Goal: Information Seeking & Learning: Learn about a topic

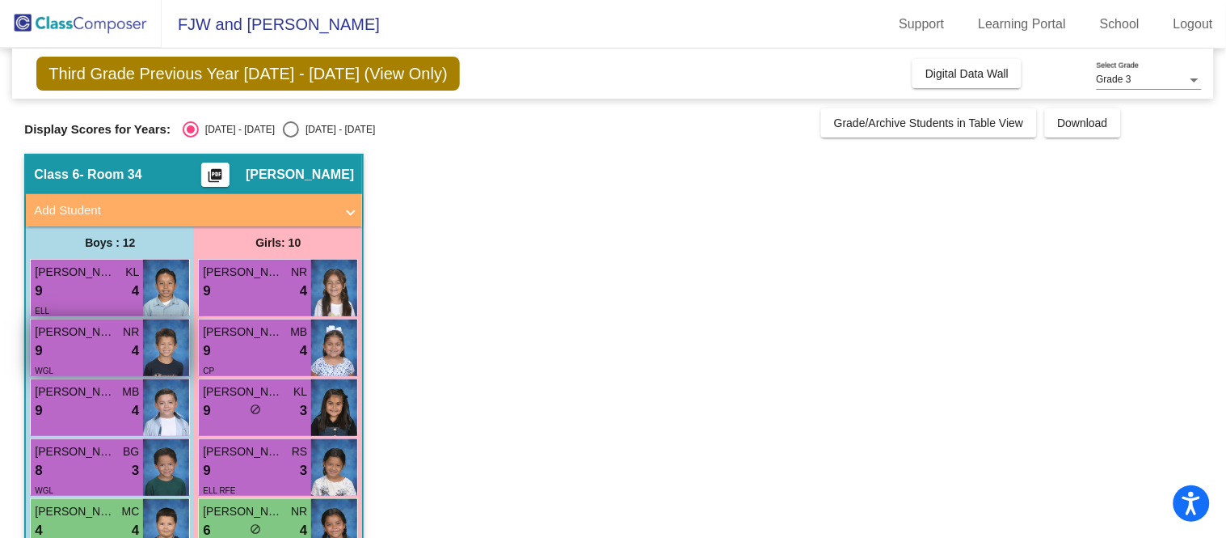
scroll to position [103, 0]
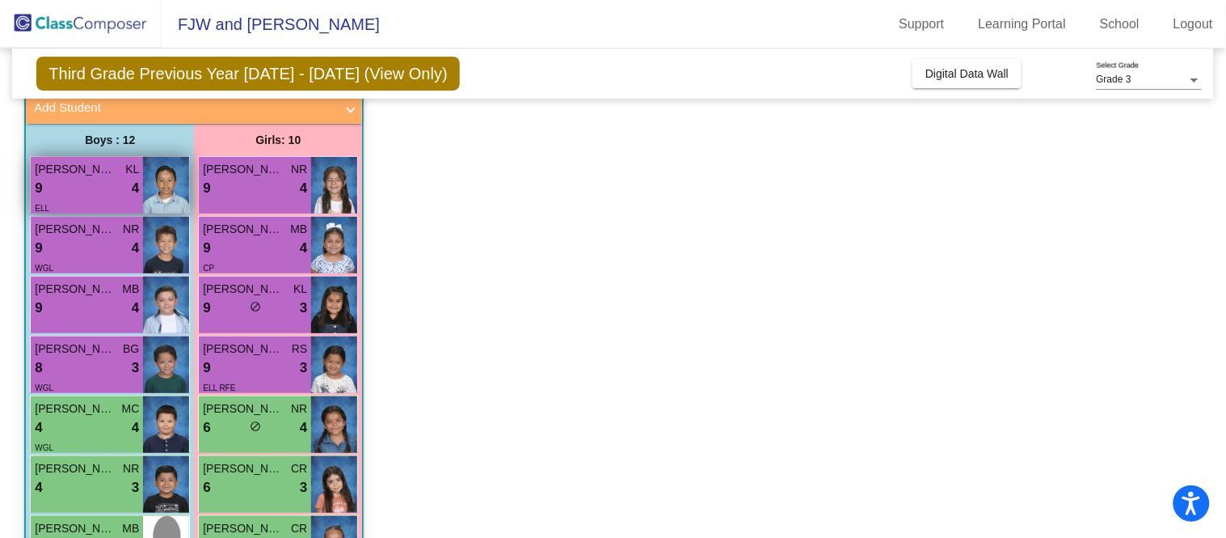
click at [76, 188] on div "9 lock do_not_disturb_alt 4" at bounding box center [87, 188] width 104 height 21
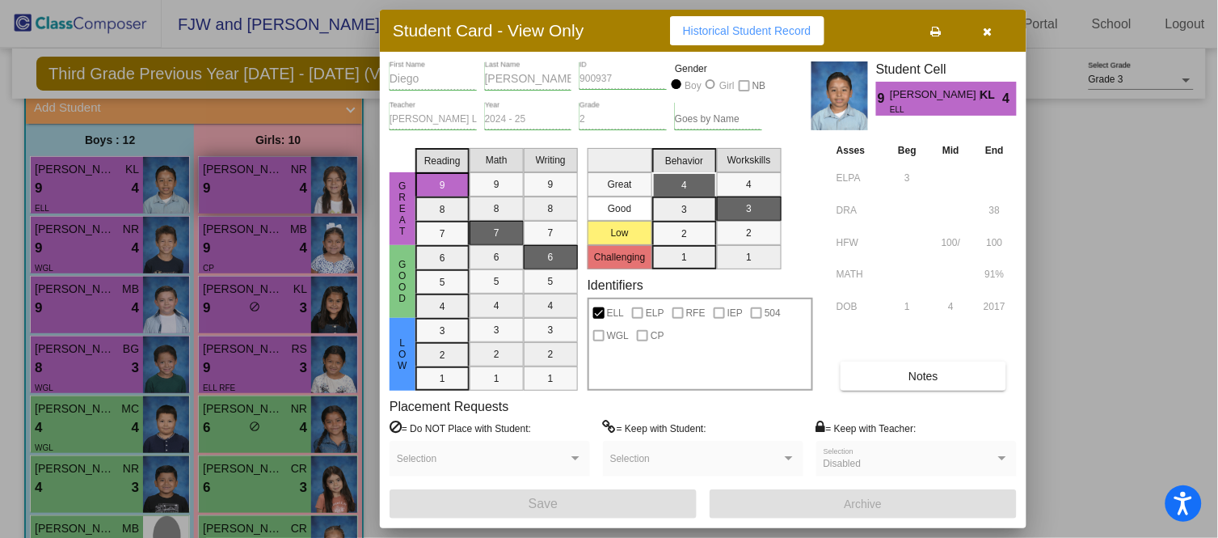
click at [270, 208] on div at bounding box center [609, 269] width 1218 height 538
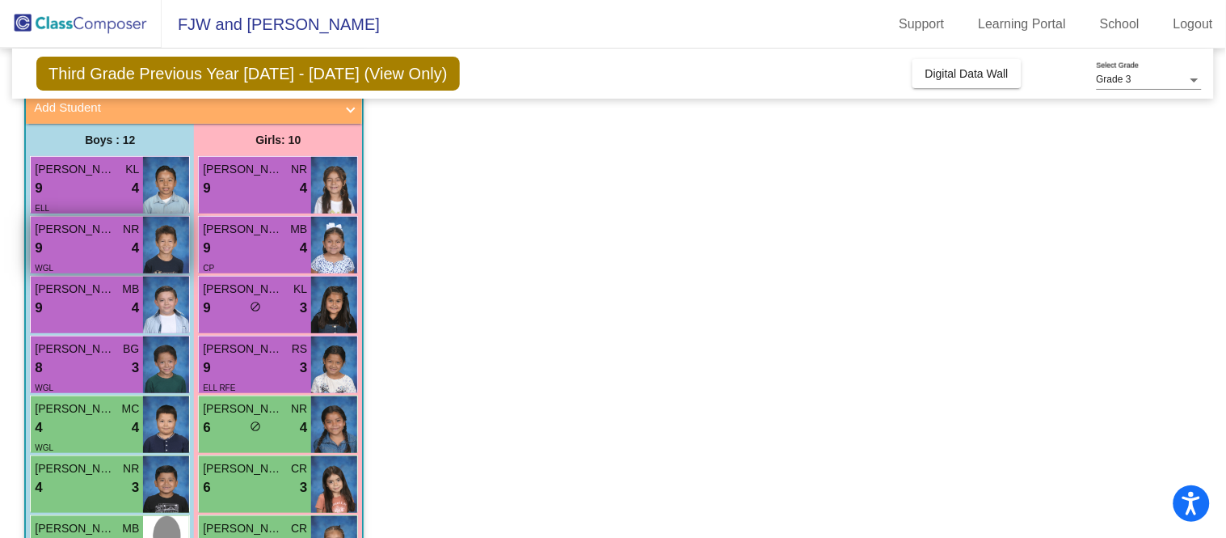
click at [67, 229] on span "[PERSON_NAME]" at bounding box center [75, 229] width 81 height 17
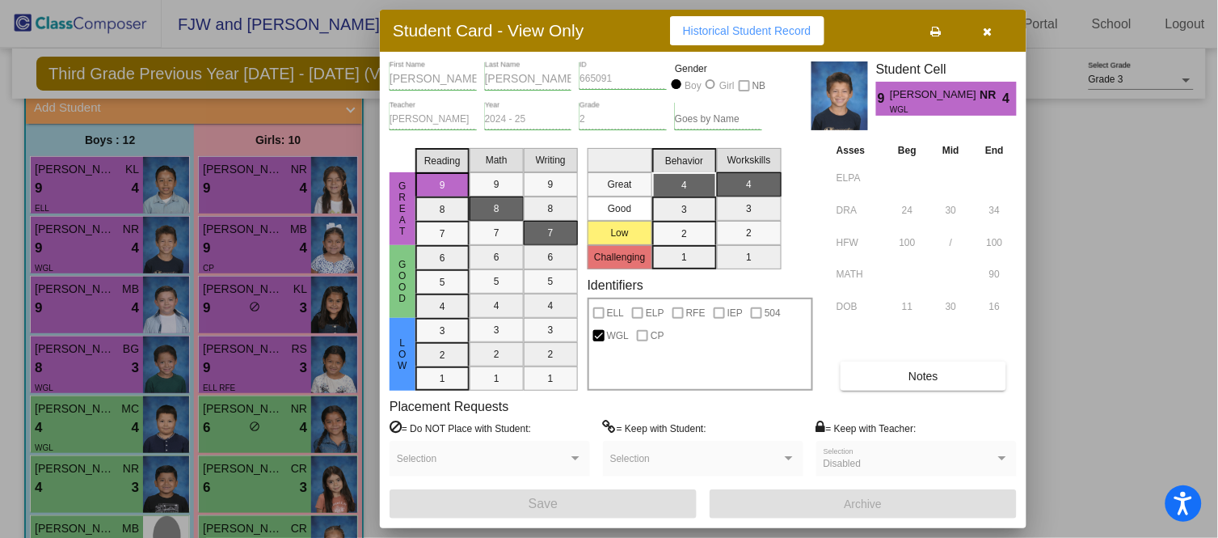
click at [273, 195] on div at bounding box center [609, 269] width 1218 height 538
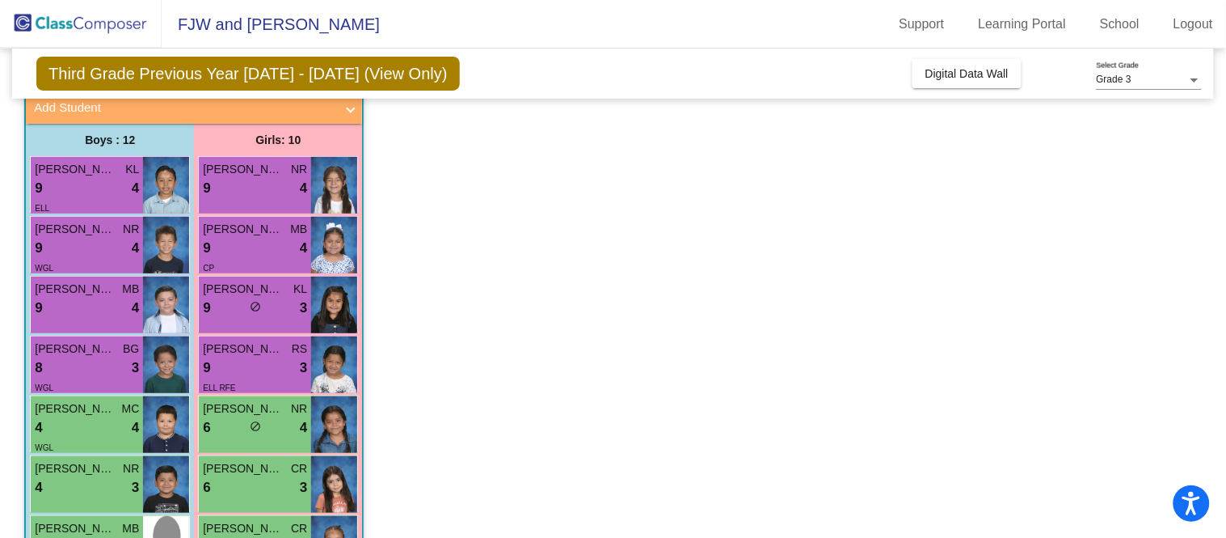
click at [273, 195] on div "9 lock do_not_disturb_alt 4" at bounding box center [255, 188] width 104 height 21
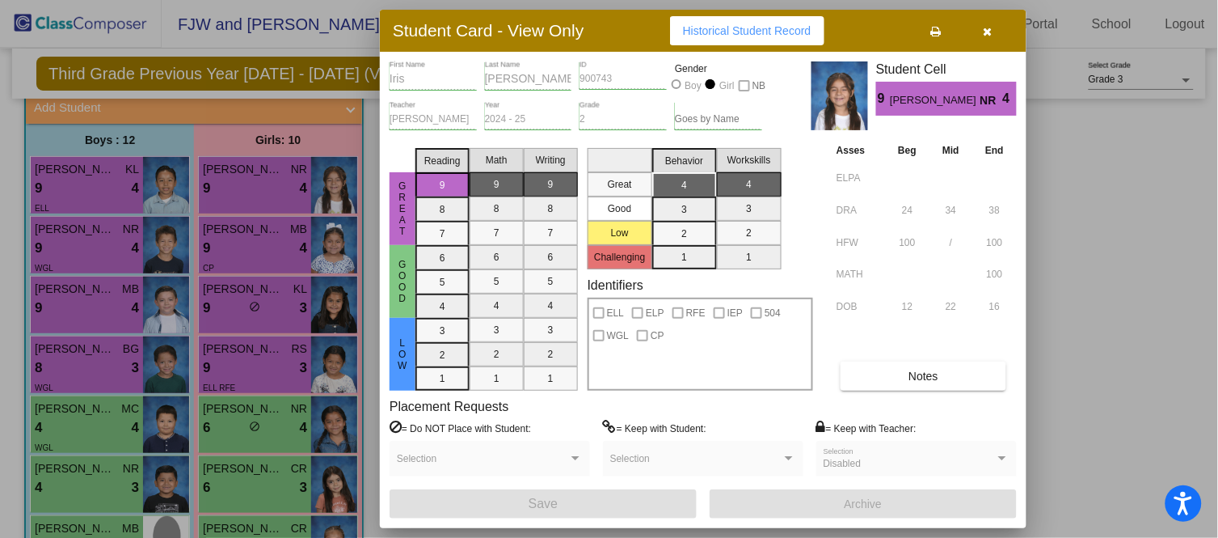
click at [251, 226] on div at bounding box center [609, 269] width 1218 height 538
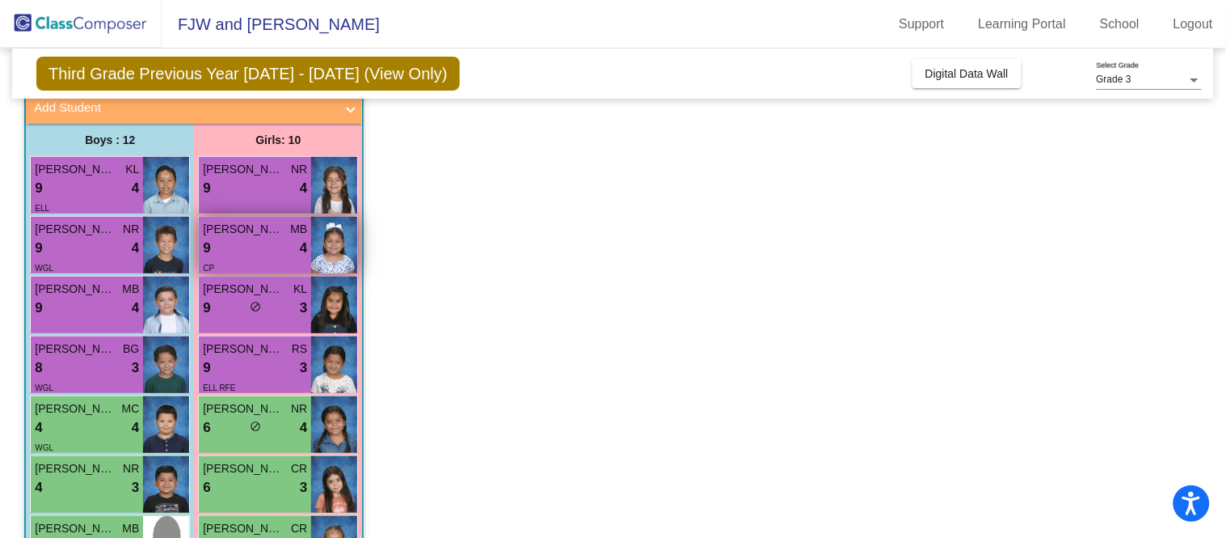
click at [251, 229] on span "[PERSON_NAME]" at bounding box center [243, 229] width 81 height 17
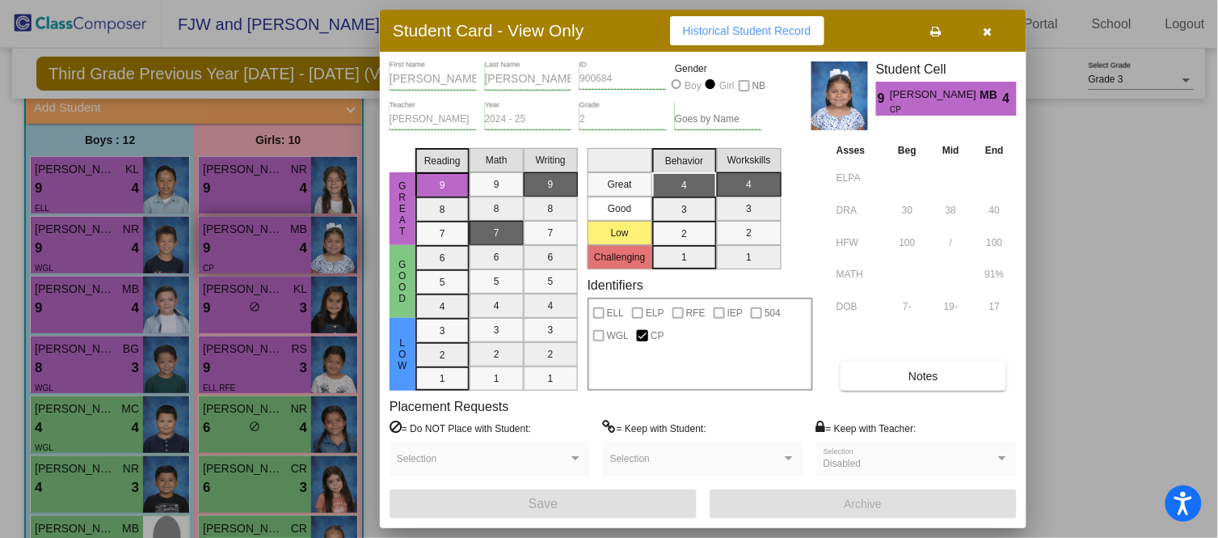
click at [251, 229] on div at bounding box center [609, 269] width 1218 height 538
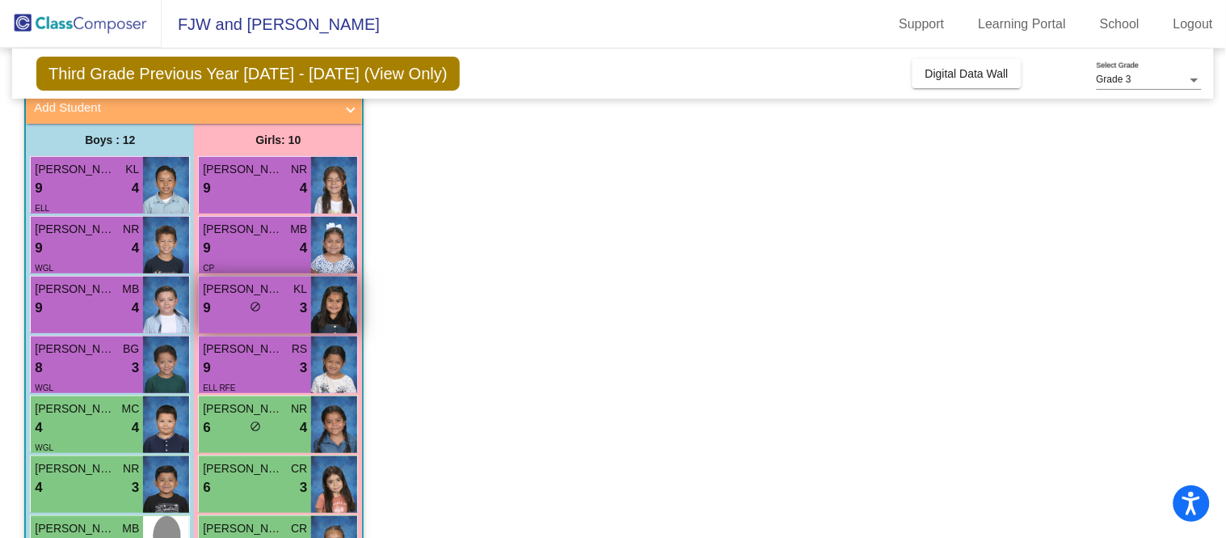
click at [237, 284] on span "[PERSON_NAME]" at bounding box center [243, 289] width 81 height 17
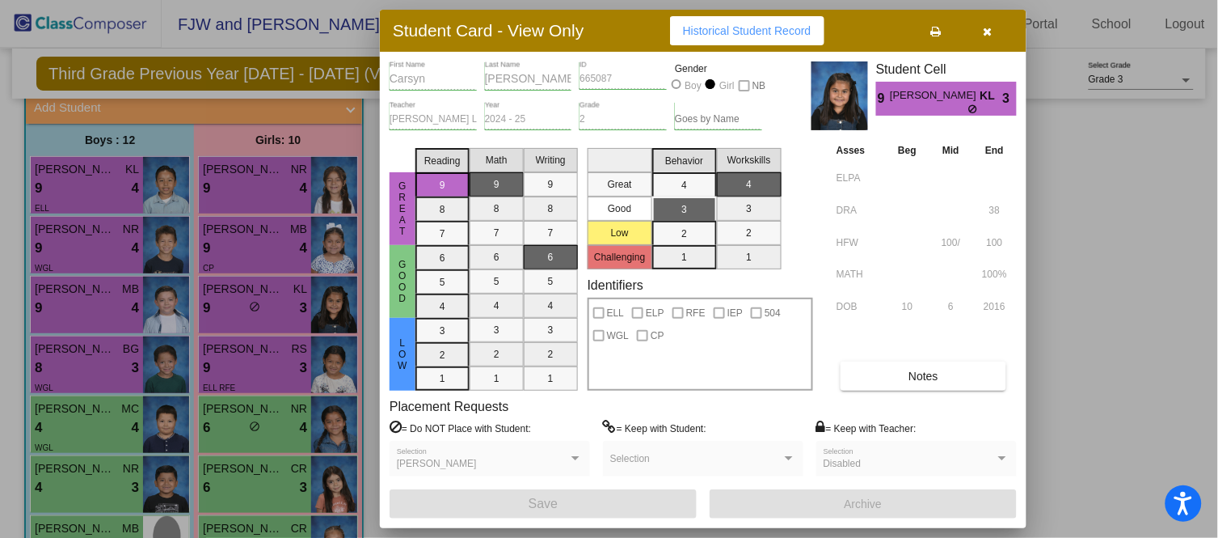
click at [239, 360] on div at bounding box center [609, 269] width 1218 height 538
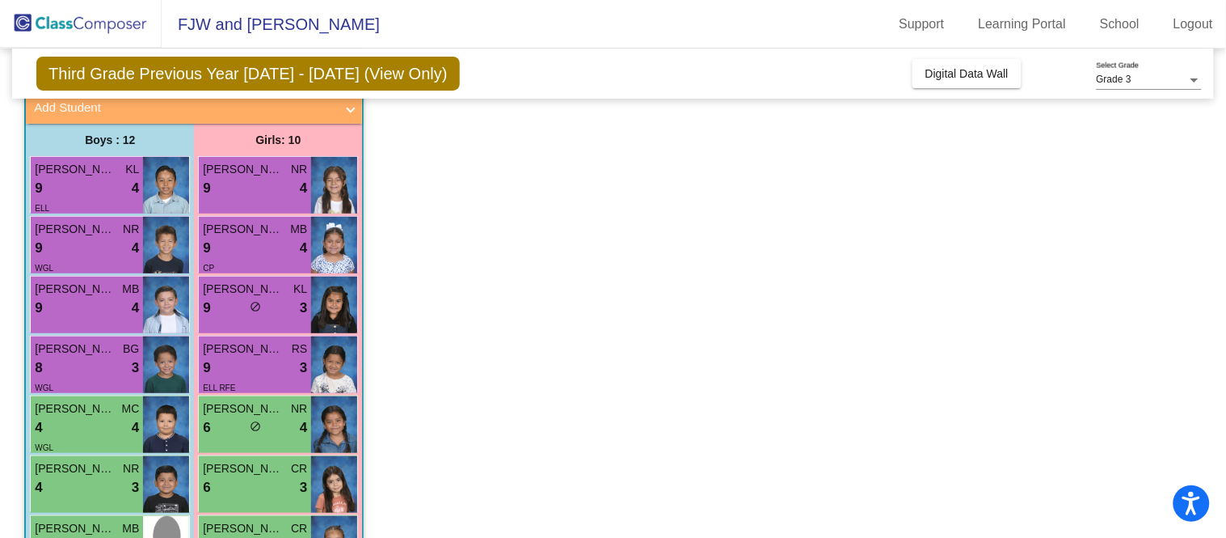
click at [239, 360] on div "9 lock do_not_disturb_alt 3" at bounding box center [255, 367] width 104 height 21
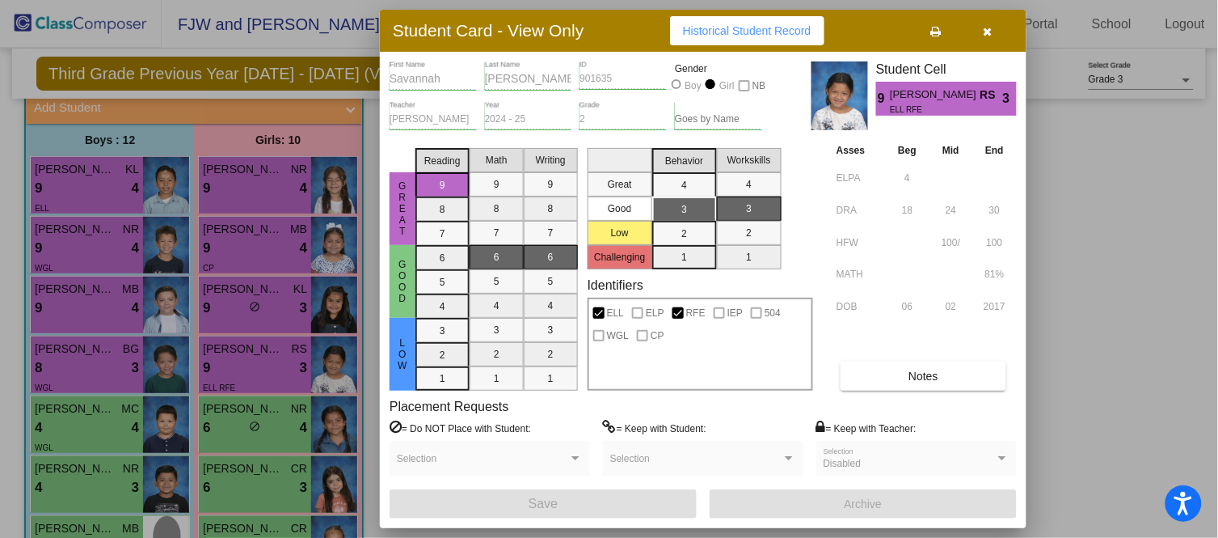
click at [123, 353] on div at bounding box center [609, 269] width 1218 height 538
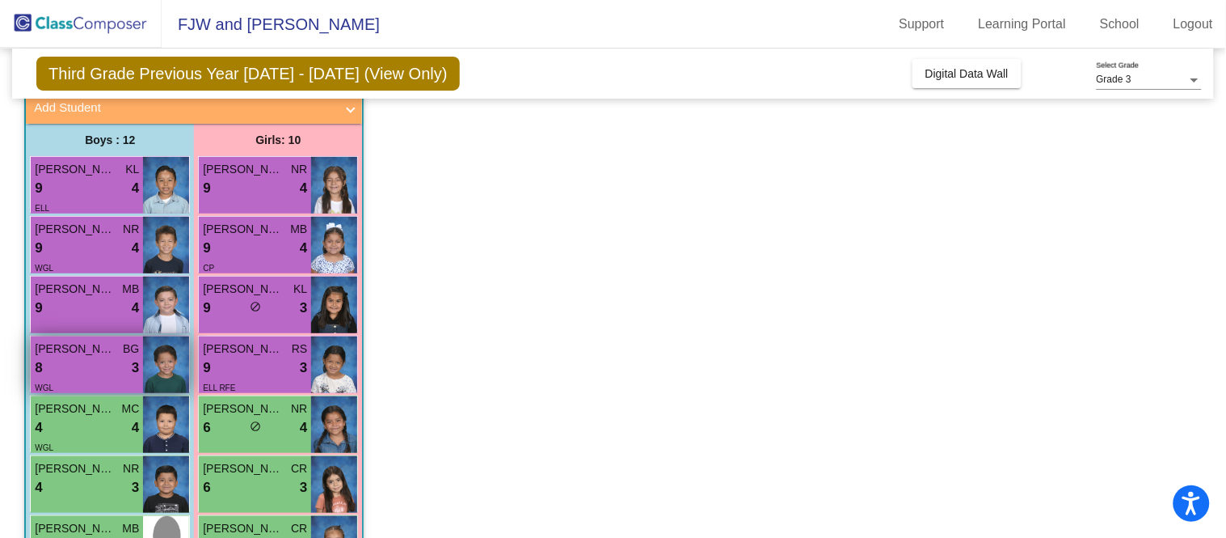
click at [124, 352] on span "BG" at bounding box center [131, 348] width 16 height 17
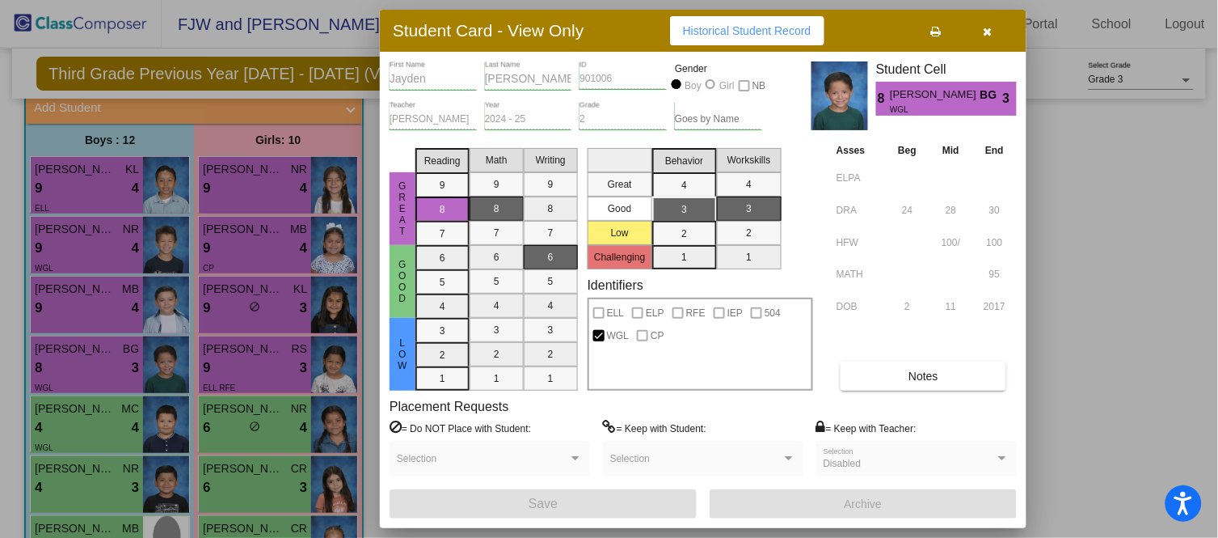
click at [118, 327] on div at bounding box center [609, 269] width 1218 height 538
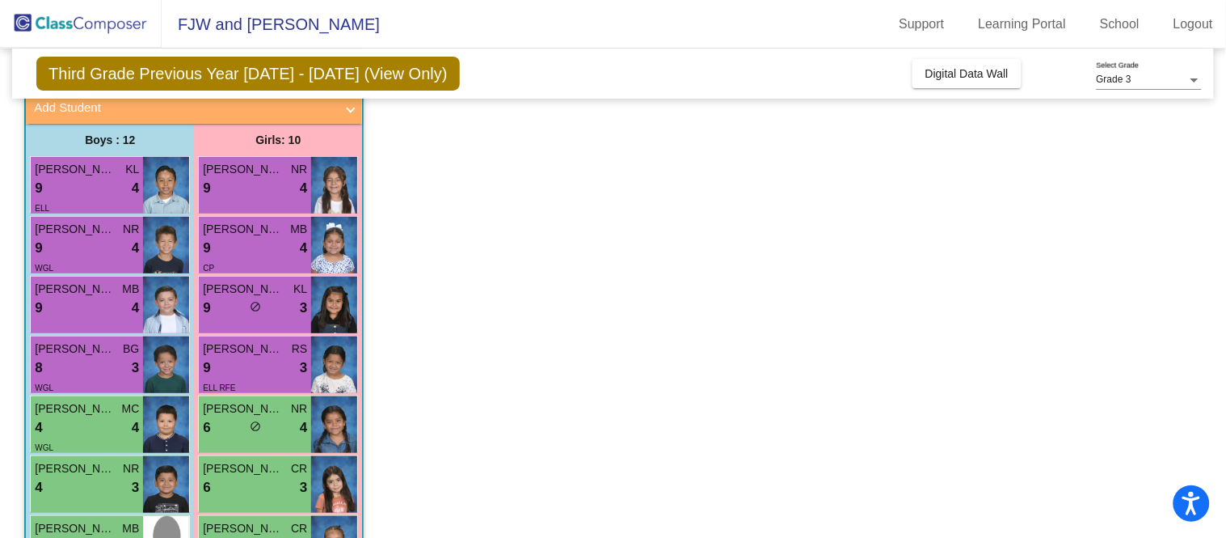
click at [118, 327] on div "[PERSON_NAME] MB 9 lock do_not_disturb_alt 4" at bounding box center [87, 304] width 112 height 57
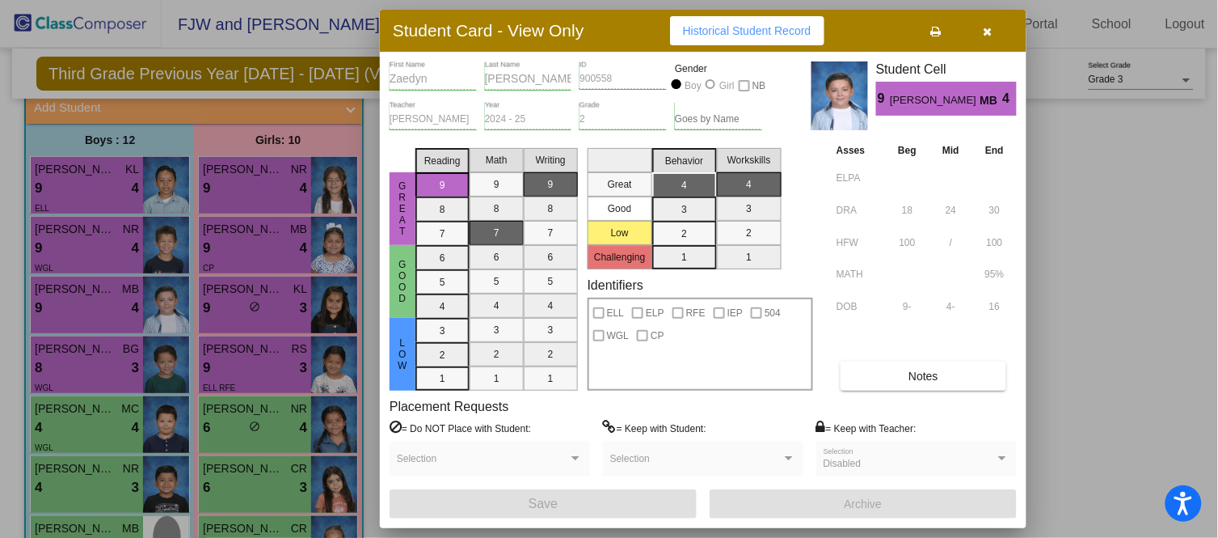
click at [105, 245] on div at bounding box center [609, 269] width 1218 height 538
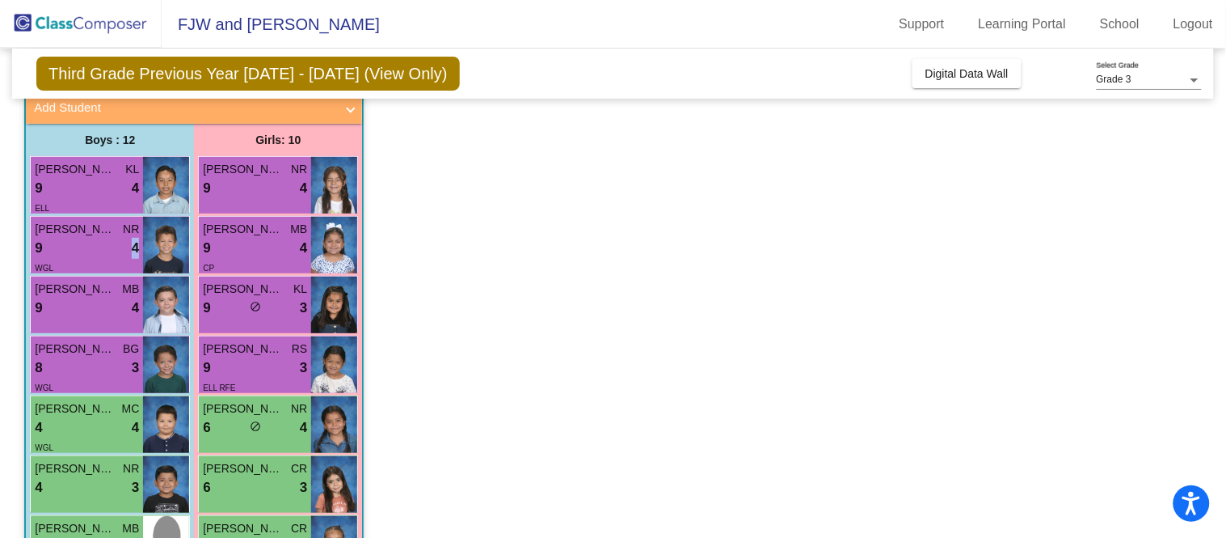
click at [105, 245] on div "9 lock do_not_disturb_alt 4" at bounding box center [87, 248] width 104 height 21
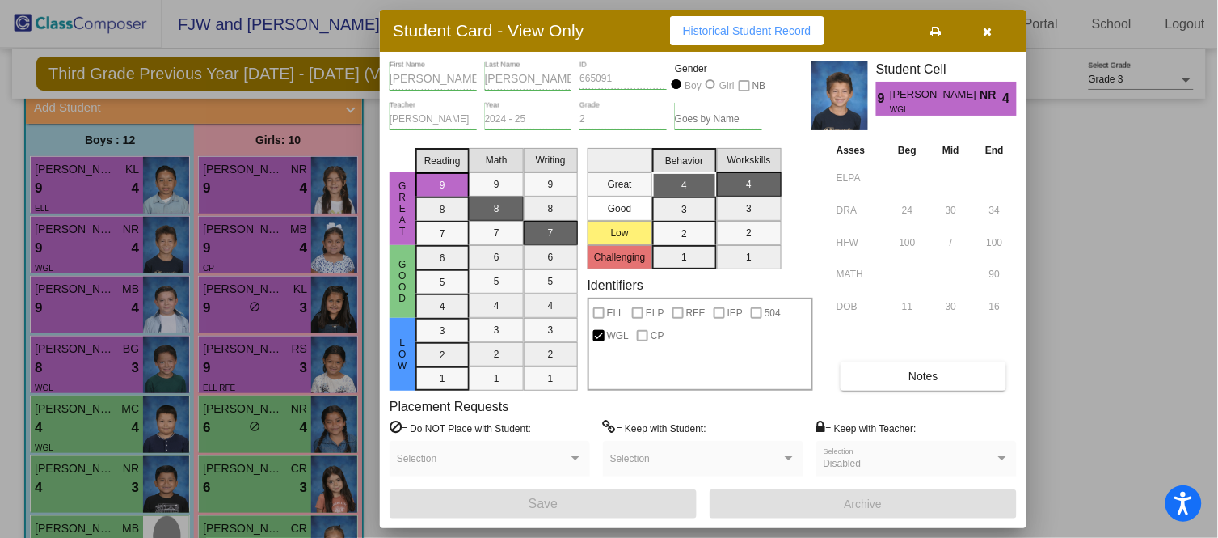
click at [1095, 269] on div at bounding box center [609, 269] width 1218 height 538
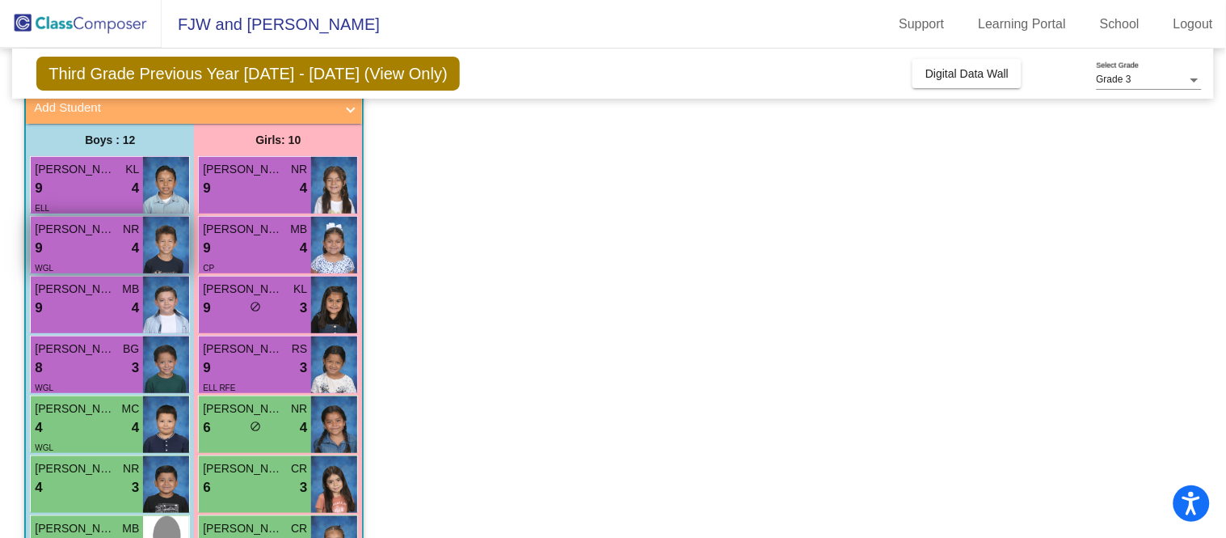
click at [83, 240] on div "9 lock do_not_disturb_alt 4" at bounding box center [87, 248] width 104 height 21
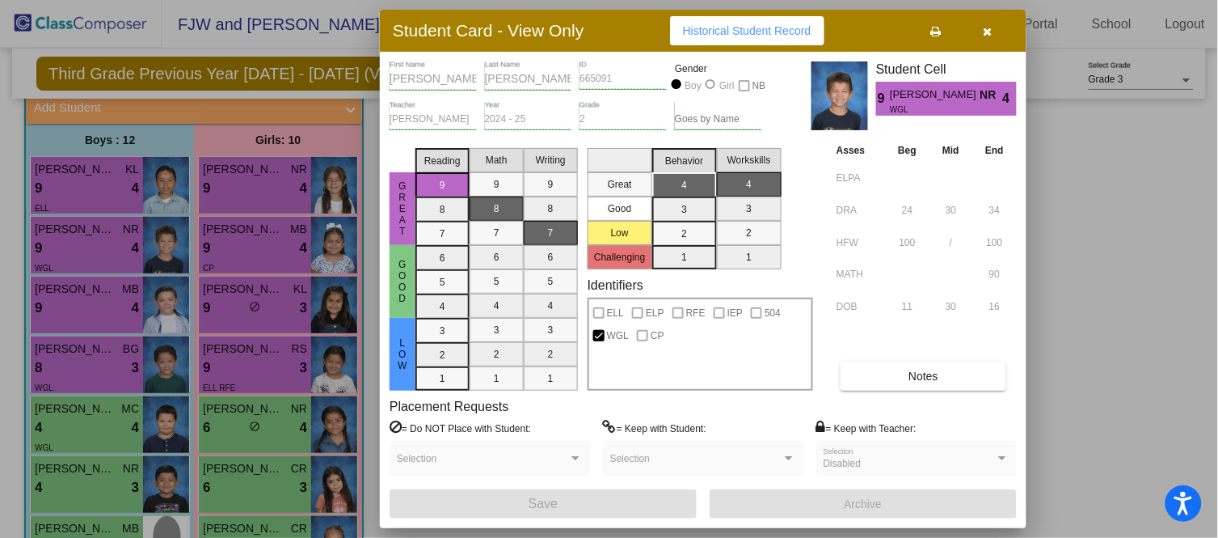
click at [87, 190] on div at bounding box center [609, 269] width 1218 height 538
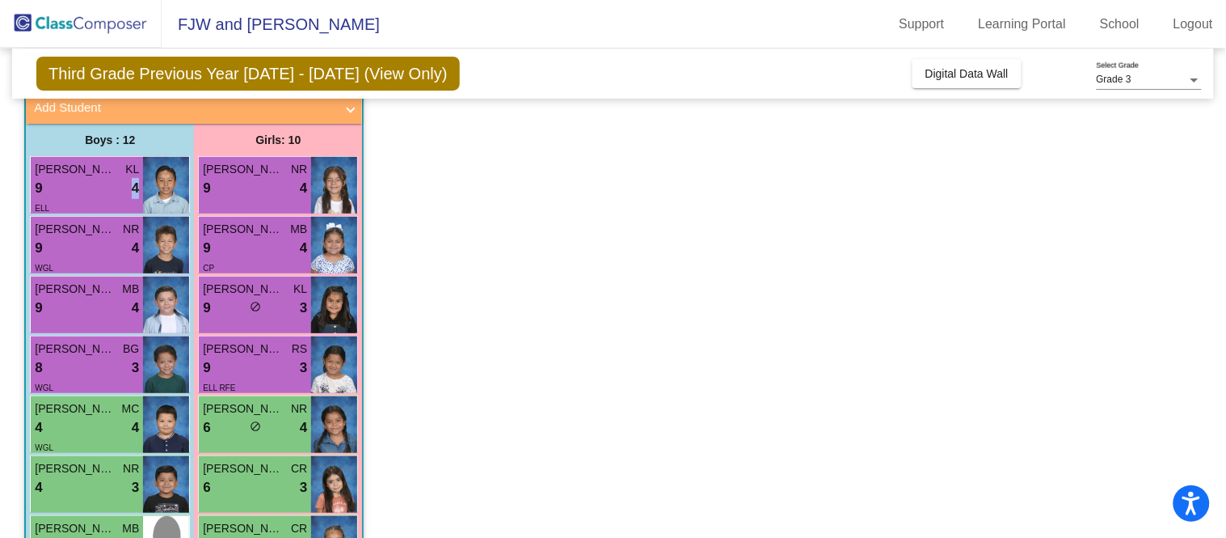
click at [87, 190] on div "9 lock do_not_disturb_alt 4" at bounding box center [87, 188] width 104 height 21
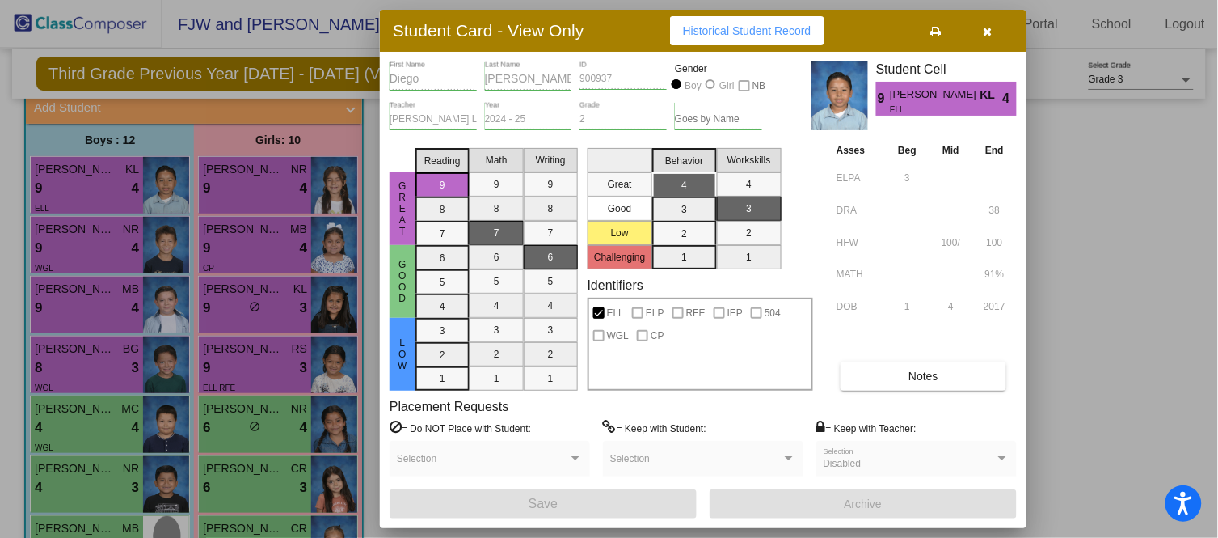
click at [284, 191] on div at bounding box center [609, 269] width 1218 height 538
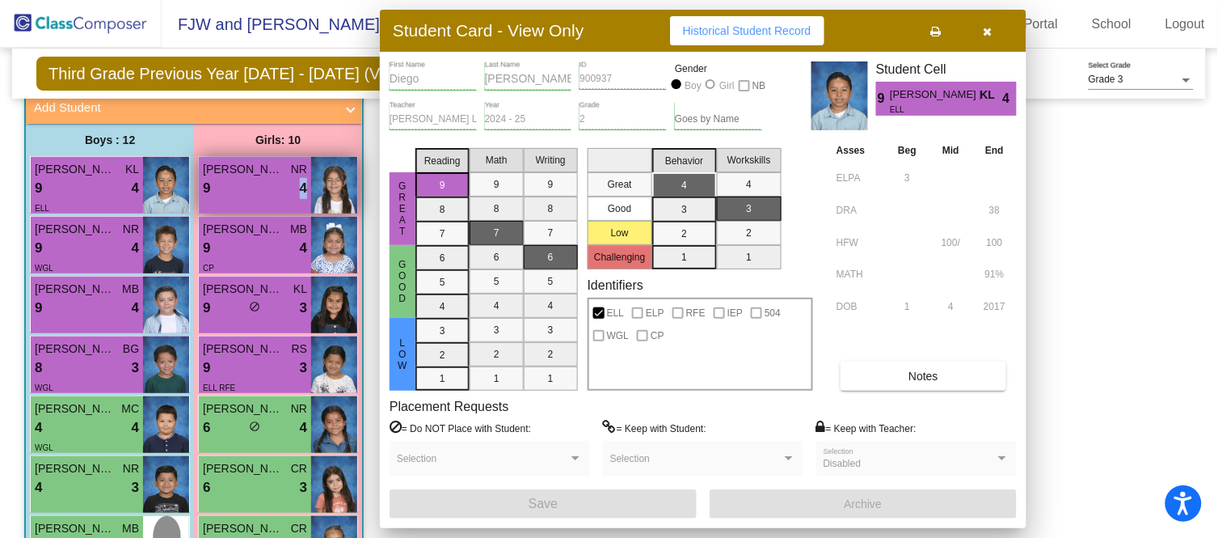
click at [283, 191] on div "9 lock do_not_disturb_alt 4" at bounding box center [255, 188] width 104 height 21
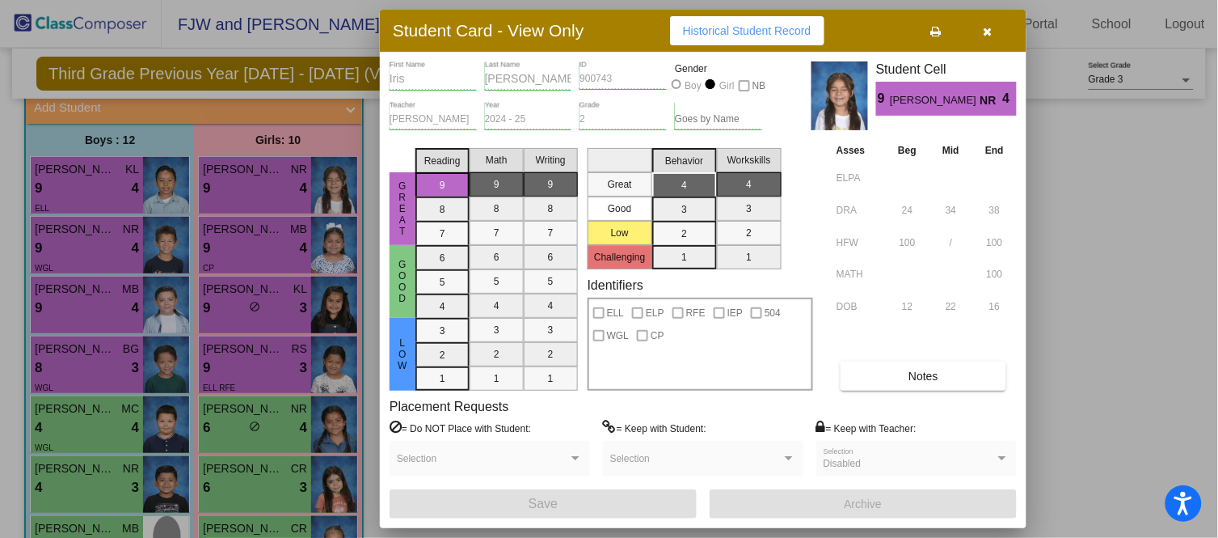
click at [278, 230] on div at bounding box center [609, 269] width 1218 height 538
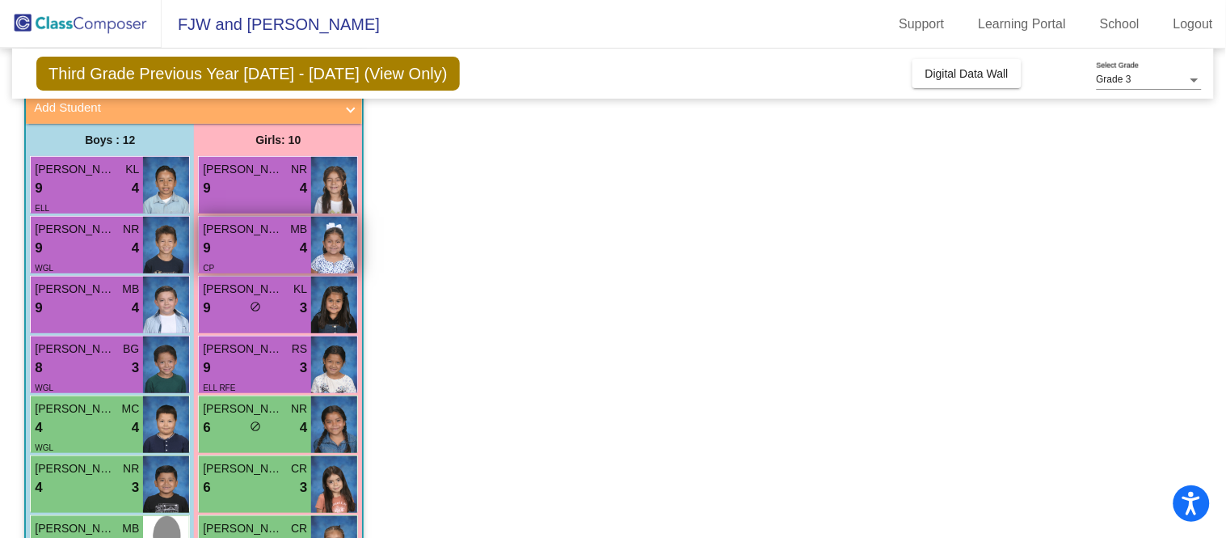
click at [272, 231] on span "[PERSON_NAME]" at bounding box center [243, 229] width 81 height 17
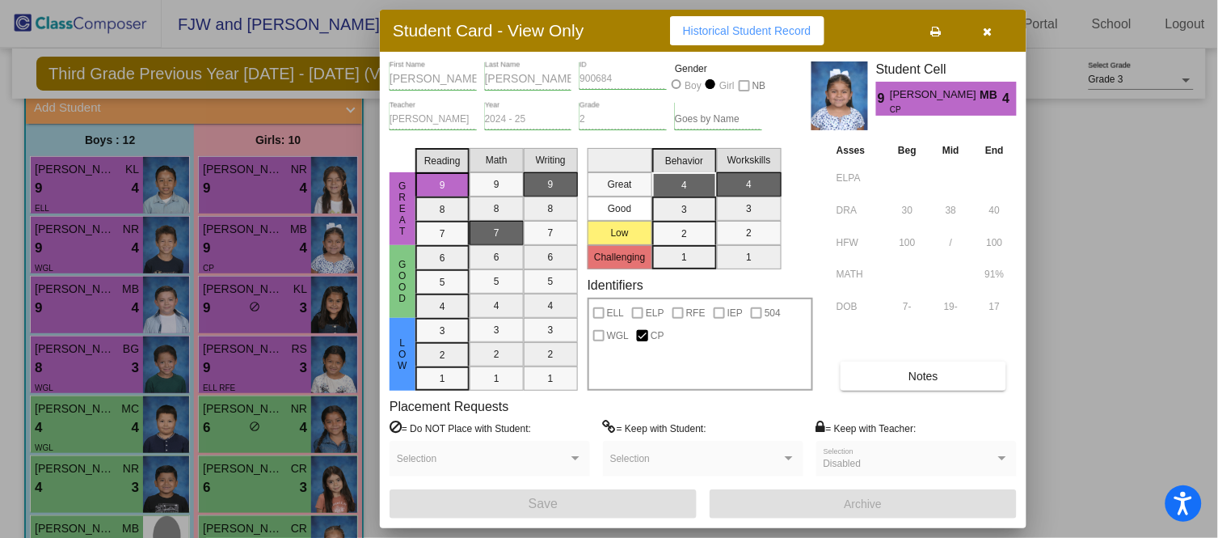
click at [259, 292] on div at bounding box center [609, 269] width 1218 height 538
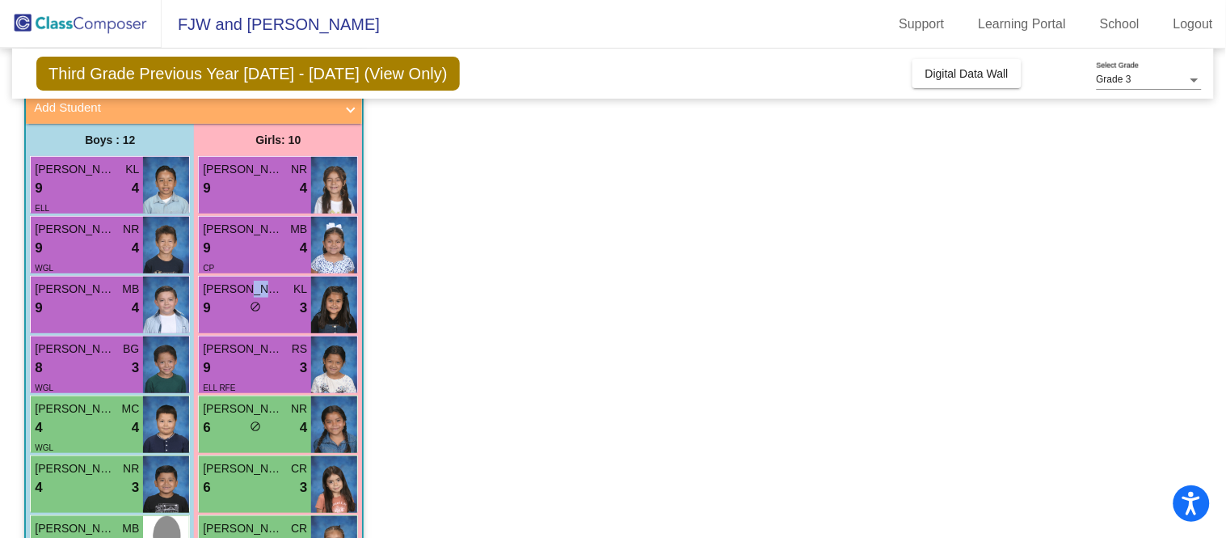
click at [259, 292] on span "[PERSON_NAME]" at bounding box center [243, 289] width 81 height 17
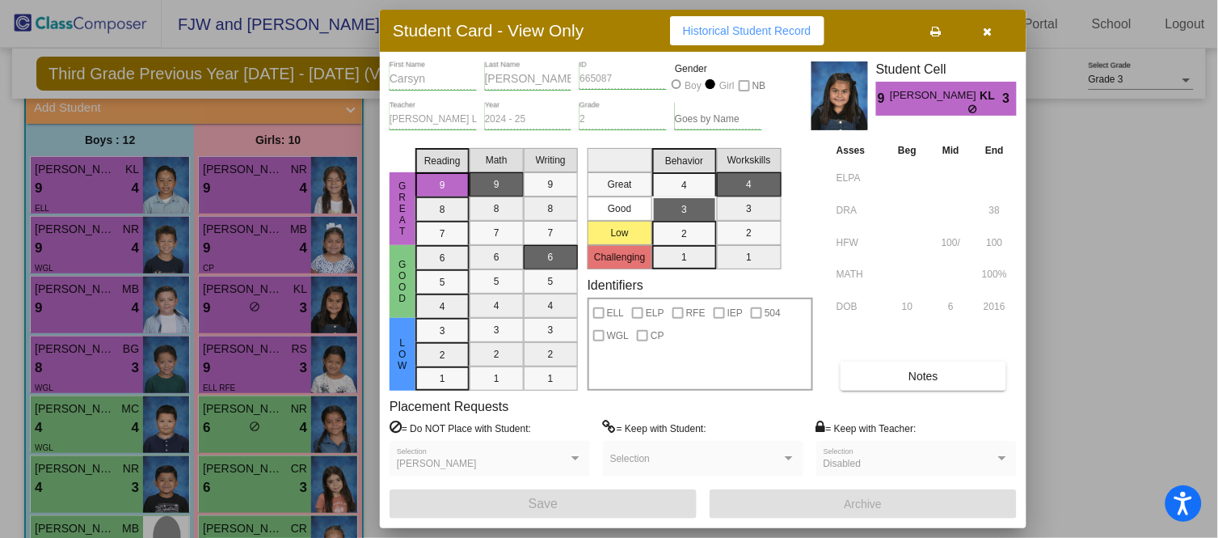
click at [1135, 353] on div at bounding box center [609, 269] width 1218 height 538
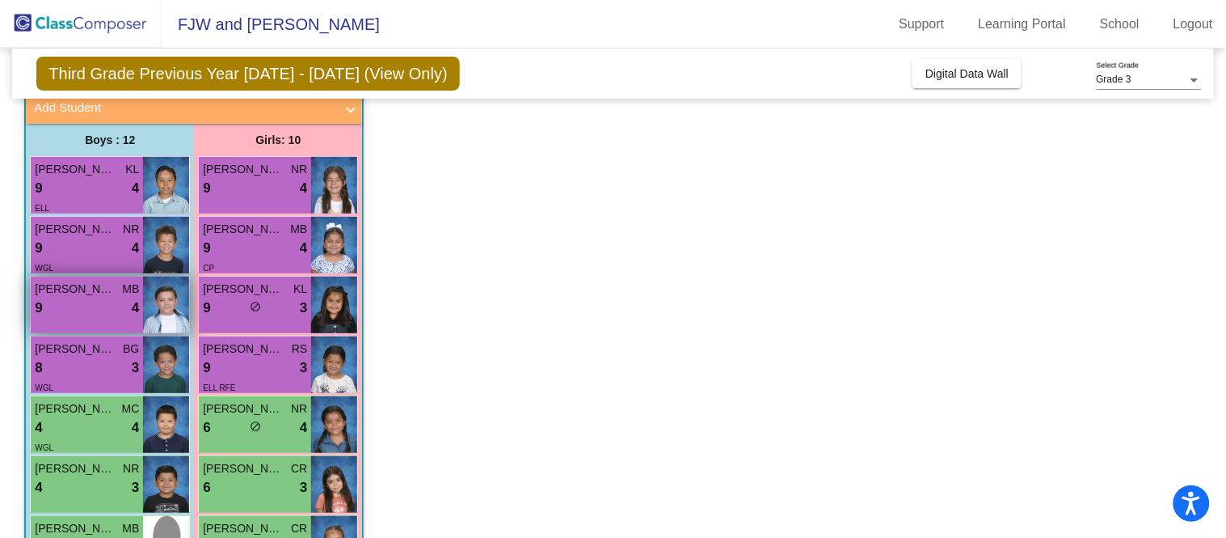
click at [98, 298] on div "9 lock do_not_disturb_alt 4" at bounding box center [87, 308] width 104 height 21
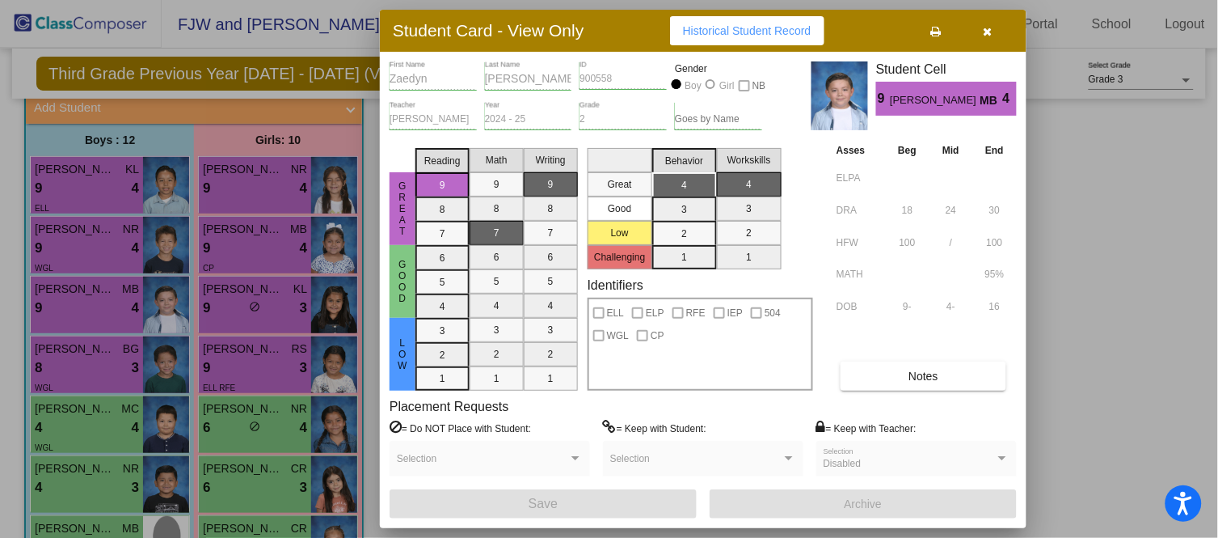
click at [78, 336] on div at bounding box center [609, 269] width 1218 height 538
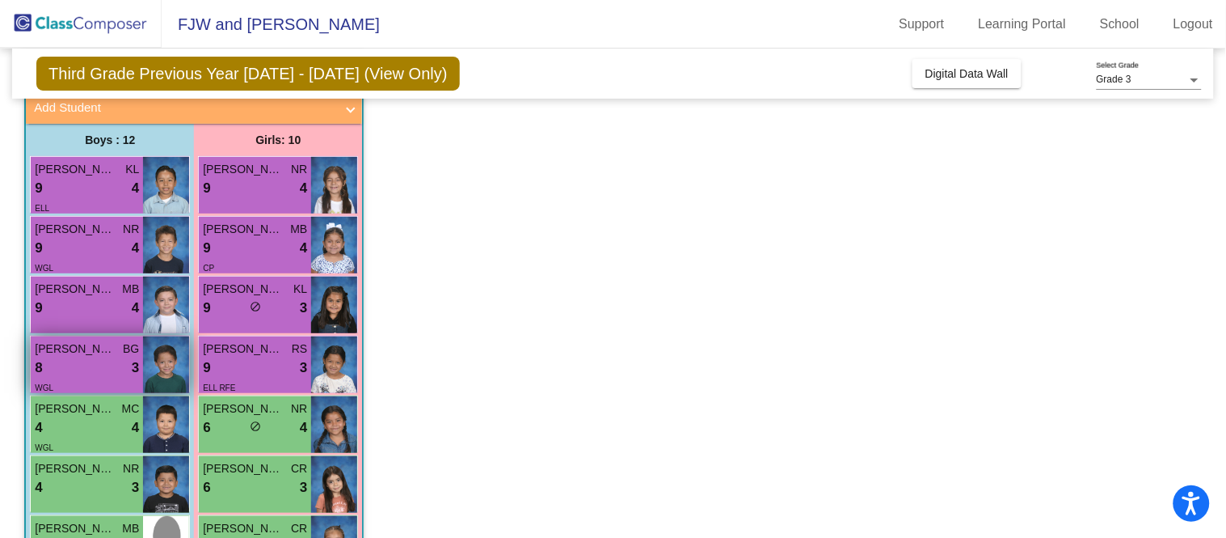
click at [74, 352] on span "[PERSON_NAME]" at bounding box center [75, 348] width 81 height 17
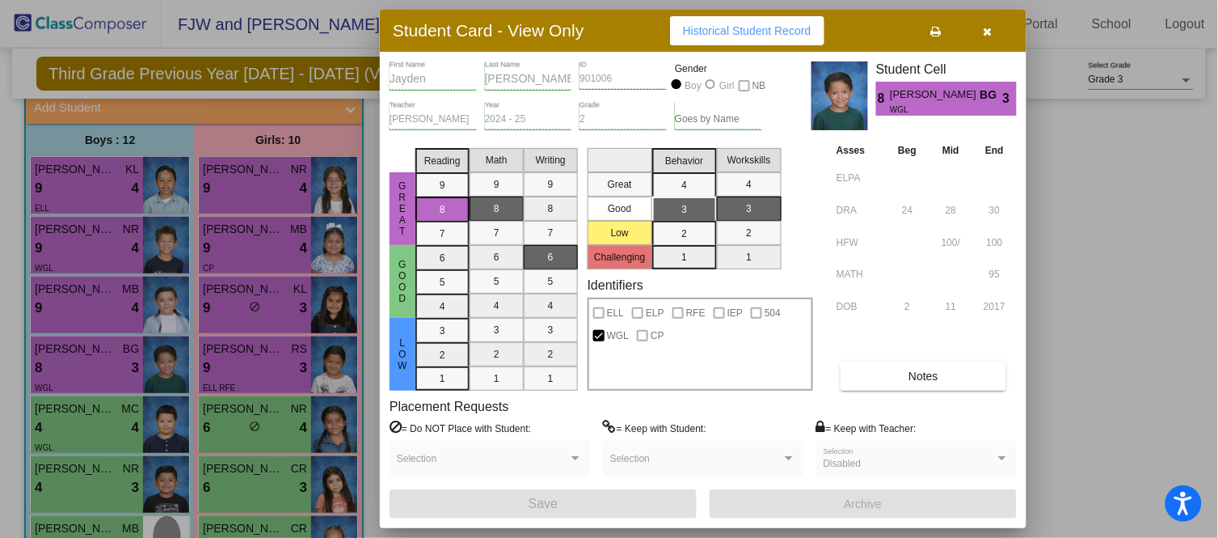
click at [252, 385] on div at bounding box center [609, 269] width 1218 height 538
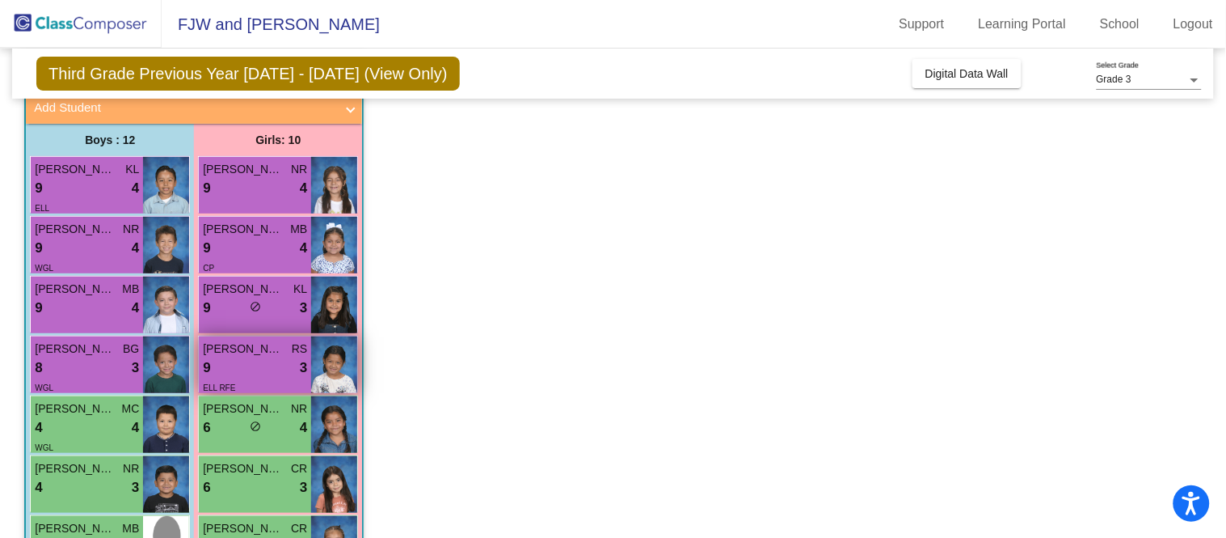
click at [252, 385] on div "ELL RFE" at bounding box center [255, 386] width 104 height 17
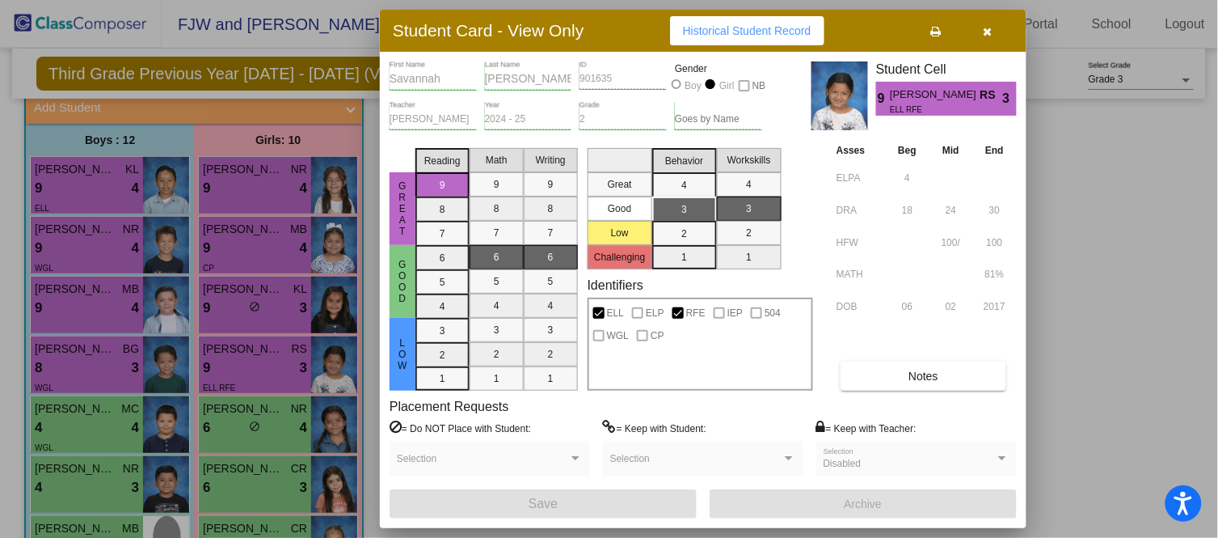
click at [1146, 310] on div at bounding box center [609, 269] width 1218 height 538
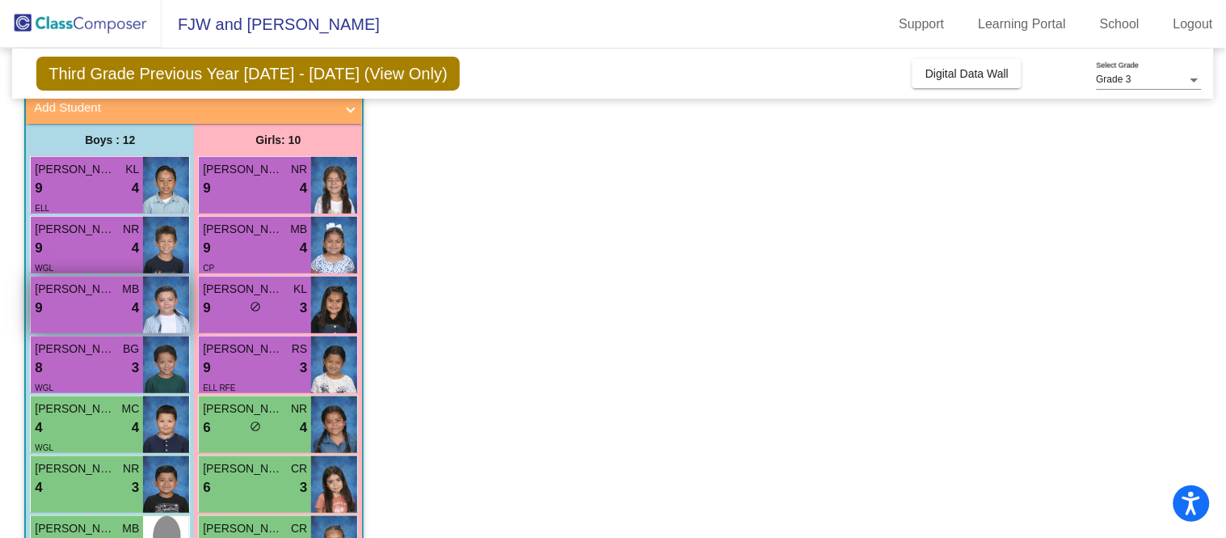
click at [61, 300] on div "9 lock do_not_disturb_alt 4" at bounding box center [87, 308] width 104 height 21
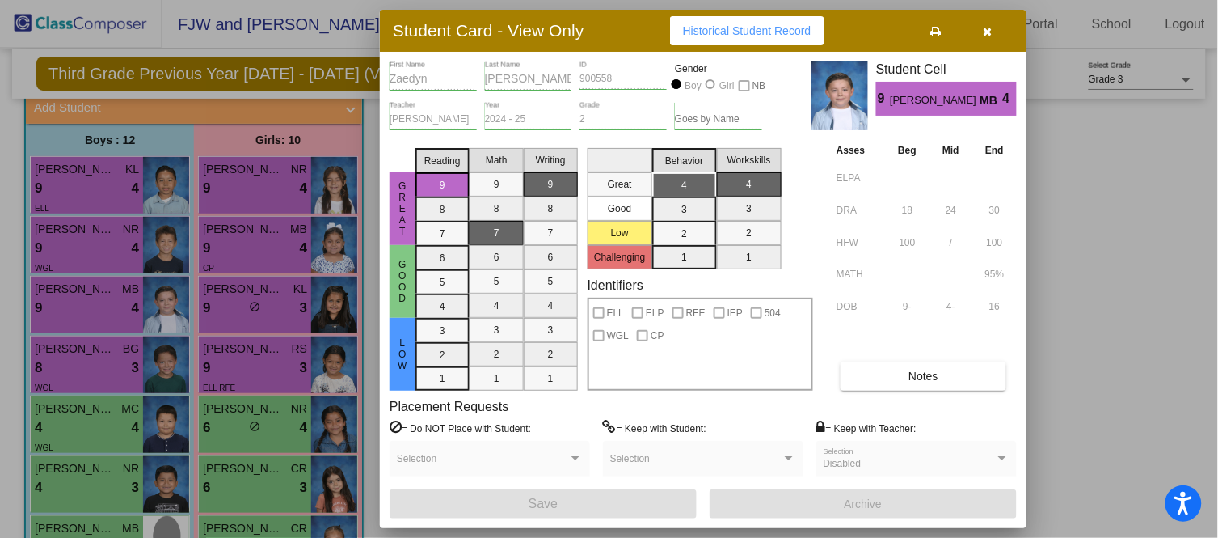
click at [91, 352] on div at bounding box center [609, 269] width 1218 height 538
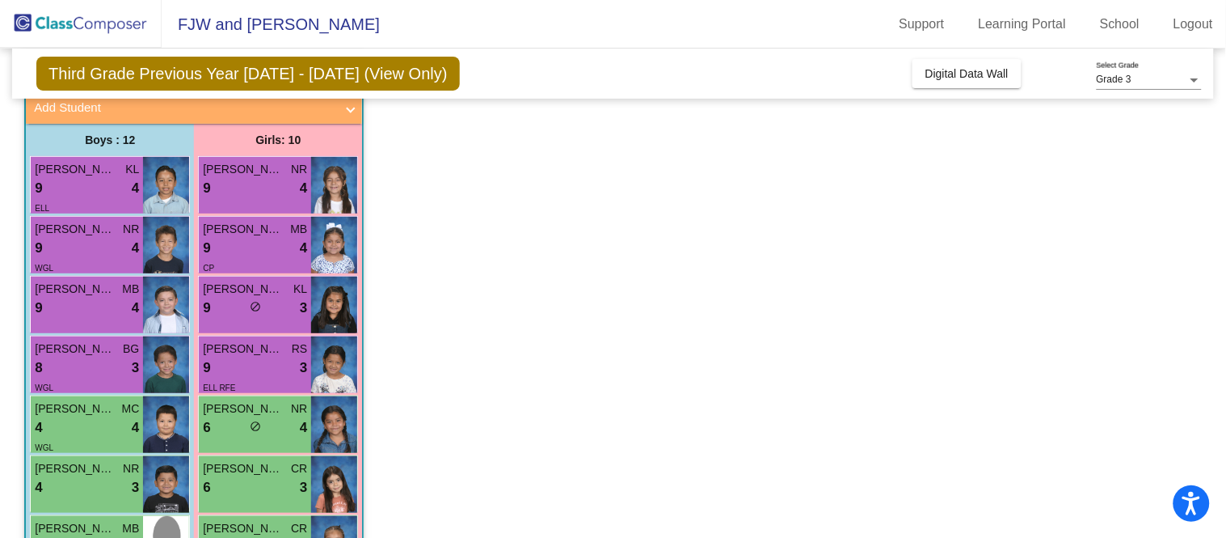
click at [91, 352] on span "[PERSON_NAME]" at bounding box center [75, 348] width 81 height 17
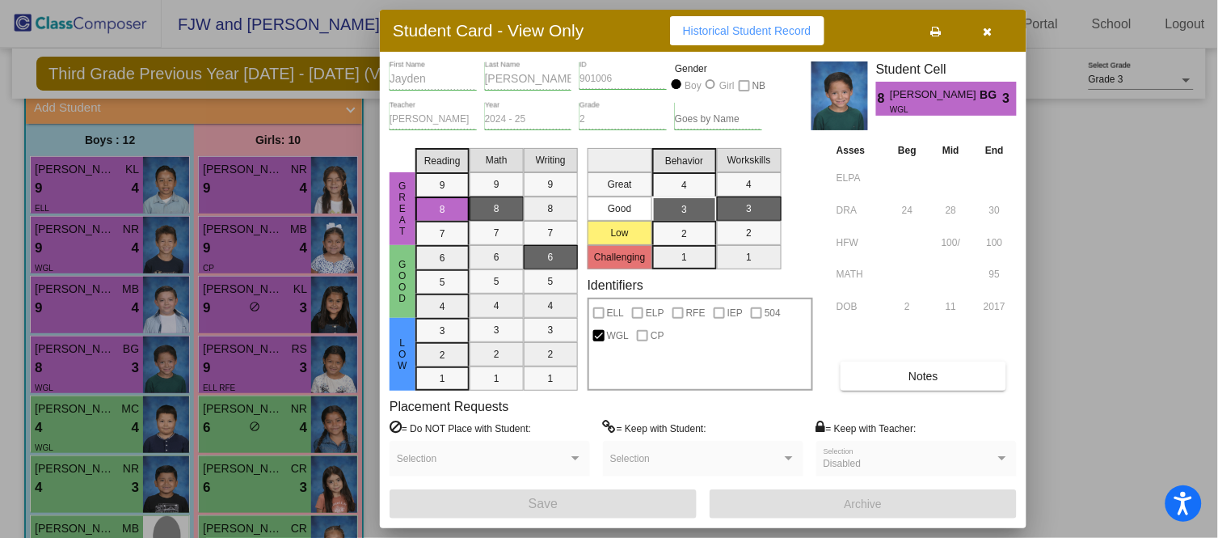
click at [267, 375] on div at bounding box center [609, 269] width 1218 height 538
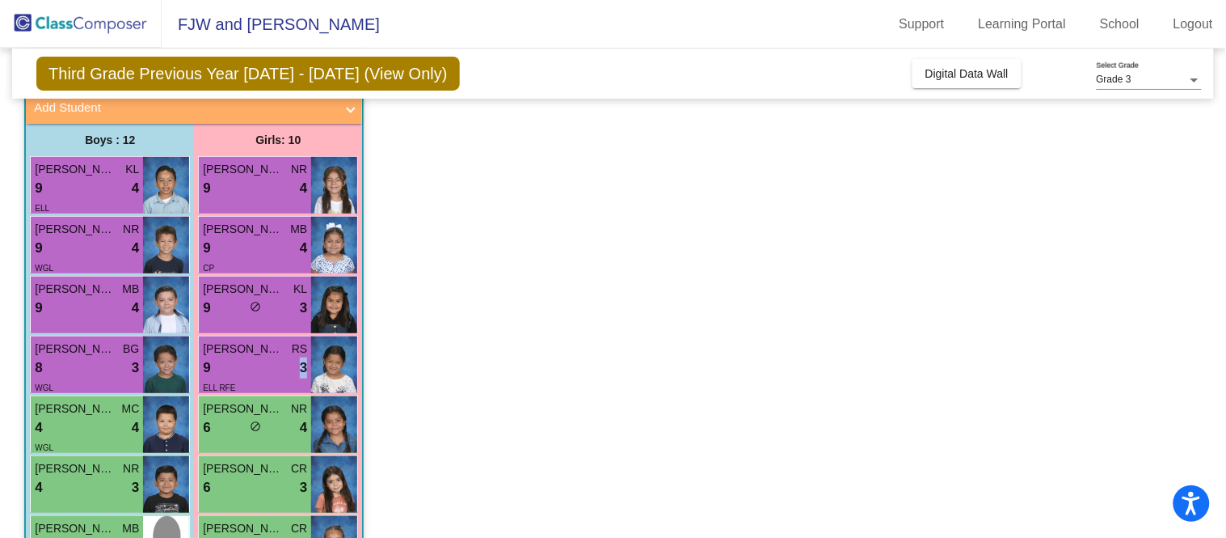
click at [267, 375] on div "9 lock do_not_disturb_alt 3" at bounding box center [255, 367] width 104 height 21
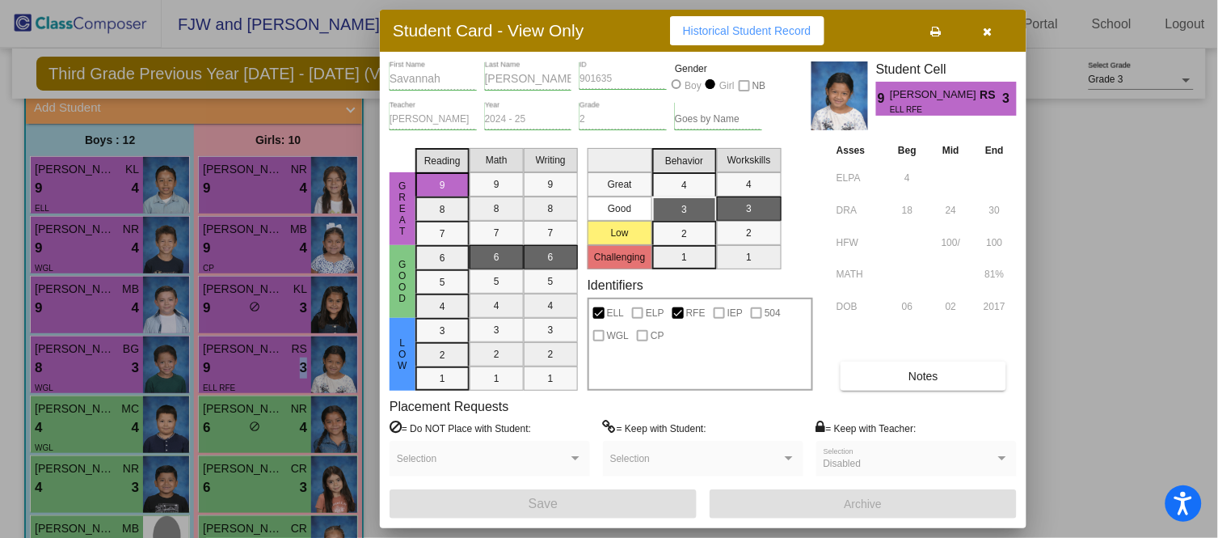
click at [909, 380] on span "Notes" at bounding box center [924, 375] width 30 height 13
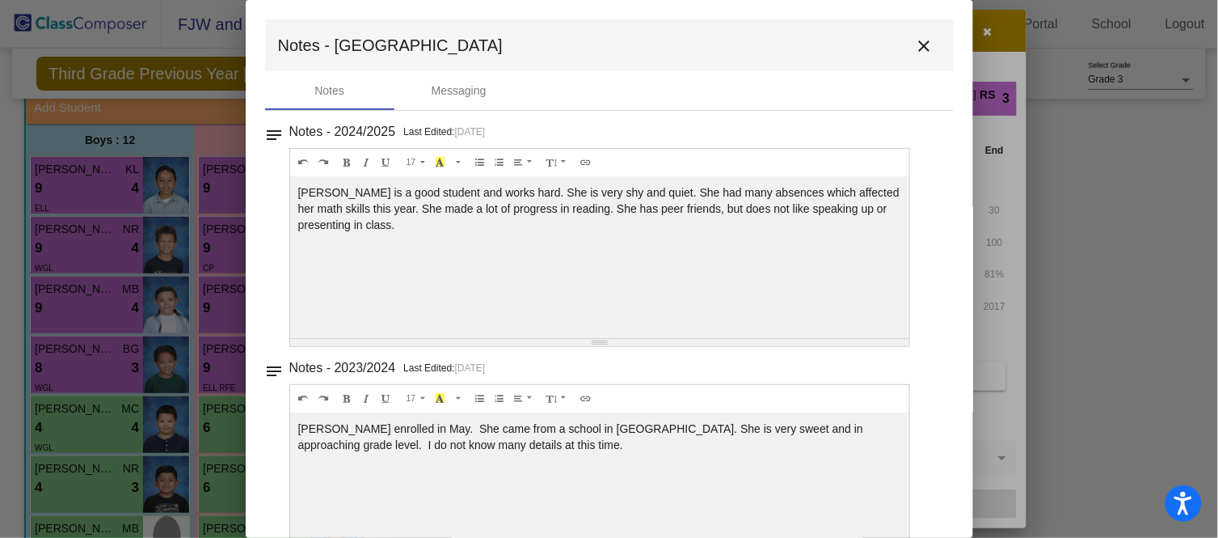
click at [915, 44] on mat-icon "close" at bounding box center [924, 45] width 19 height 19
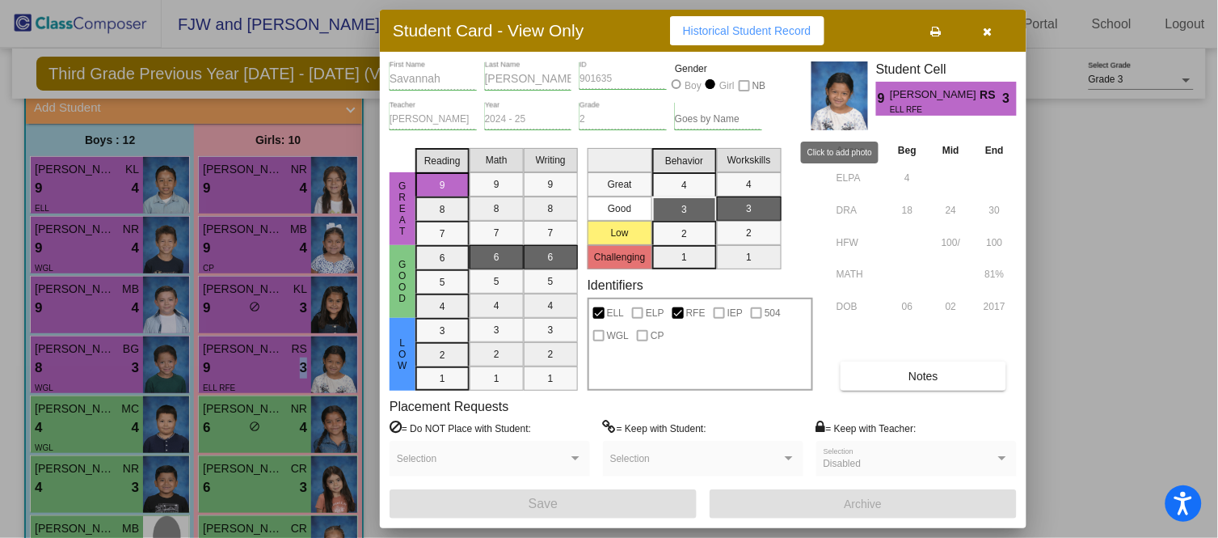
click at [842, 102] on img at bounding box center [840, 95] width 57 height 69
click at [269, 361] on div at bounding box center [609, 269] width 1218 height 538
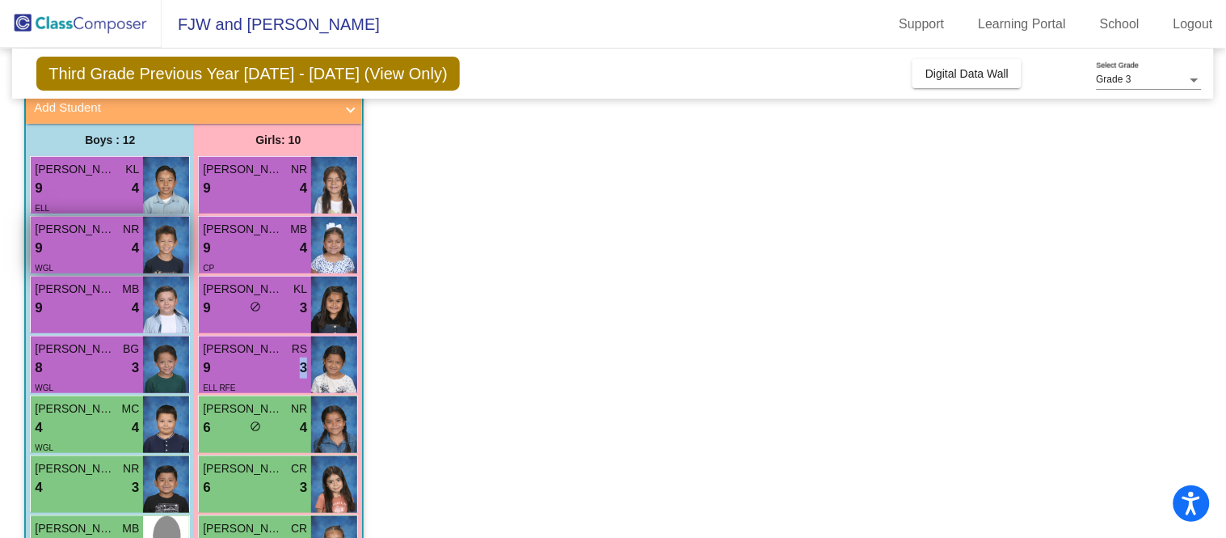
click at [61, 243] on div "9 lock do_not_disturb_alt 4" at bounding box center [87, 248] width 104 height 21
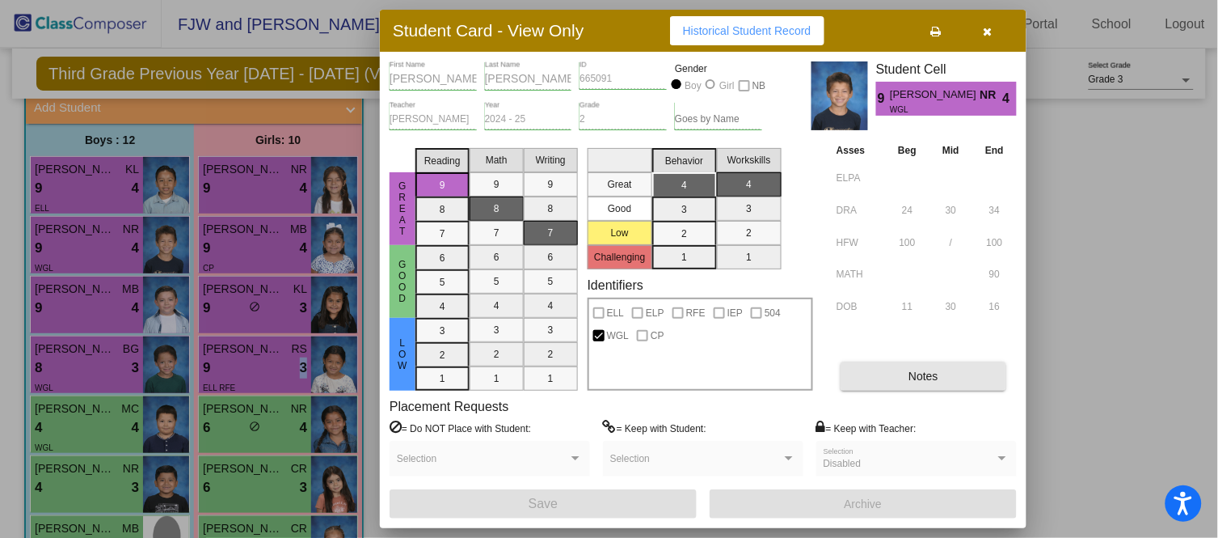
click at [928, 375] on span "Notes" at bounding box center [924, 375] width 30 height 13
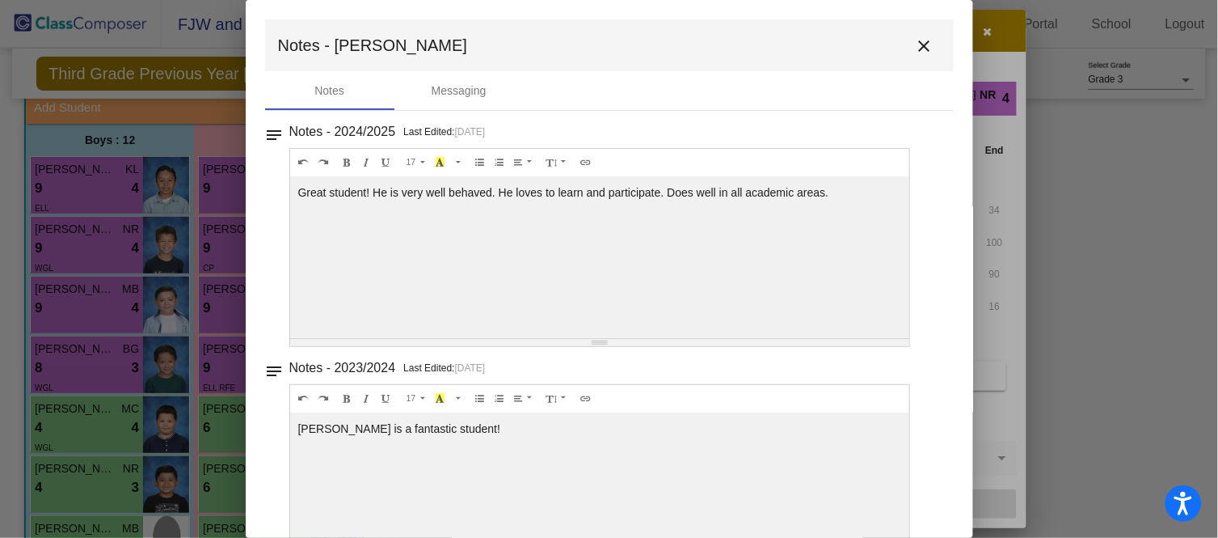
click at [916, 34] on button "close" at bounding box center [925, 45] width 32 height 32
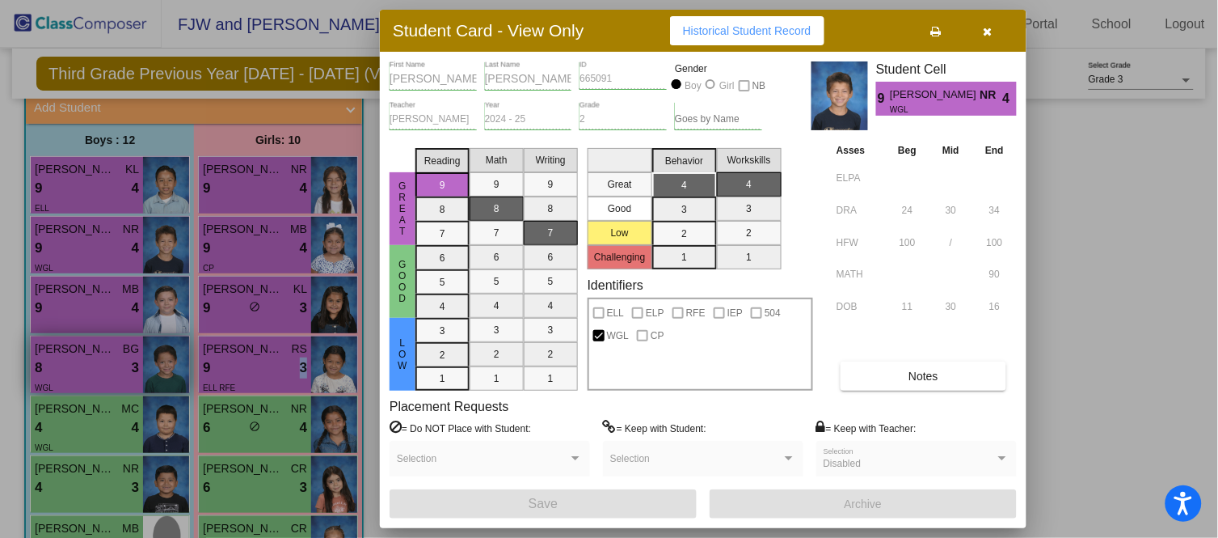
click at [99, 364] on div at bounding box center [609, 269] width 1218 height 538
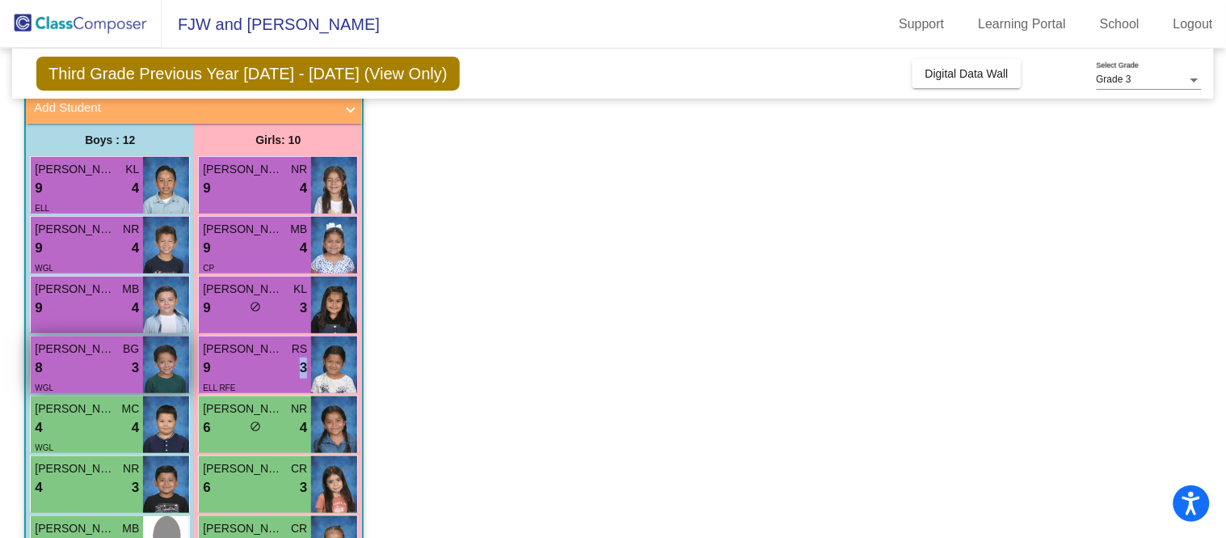
click at [102, 365] on div "8 lock do_not_disturb_alt 3" at bounding box center [87, 367] width 104 height 21
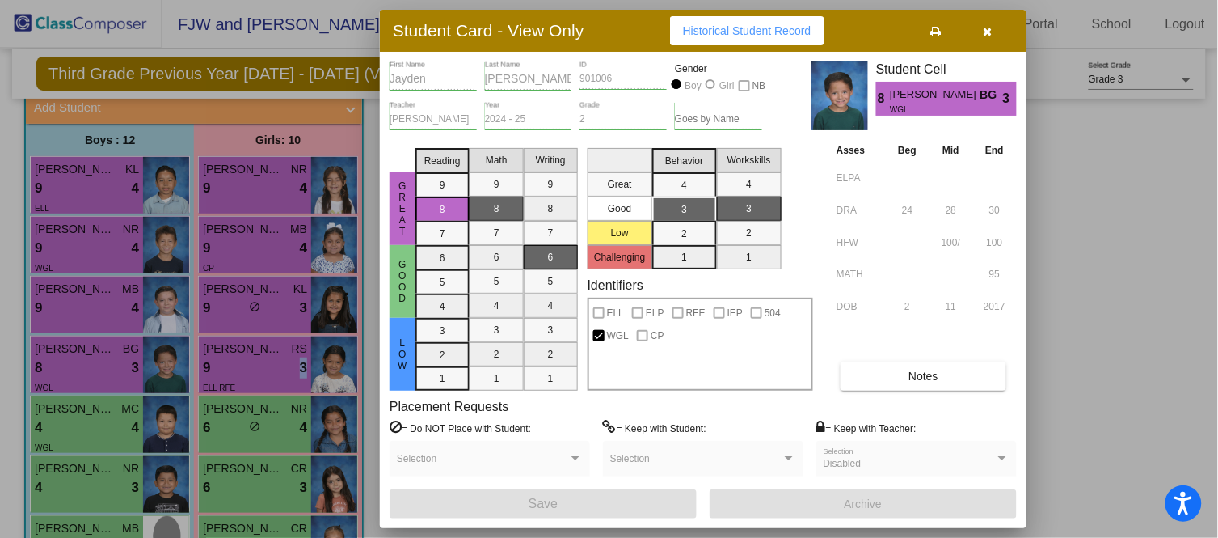
click at [934, 383] on button "Notes" at bounding box center [924, 375] width 166 height 29
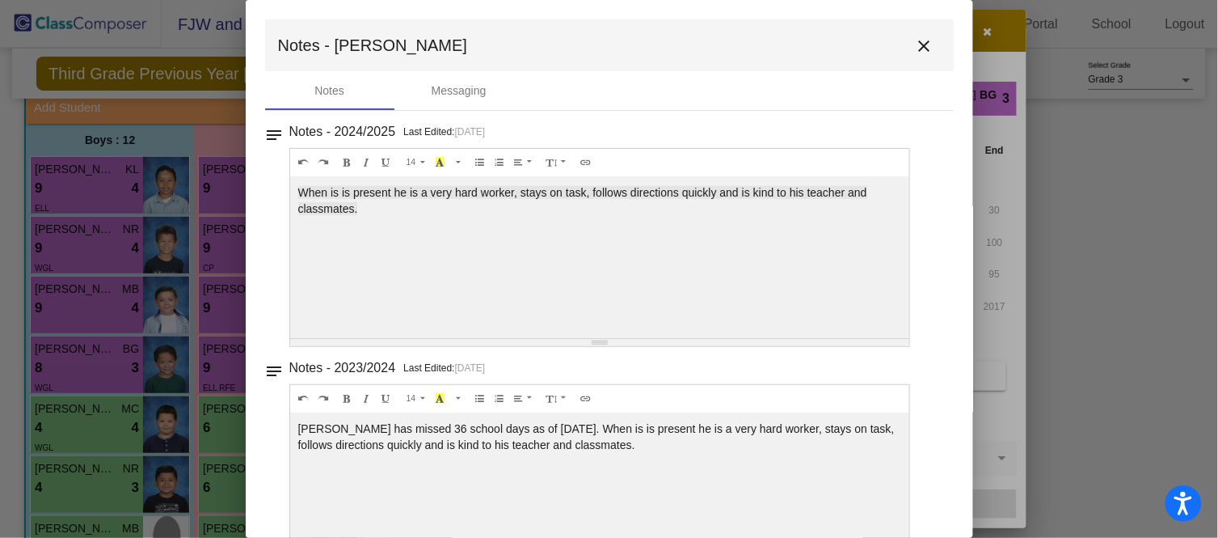
click at [917, 49] on mat-icon "close" at bounding box center [924, 45] width 19 height 19
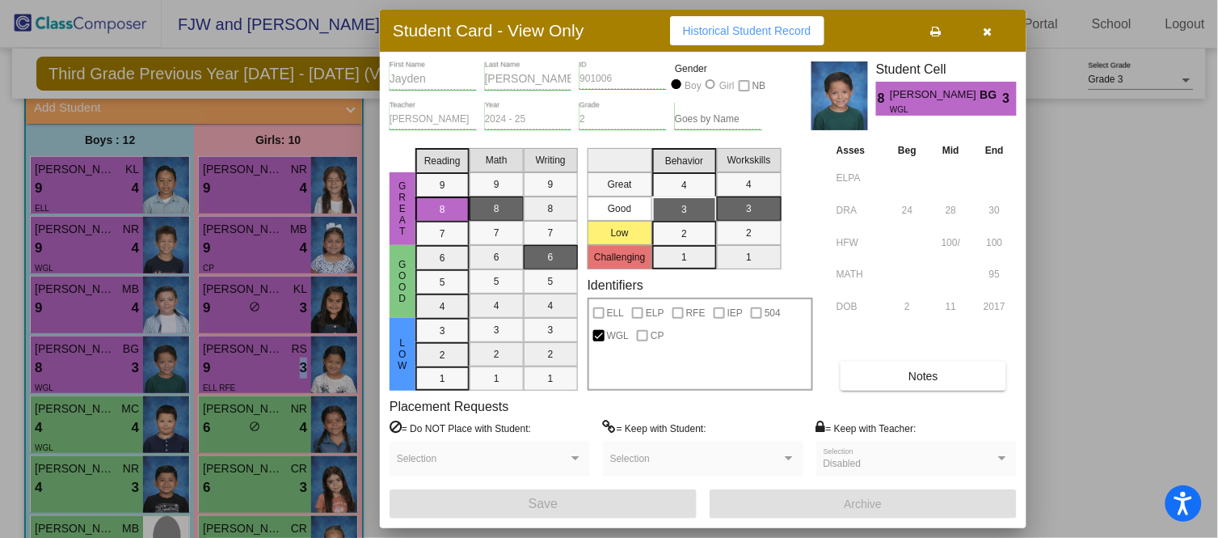
click at [108, 405] on div at bounding box center [609, 269] width 1218 height 538
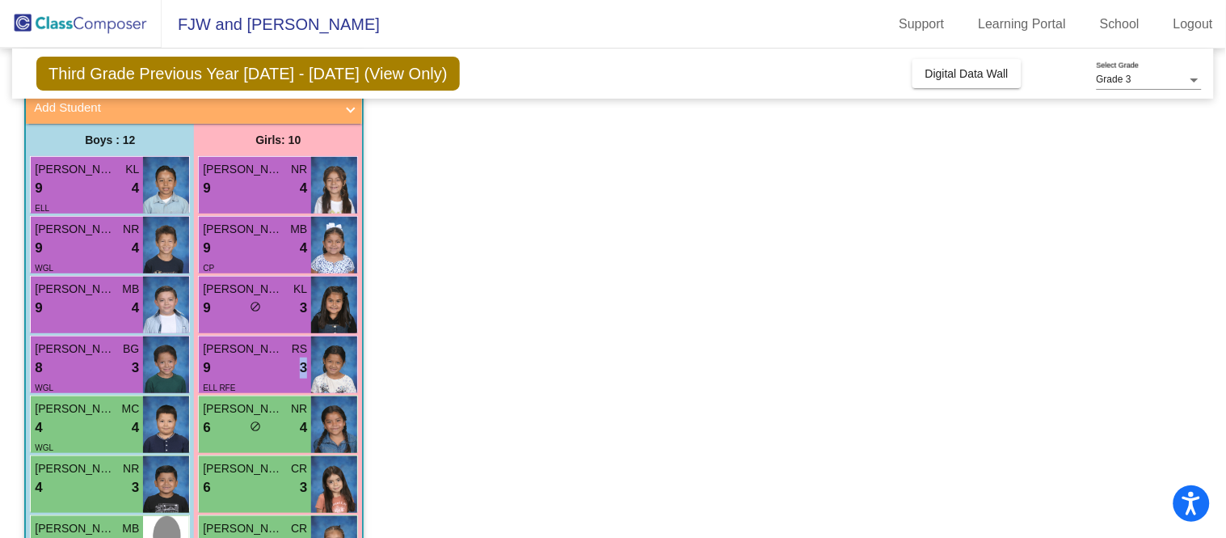
click at [108, 405] on span "[PERSON_NAME]" at bounding box center [75, 408] width 81 height 17
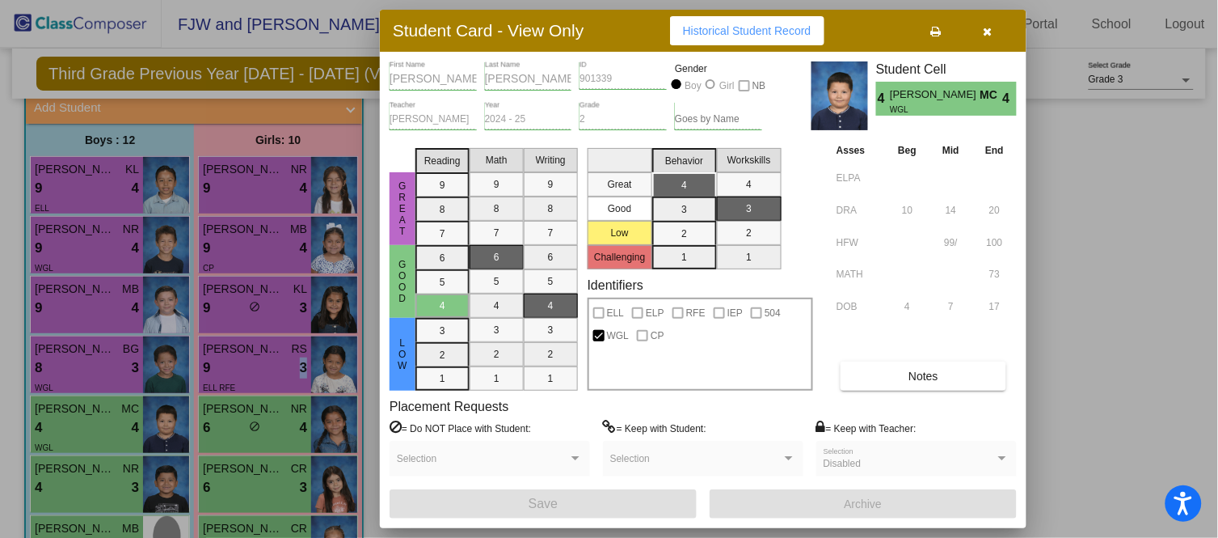
click at [221, 437] on div at bounding box center [609, 269] width 1218 height 538
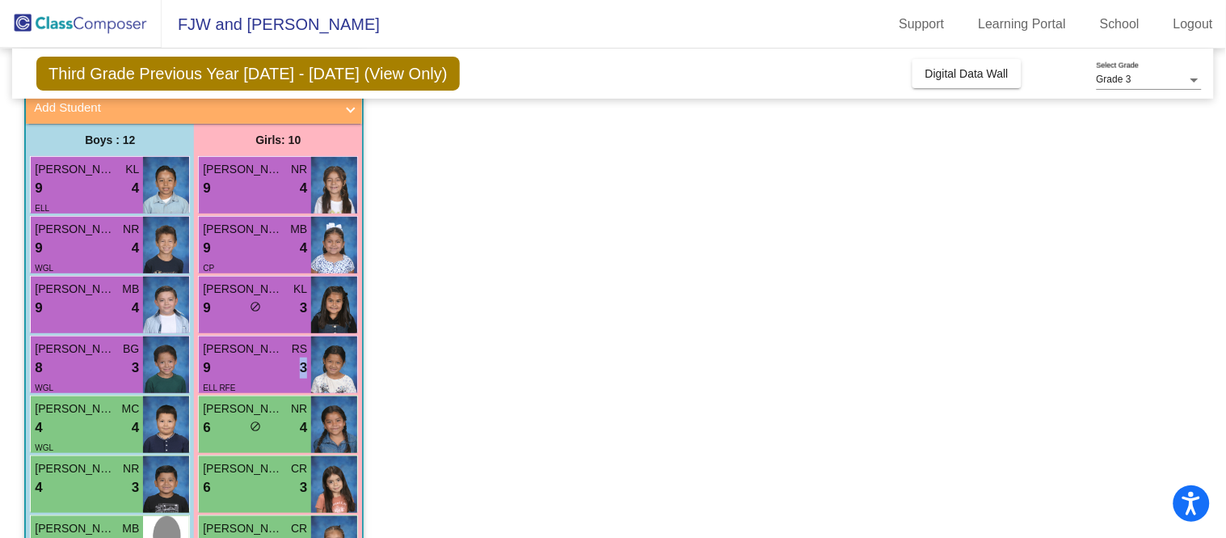
click at [221, 437] on div "[PERSON_NAME] [PERSON_NAME] 6 lock do_not_disturb_alt 4" at bounding box center [255, 424] width 112 height 57
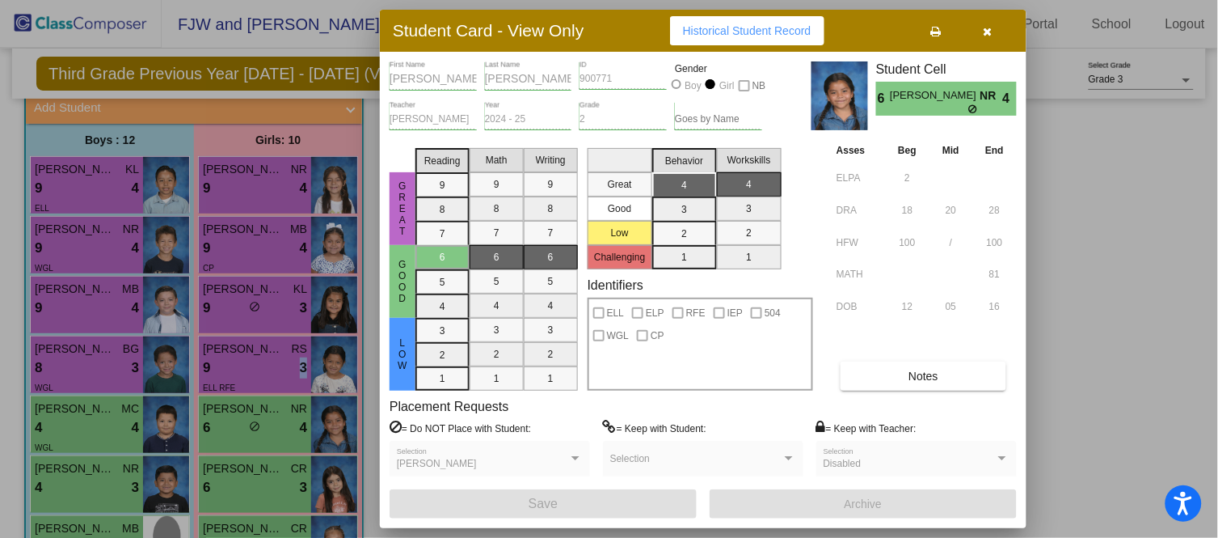
click at [245, 472] on div at bounding box center [609, 269] width 1218 height 538
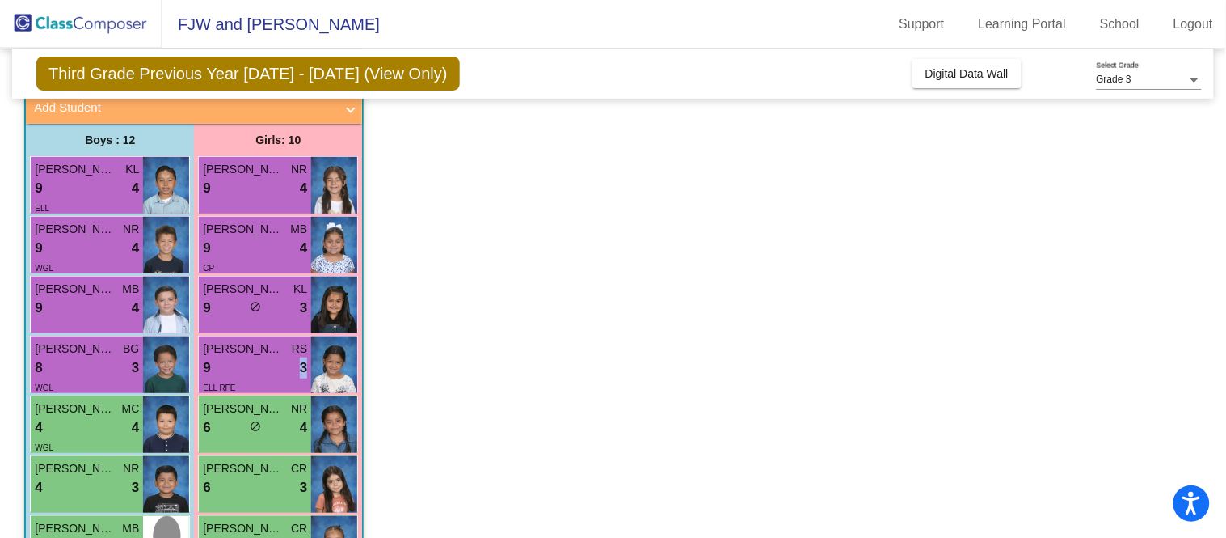
click at [245, 472] on span "[PERSON_NAME]" at bounding box center [243, 468] width 81 height 17
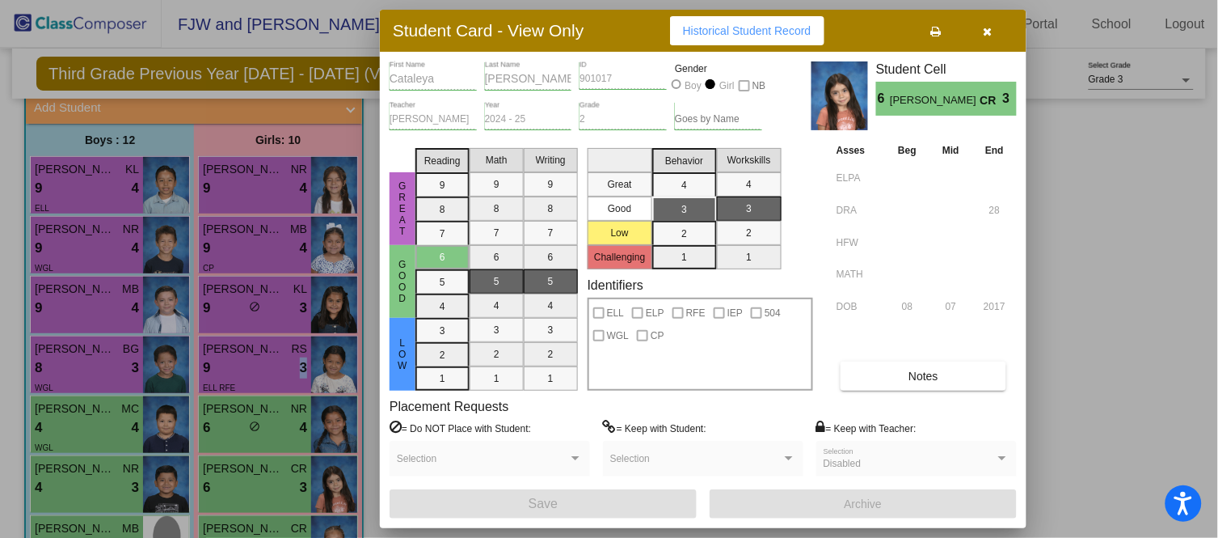
click at [911, 390] on div "Notes" at bounding box center [925, 375] width 184 height 29
click at [973, 385] on button "Notes" at bounding box center [924, 375] width 166 height 29
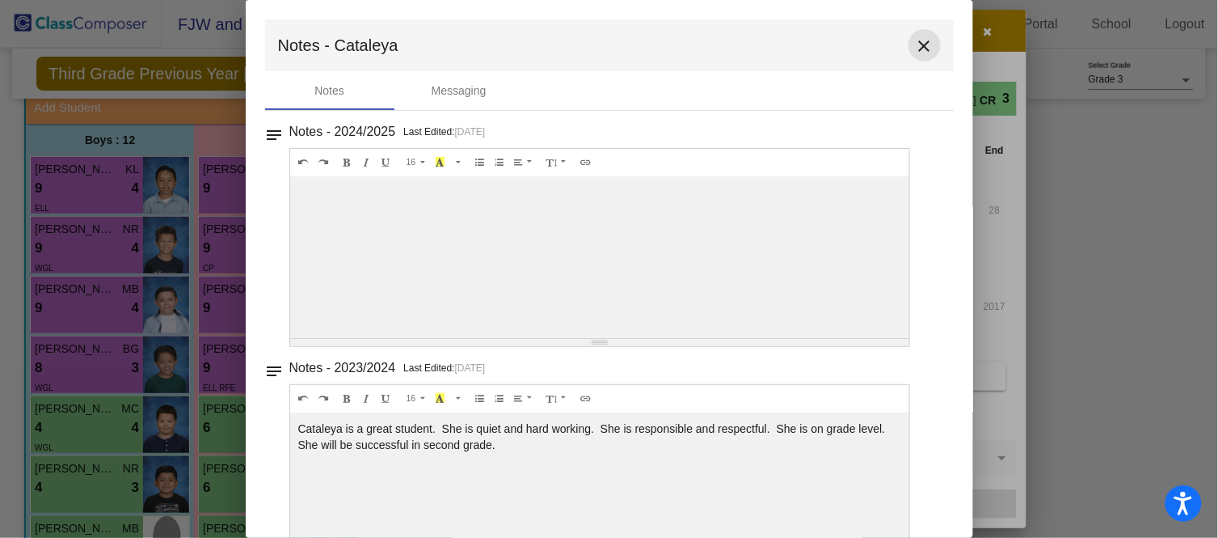
click at [922, 52] on mat-icon "close" at bounding box center [924, 45] width 19 height 19
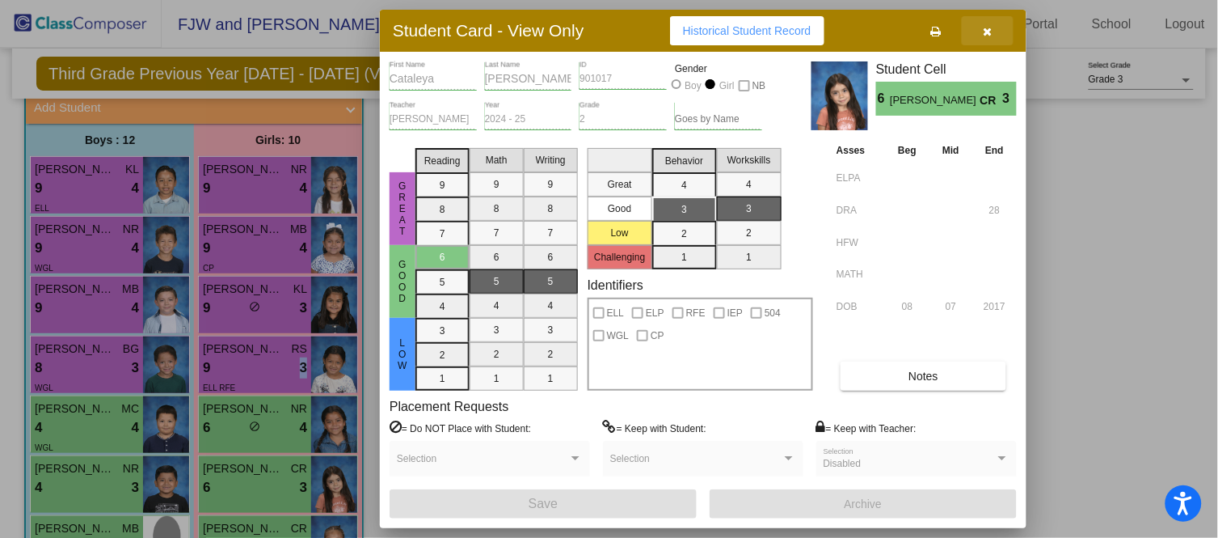
click at [998, 30] on button "button" at bounding box center [988, 30] width 52 height 29
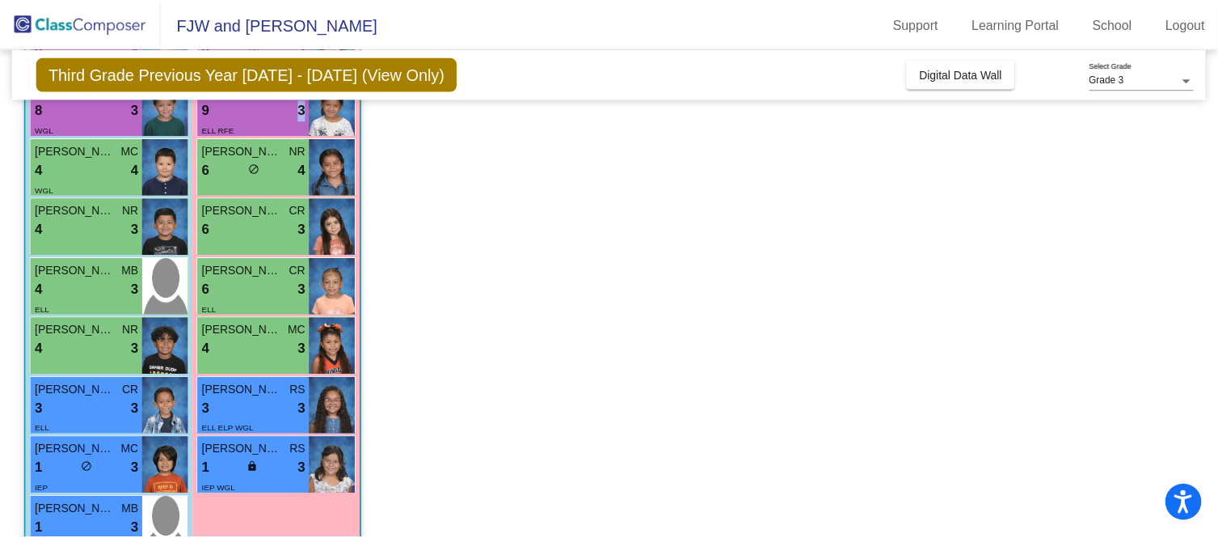
scroll to position [373, 0]
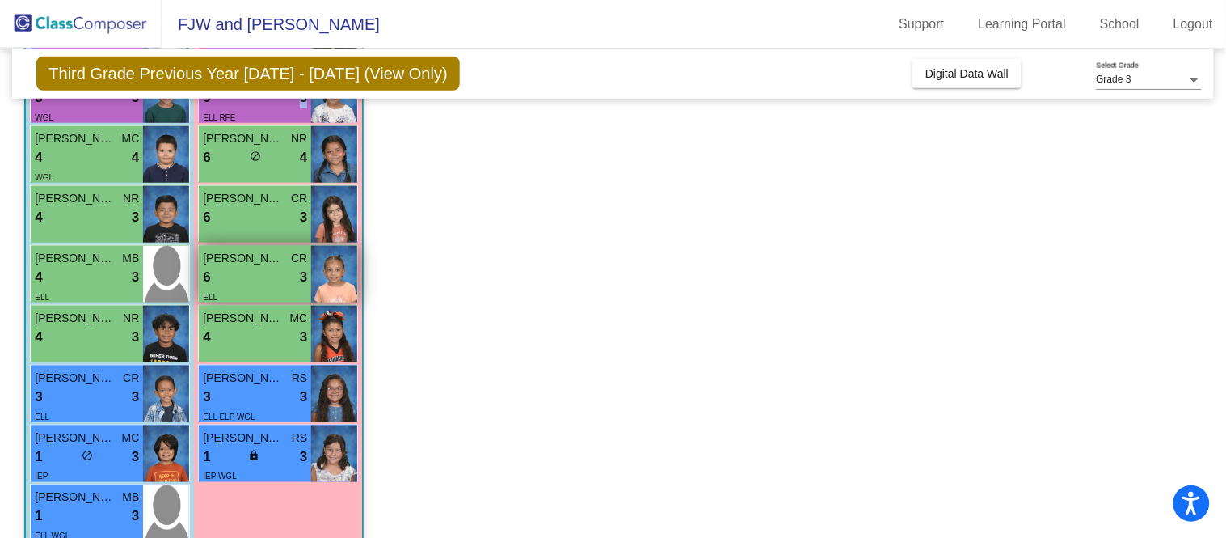
click at [268, 273] on div "6 lock do_not_disturb_alt 3" at bounding box center [255, 277] width 104 height 21
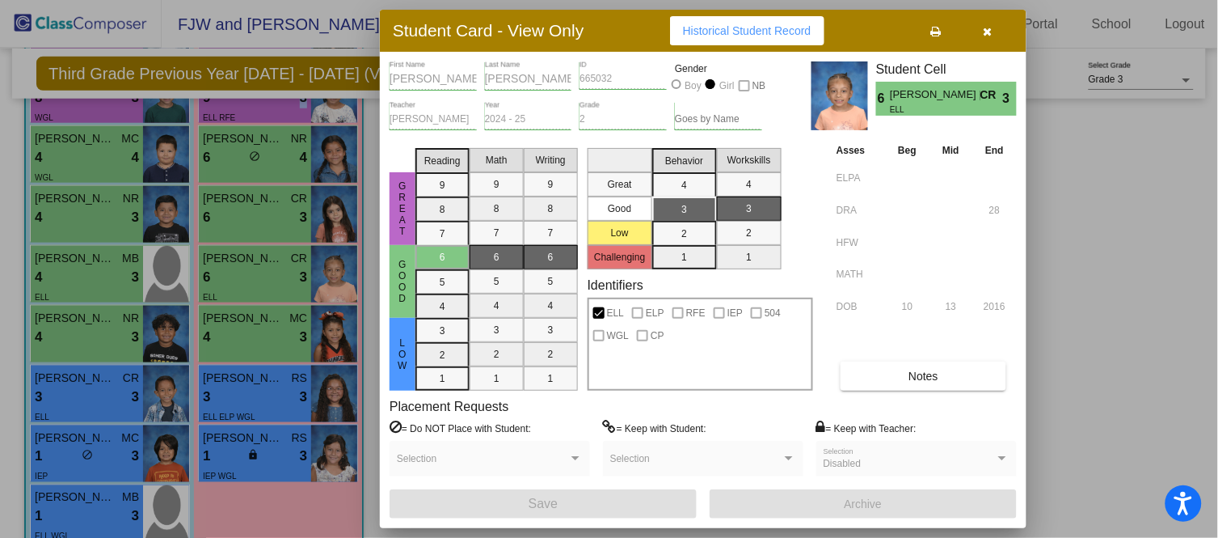
click at [927, 380] on span "Notes" at bounding box center [924, 375] width 30 height 13
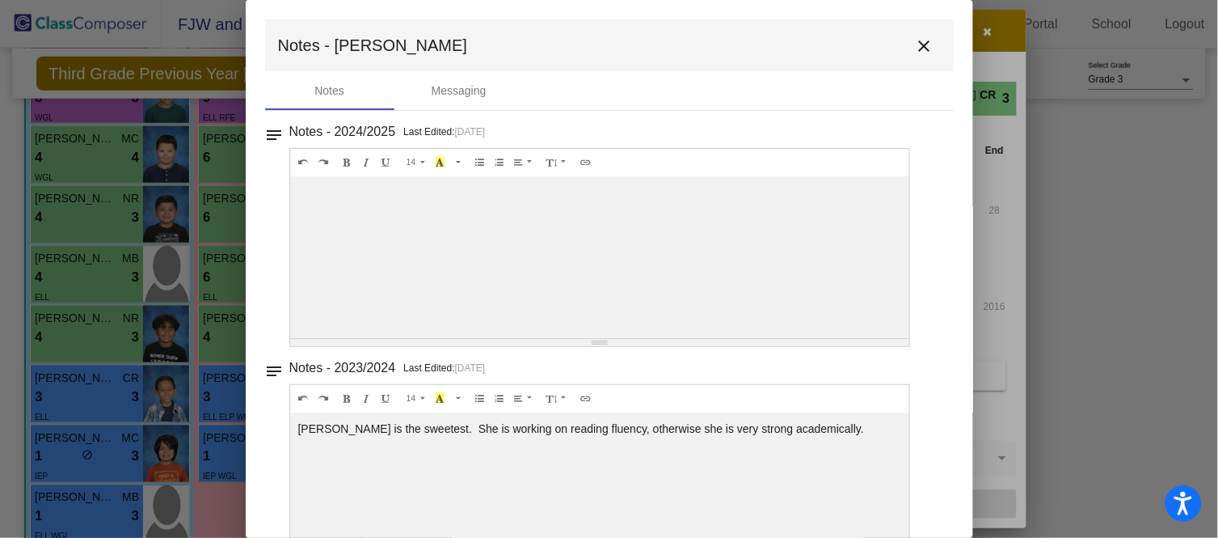
click at [920, 43] on mat-icon "close" at bounding box center [924, 45] width 19 height 19
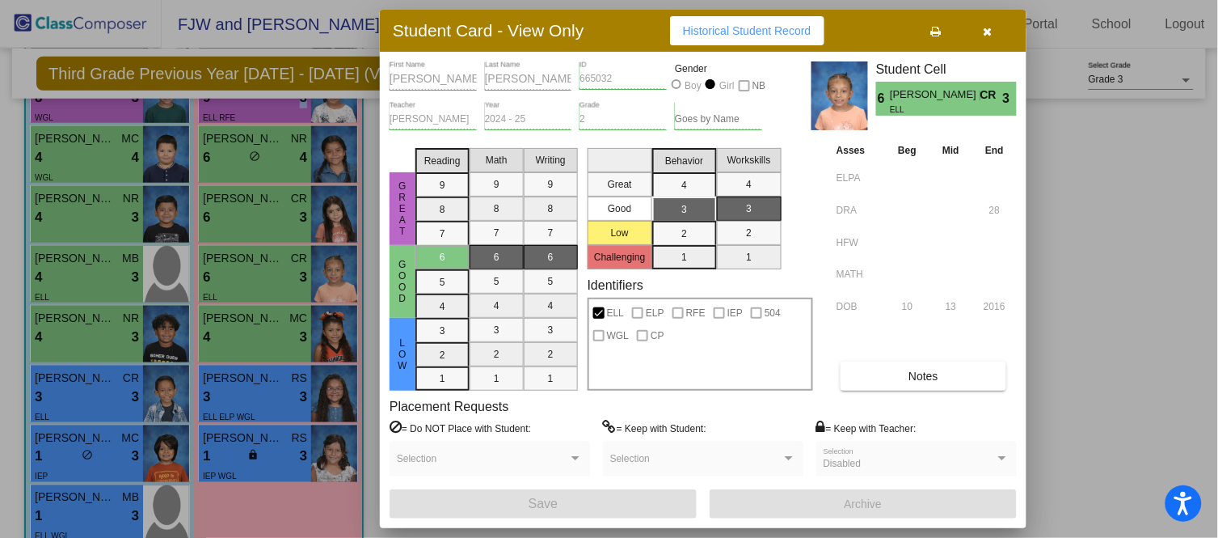
click at [1106, 281] on div at bounding box center [609, 269] width 1218 height 538
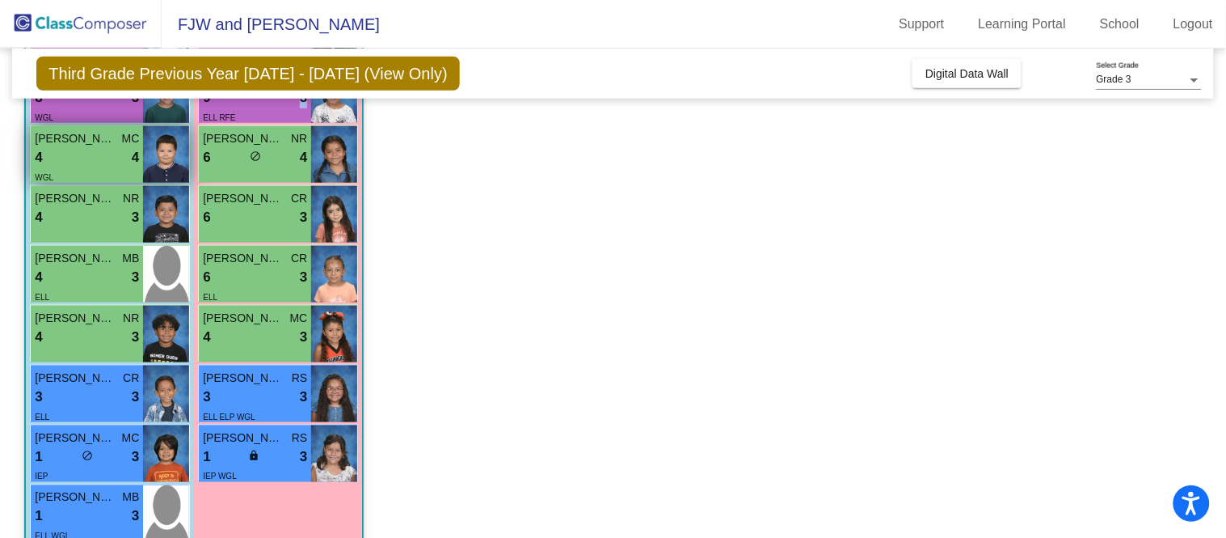
click at [105, 150] on div "4 lock do_not_disturb_alt 4" at bounding box center [87, 157] width 104 height 21
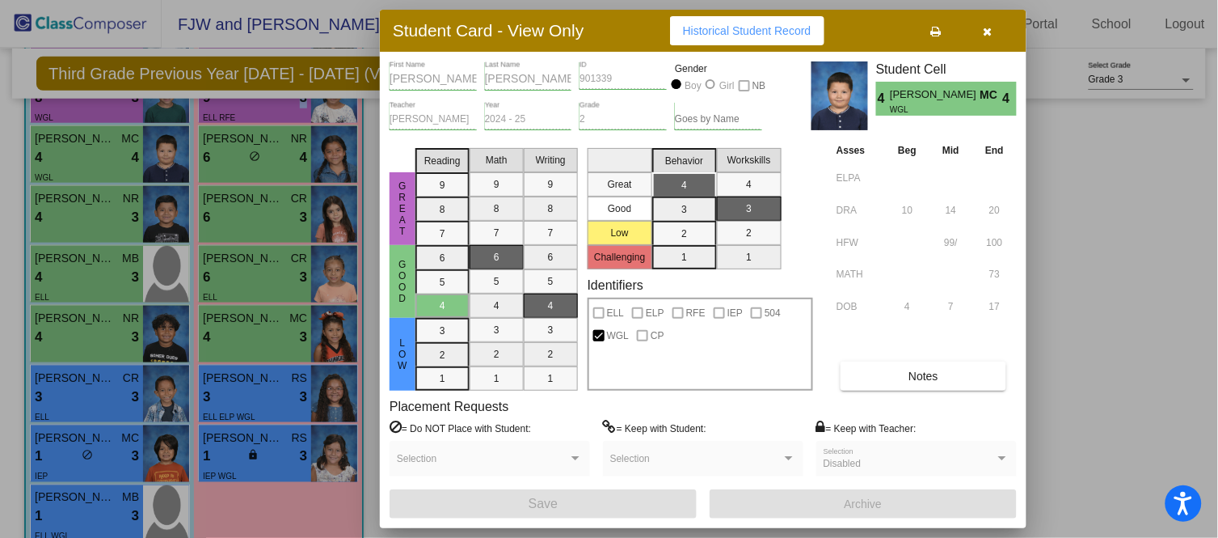
click at [215, 278] on div at bounding box center [609, 269] width 1218 height 538
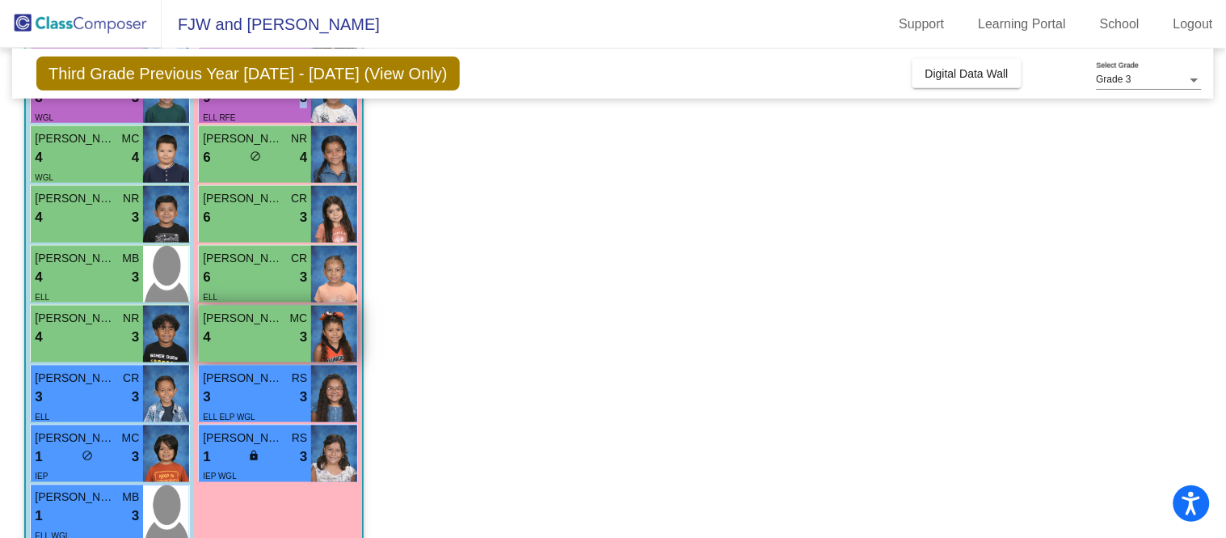
click at [238, 331] on div "4 lock do_not_disturb_alt 3" at bounding box center [255, 337] width 104 height 21
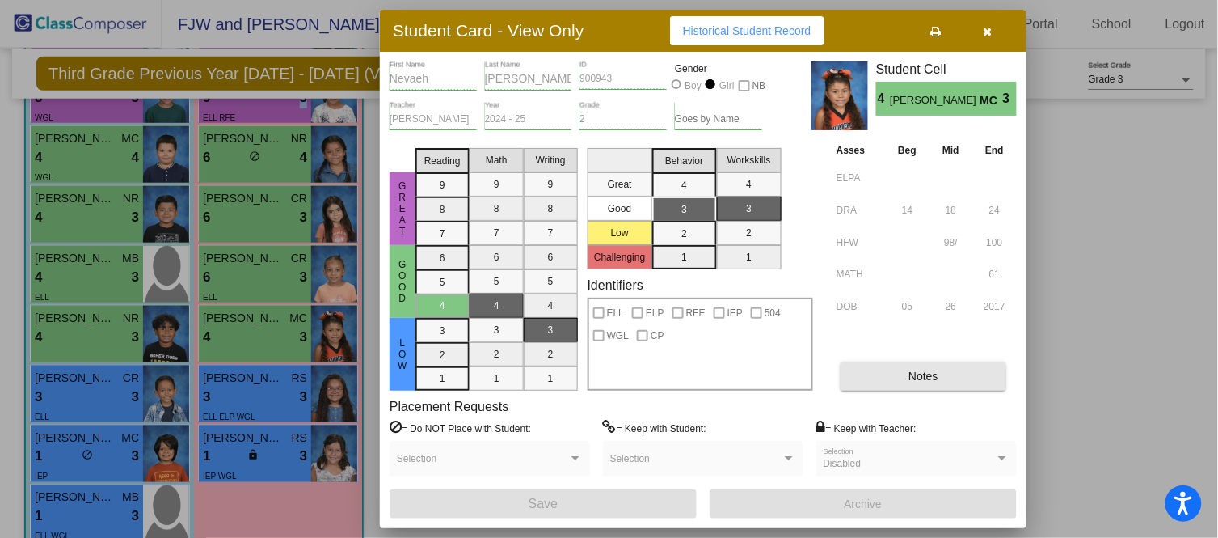
click at [962, 369] on button "Notes" at bounding box center [924, 375] width 166 height 29
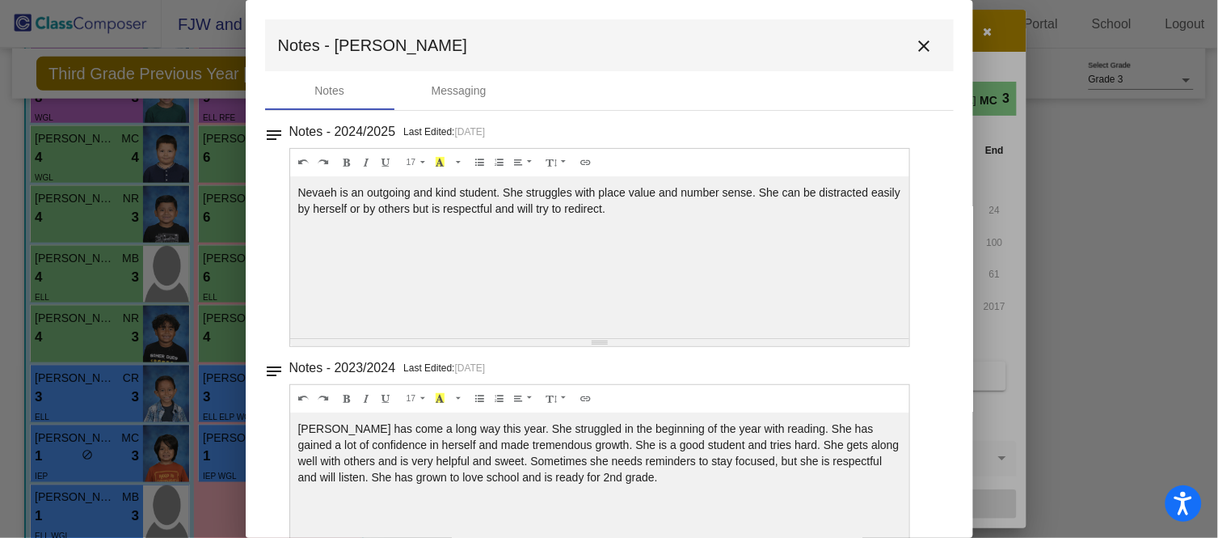
click at [915, 52] on mat-icon "close" at bounding box center [924, 45] width 19 height 19
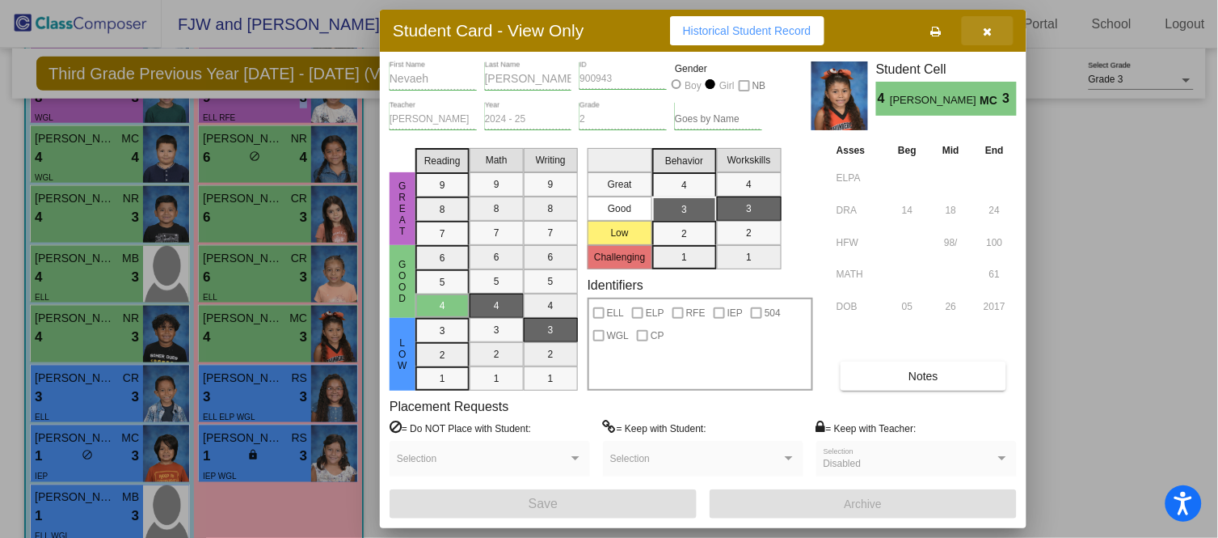
click at [1004, 28] on button "button" at bounding box center [988, 30] width 52 height 29
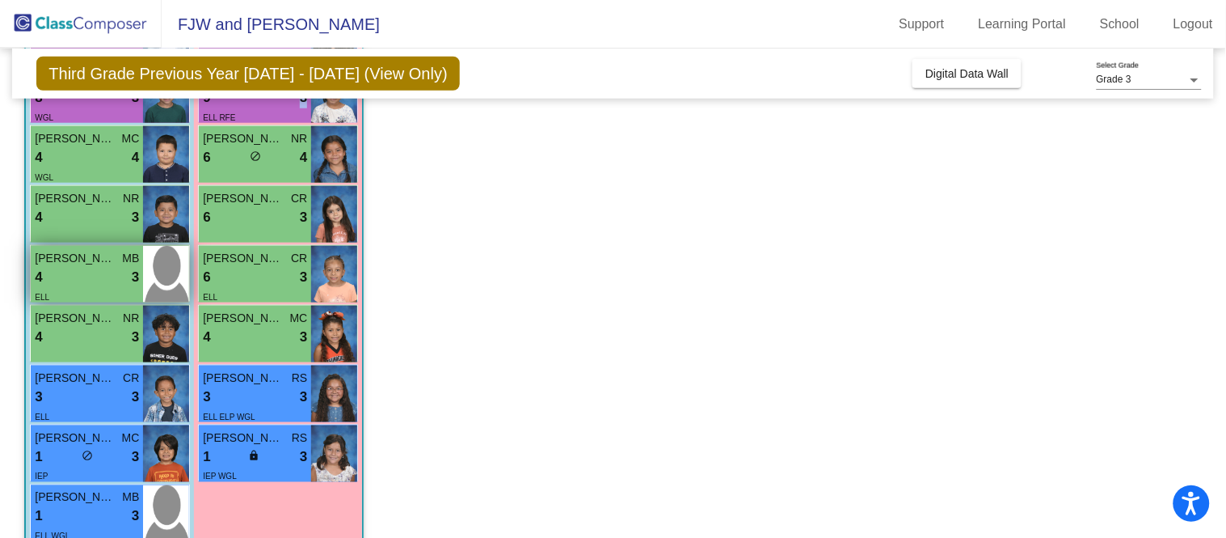
click at [91, 285] on div "4 lock do_not_disturb_alt 3" at bounding box center [87, 277] width 104 height 21
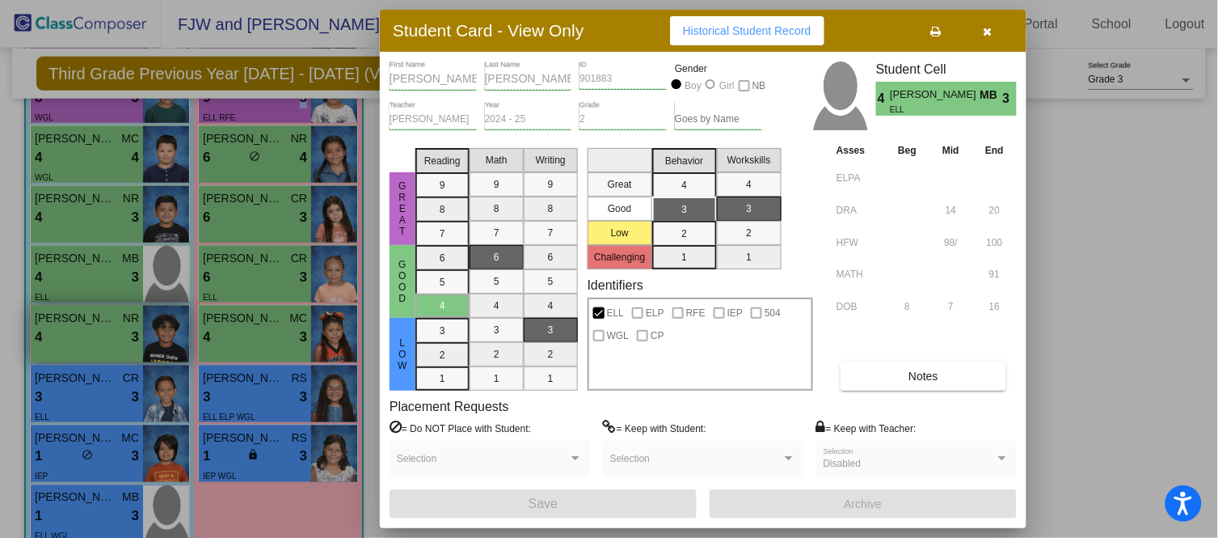
click at [62, 317] on div at bounding box center [609, 269] width 1218 height 538
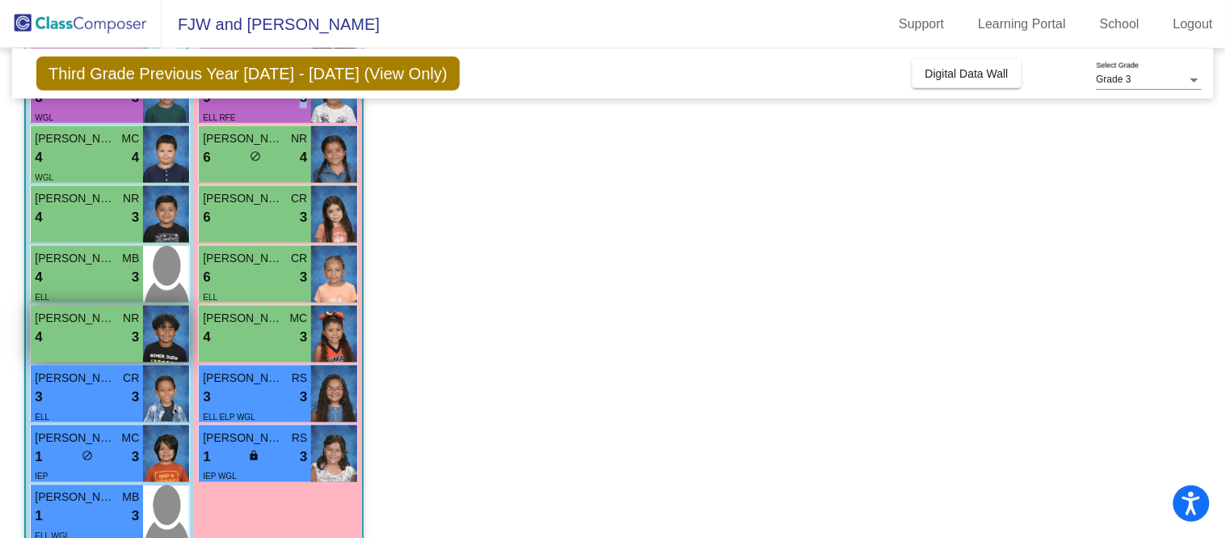
click at [62, 317] on span "[PERSON_NAME][GEOGRAPHIC_DATA]" at bounding box center [75, 318] width 81 height 17
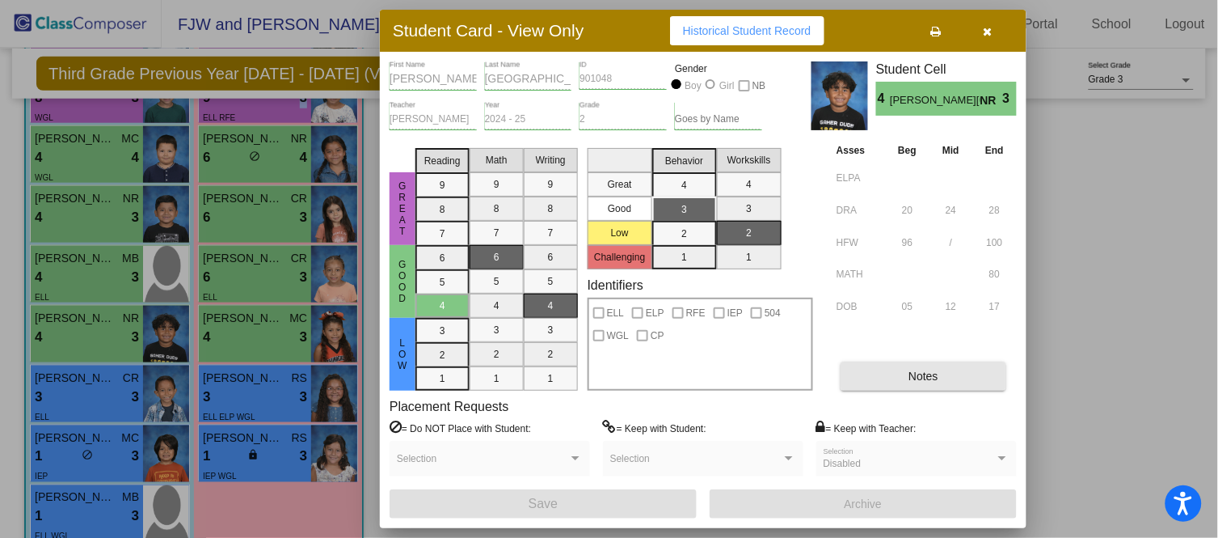
click at [939, 374] on span "Notes" at bounding box center [924, 375] width 30 height 13
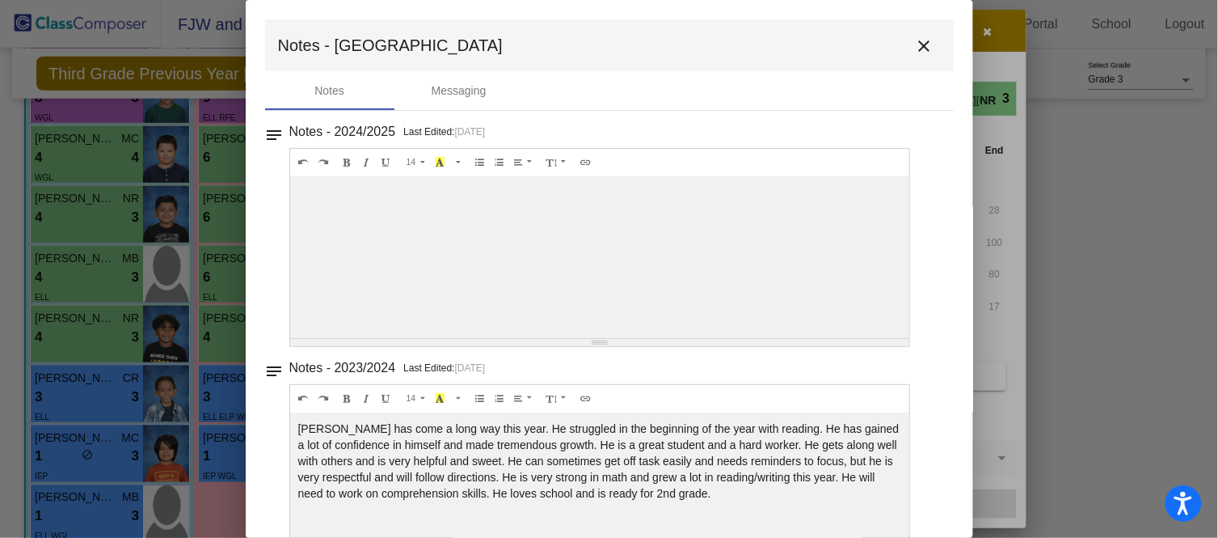
click at [915, 42] on mat-icon "close" at bounding box center [924, 45] width 19 height 19
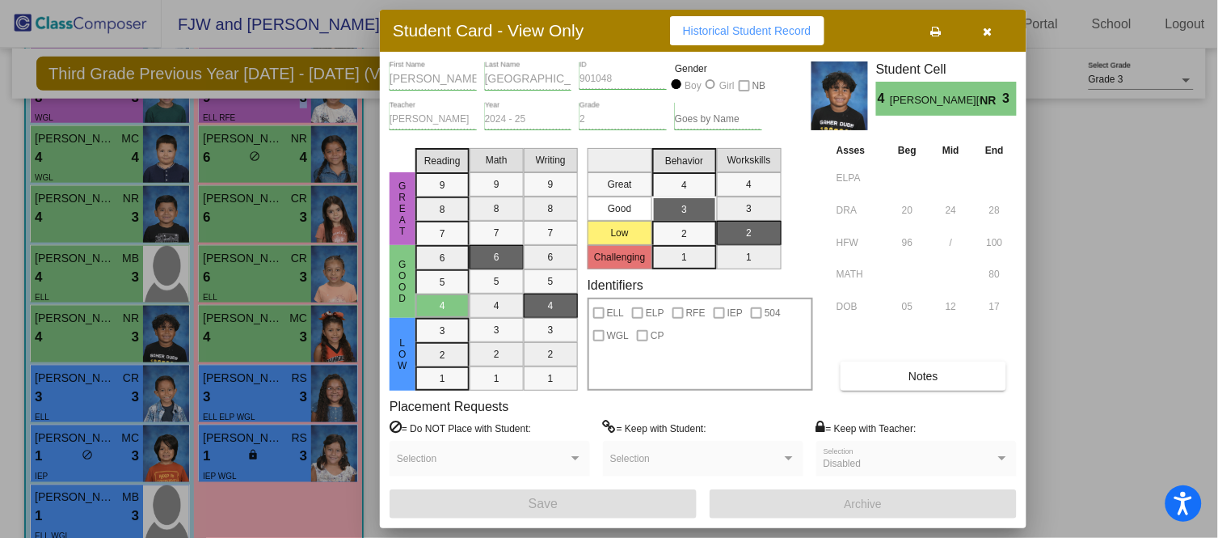
click at [91, 264] on div at bounding box center [609, 269] width 1218 height 538
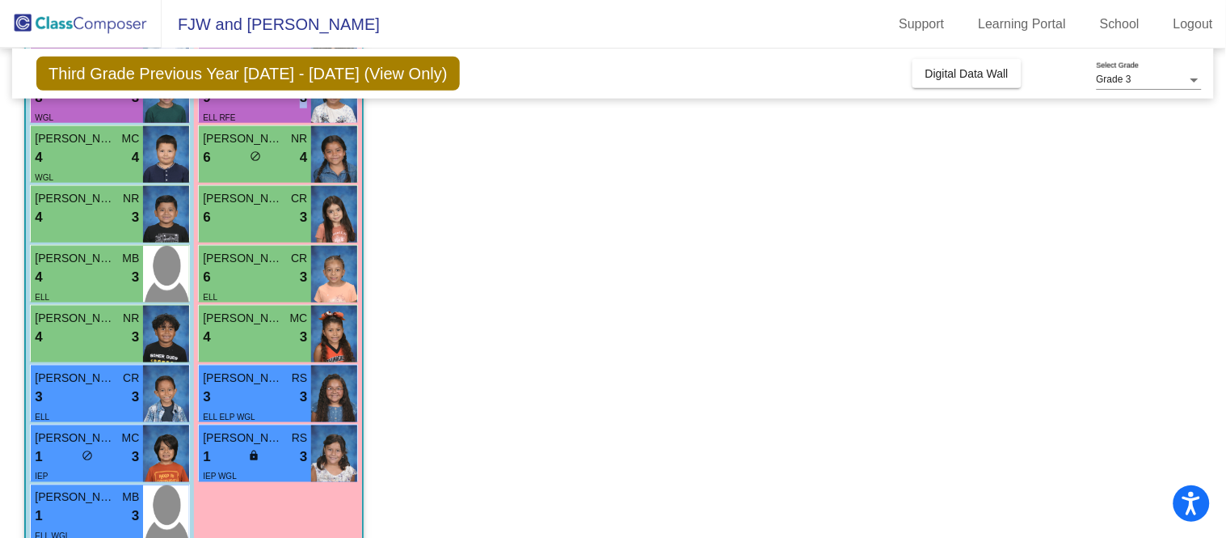
click at [91, 264] on span "[PERSON_NAME]" at bounding box center [75, 258] width 81 height 17
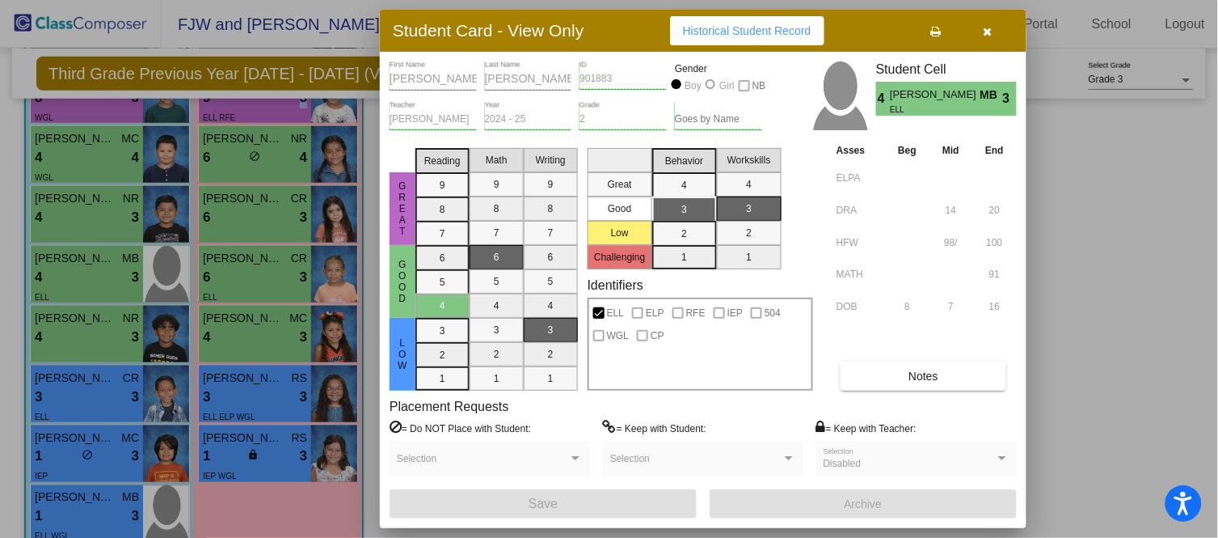
click at [87, 163] on div at bounding box center [609, 269] width 1218 height 538
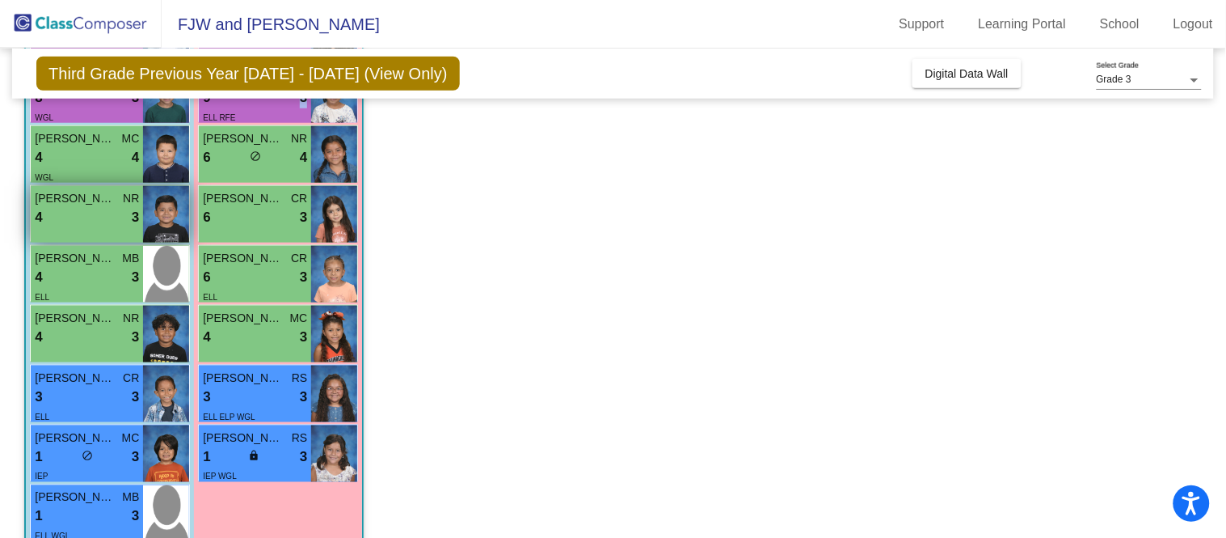
click at [73, 199] on span "[PERSON_NAME]" at bounding box center [75, 198] width 81 height 17
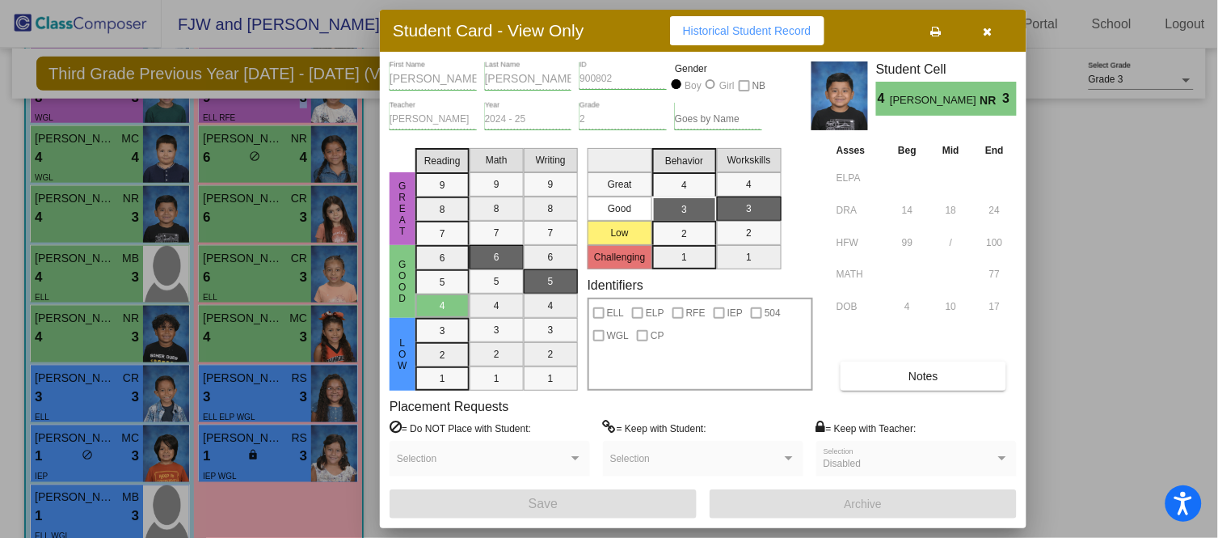
click at [960, 390] on div "Notes" at bounding box center [925, 375] width 184 height 29
click at [963, 390] on button "Notes" at bounding box center [924, 375] width 166 height 29
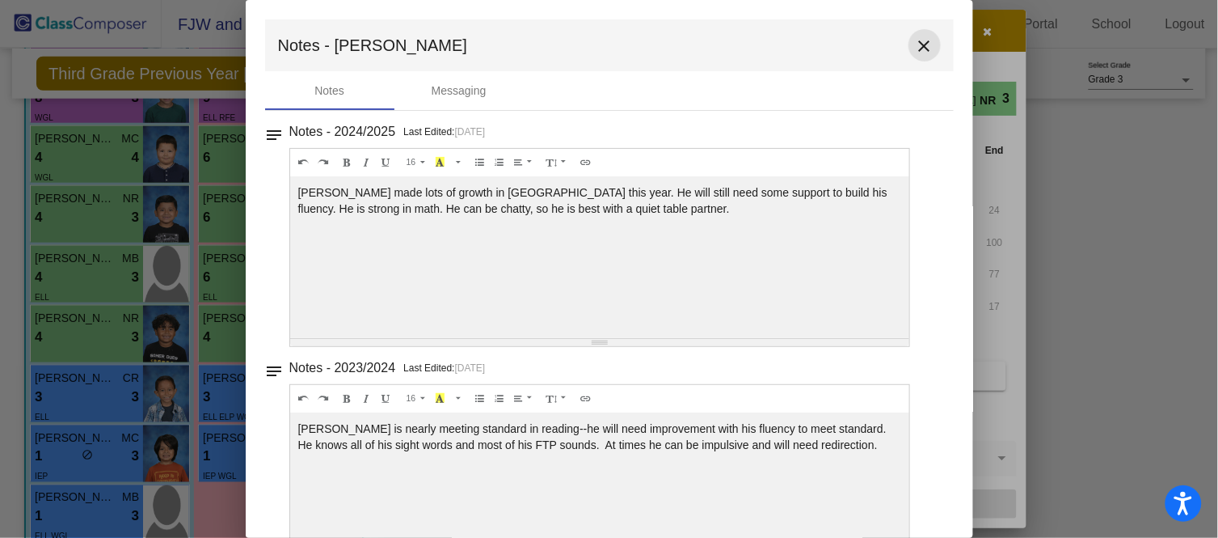
click at [922, 43] on mat-icon "close" at bounding box center [924, 45] width 19 height 19
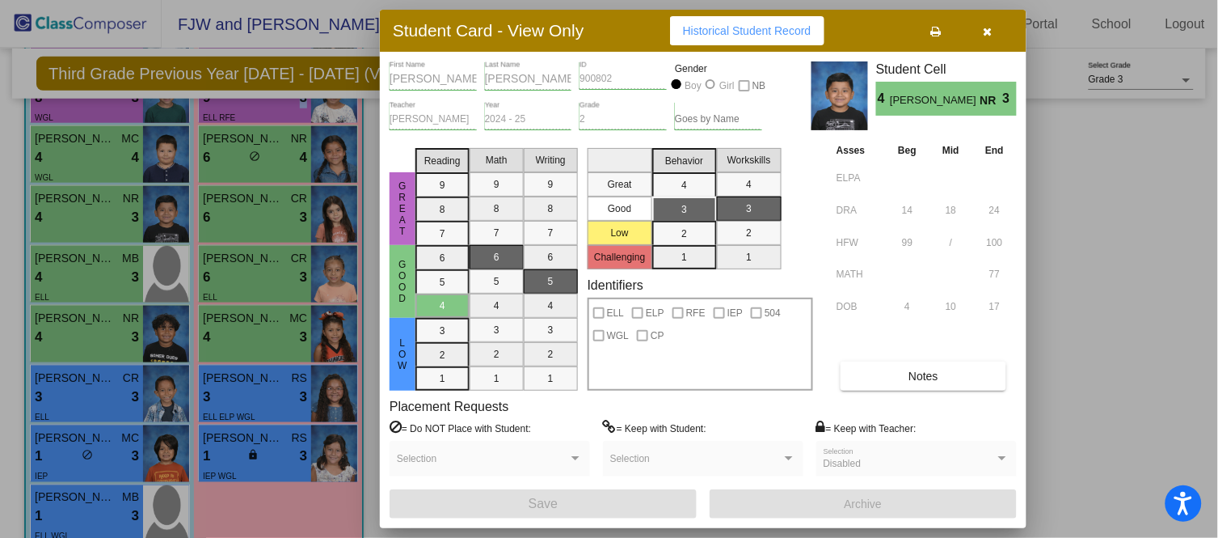
click at [984, 36] on icon "button" at bounding box center [988, 31] width 9 height 11
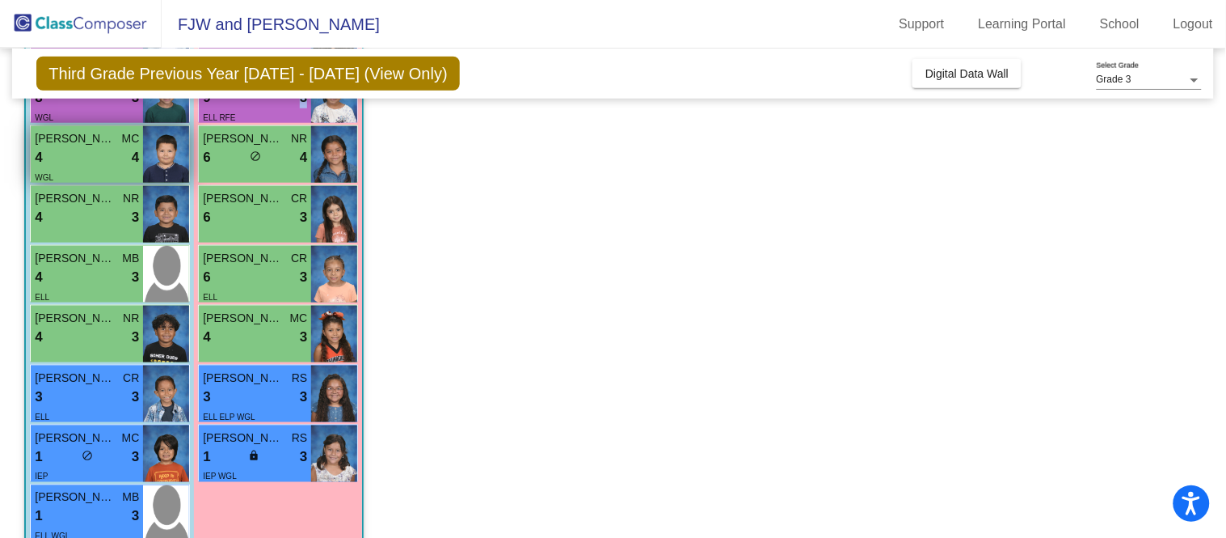
click at [75, 160] on div "4 lock do_not_disturb_alt 4" at bounding box center [87, 157] width 104 height 21
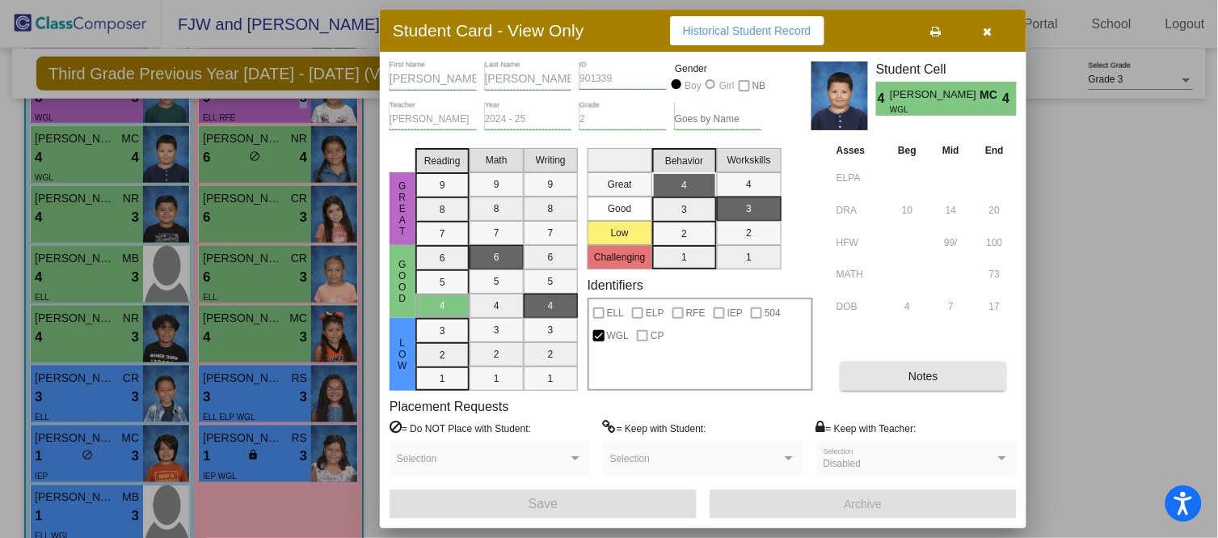
click at [981, 386] on button "Notes" at bounding box center [924, 375] width 166 height 29
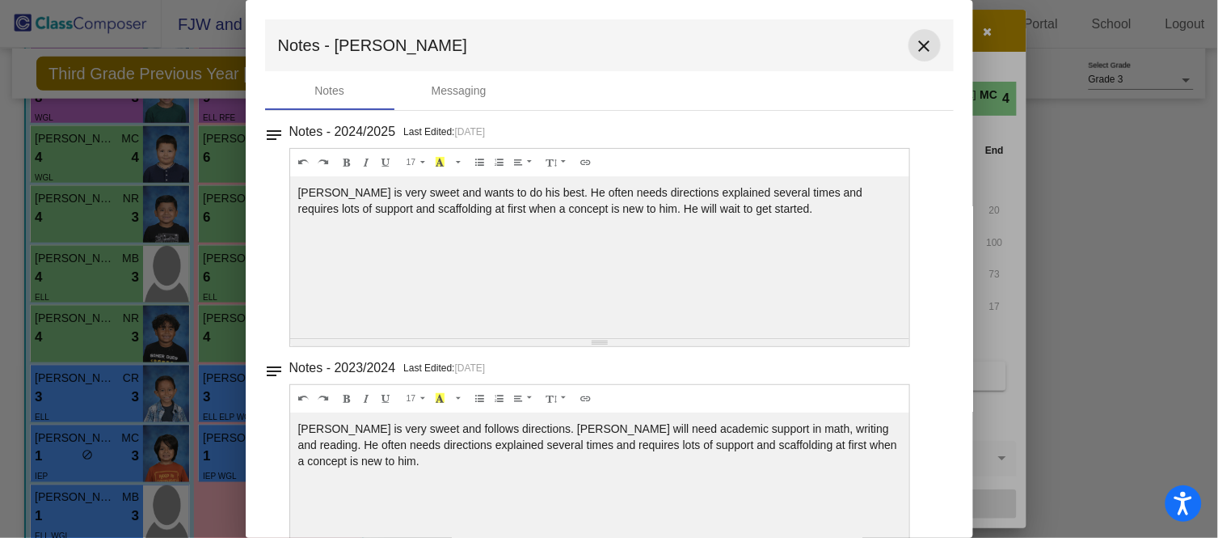
click at [924, 50] on mat-icon "close" at bounding box center [924, 45] width 19 height 19
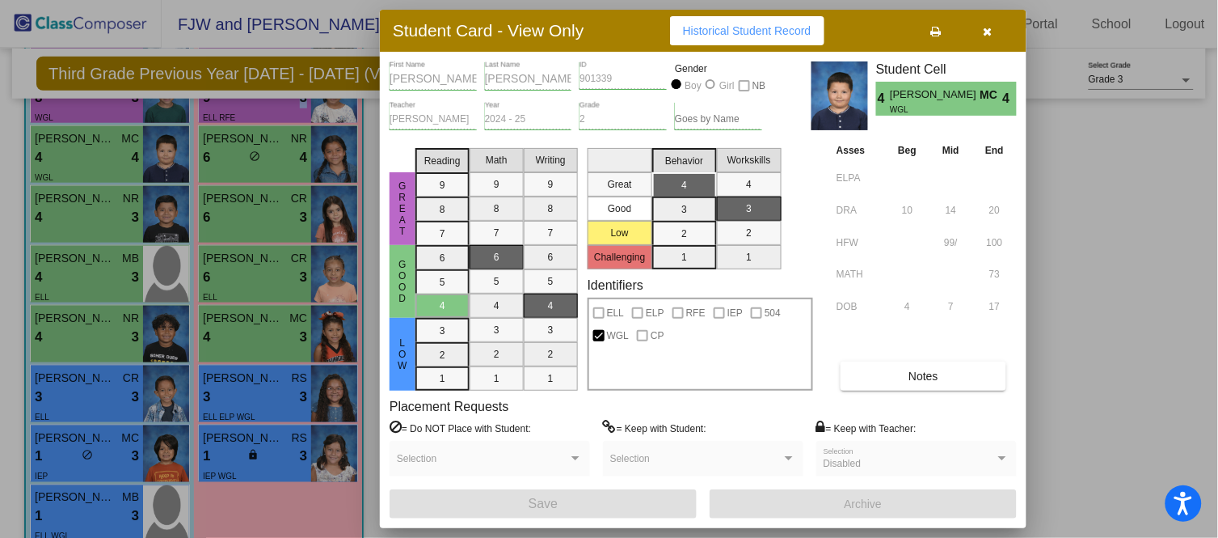
click at [60, 281] on div at bounding box center [609, 269] width 1218 height 538
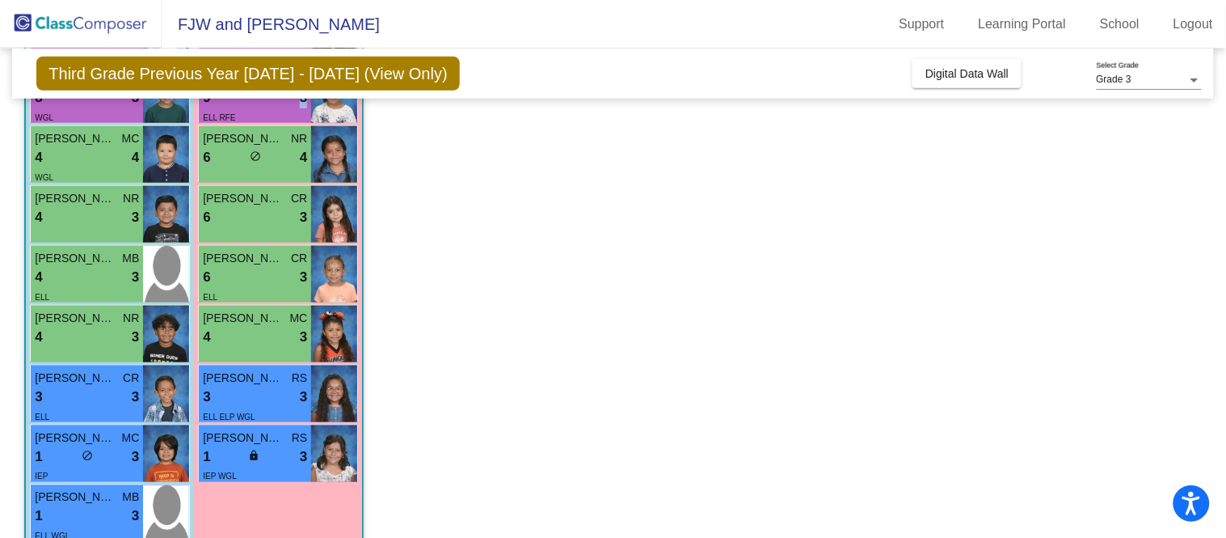
click at [60, 281] on div "4 lock do_not_disturb_alt 3" at bounding box center [87, 277] width 104 height 21
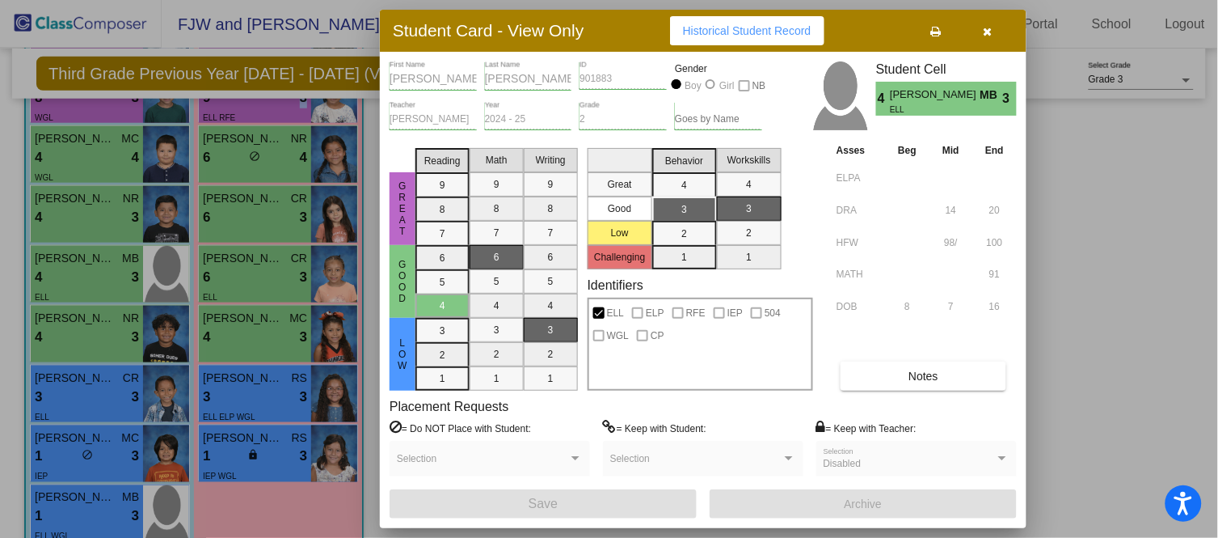
click at [931, 384] on button "Notes" at bounding box center [924, 375] width 166 height 29
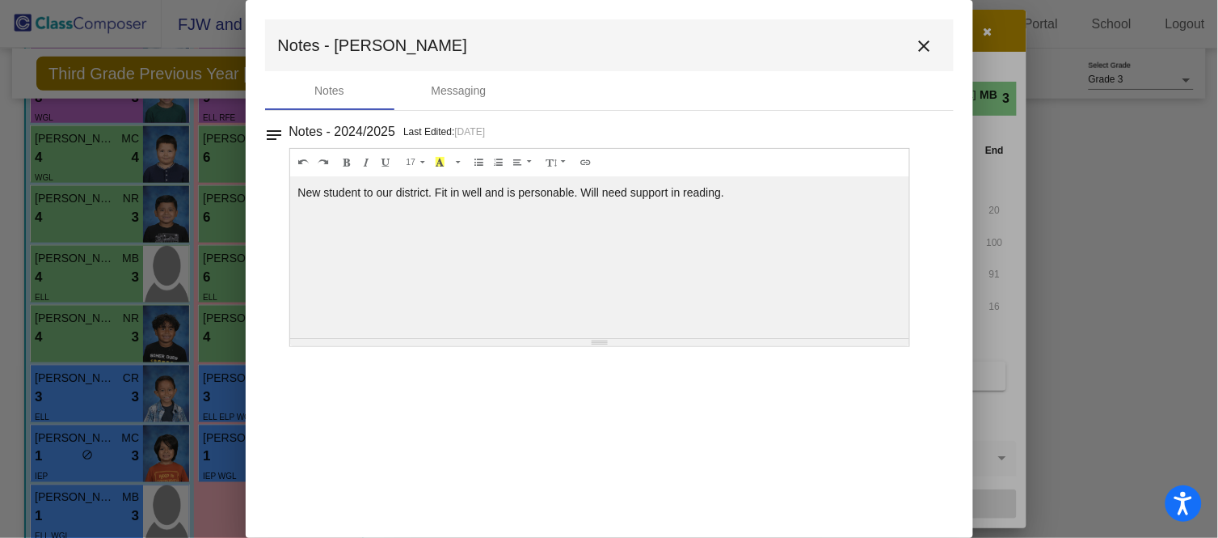
click at [923, 50] on mat-icon "close" at bounding box center [924, 45] width 19 height 19
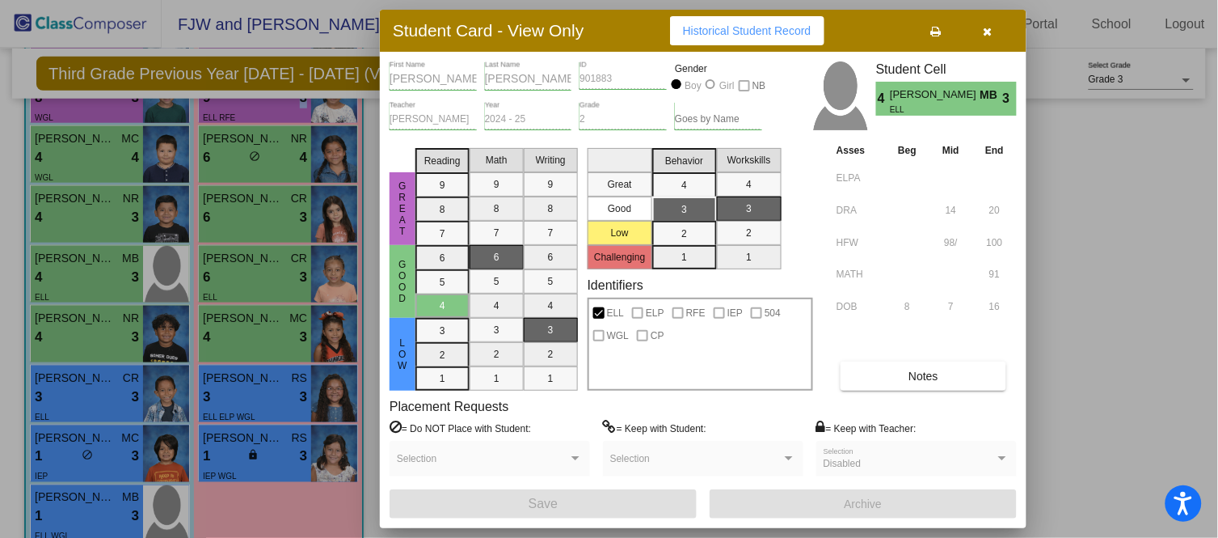
click at [989, 26] on icon "button" at bounding box center [988, 31] width 9 height 11
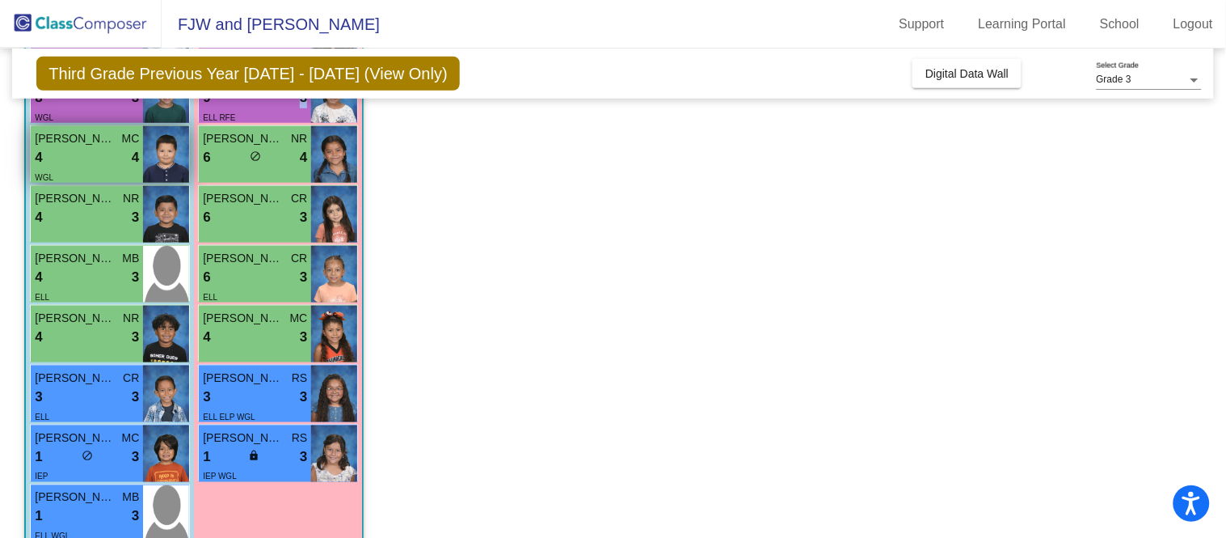
click at [90, 158] on div "4 lock do_not_disturb_alt 4" at bounding box center [87, 157] width 104 height 21
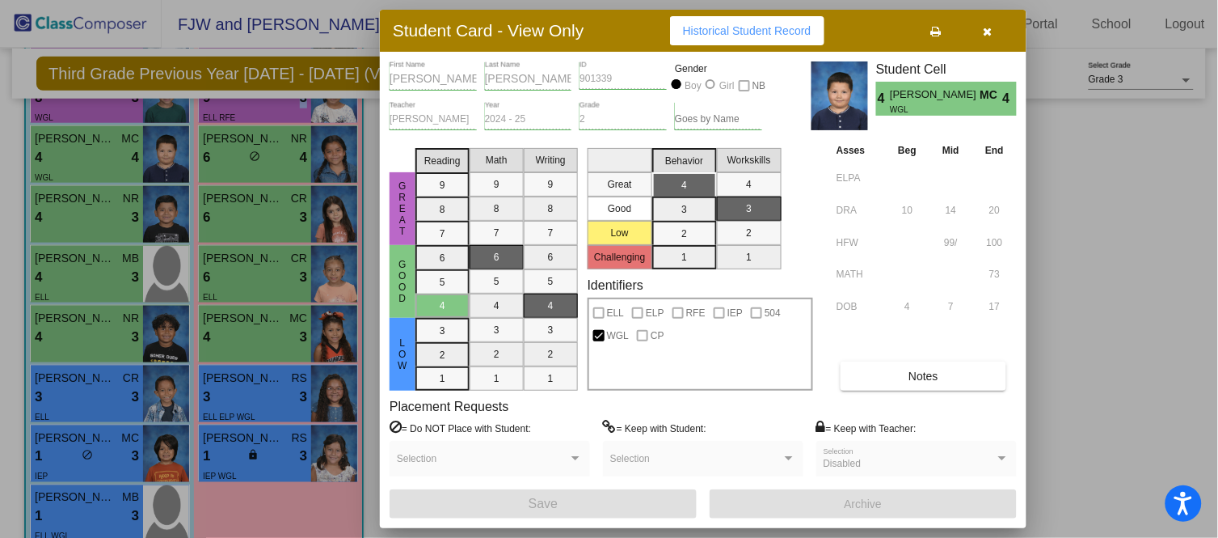
click at [130, 231] on div at bounding box center [609, 269] width 1218 height 538
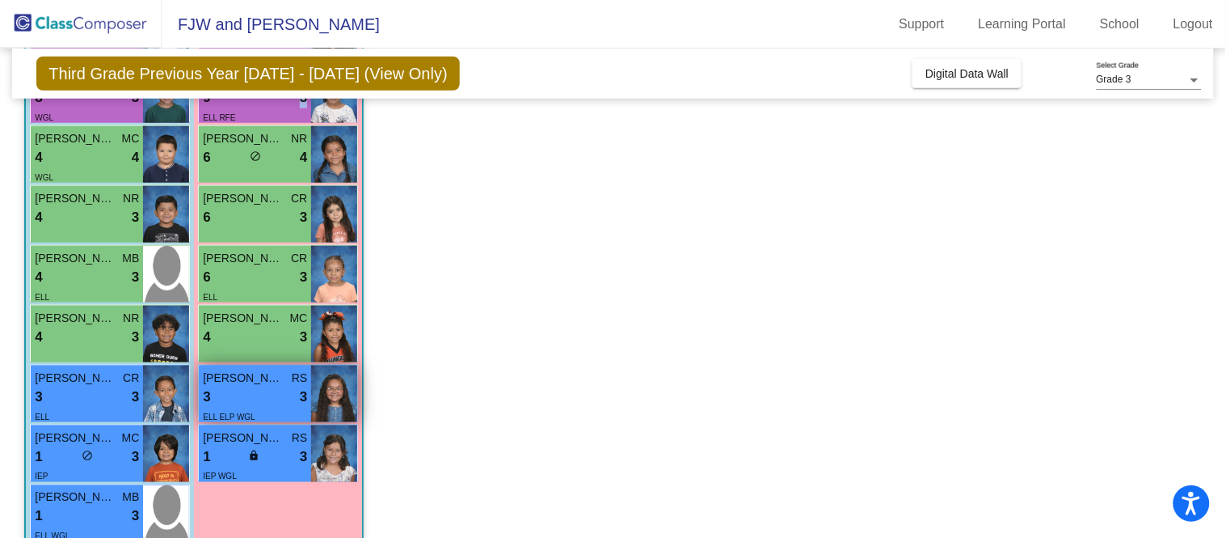
click at [284, 404] on div "3 lock do_not_disturb_alt 3" at bounding box center [255, 396] width 104 height 21
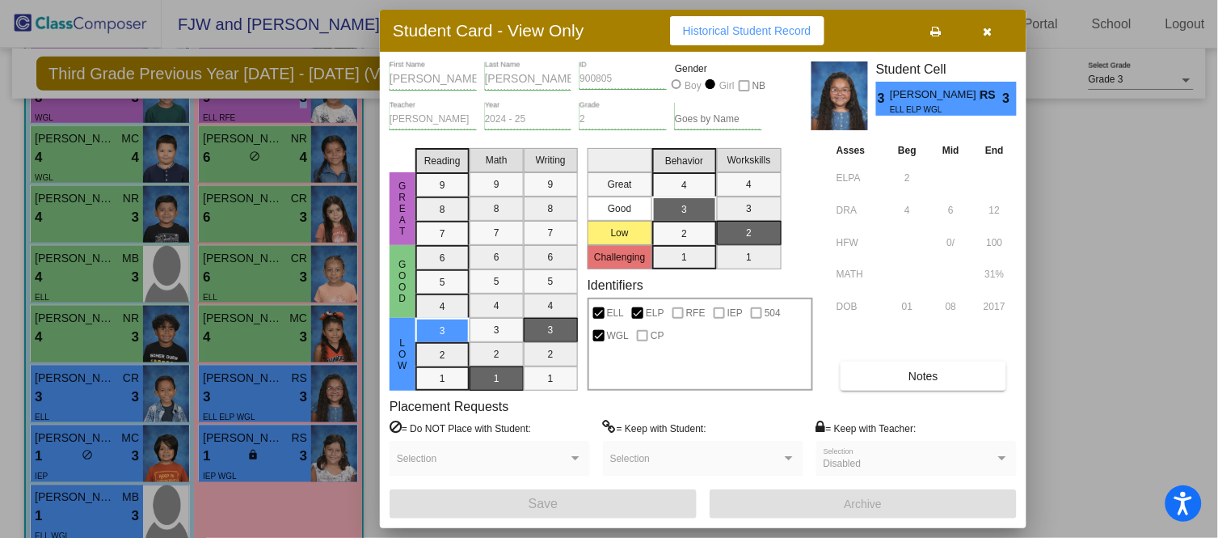
click at [111, 383] on div at bounding box center [609, 269] width 1218 height 538
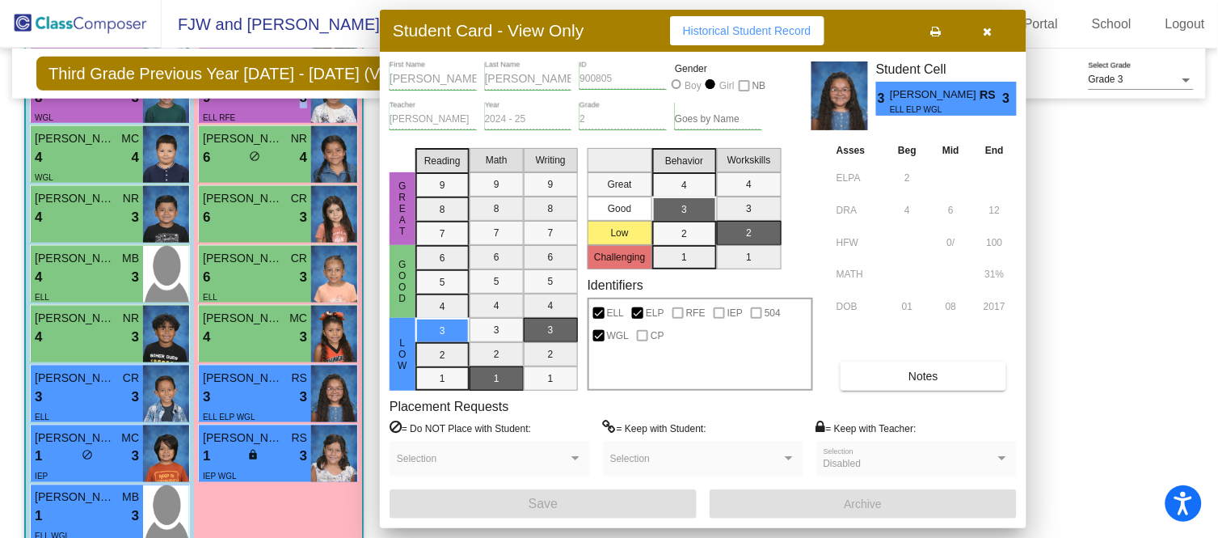
click at [111, 383] on span "[PERSON_NAME] [PERSON_NAME]" at bounding box center [75, 377] width 81 height 17
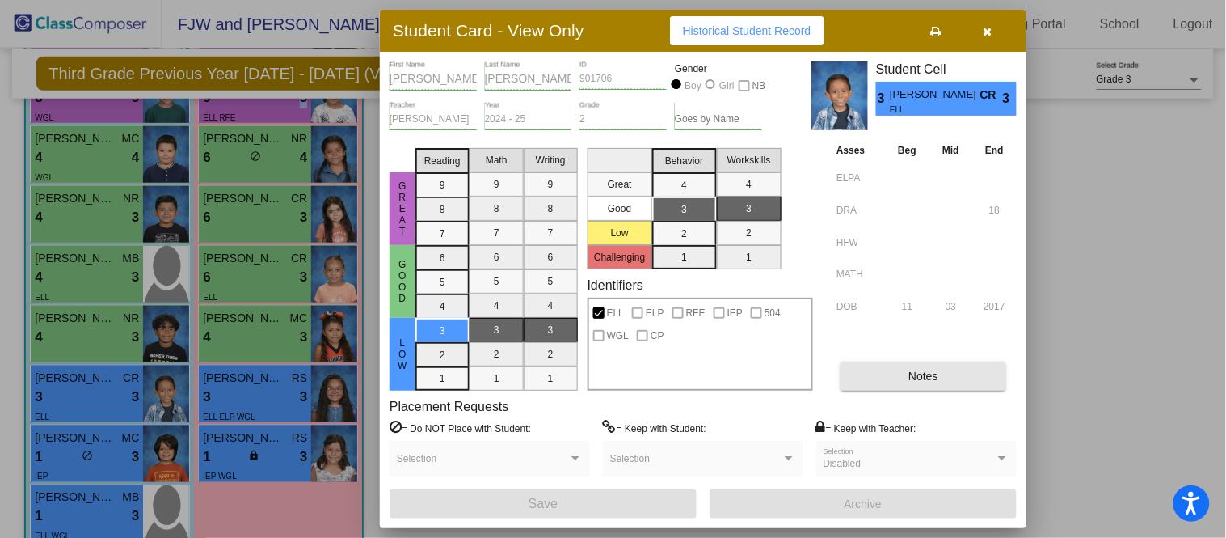
click at [952, 364] on button "Notes" at bounding box center [924, 375] width 166 height 29
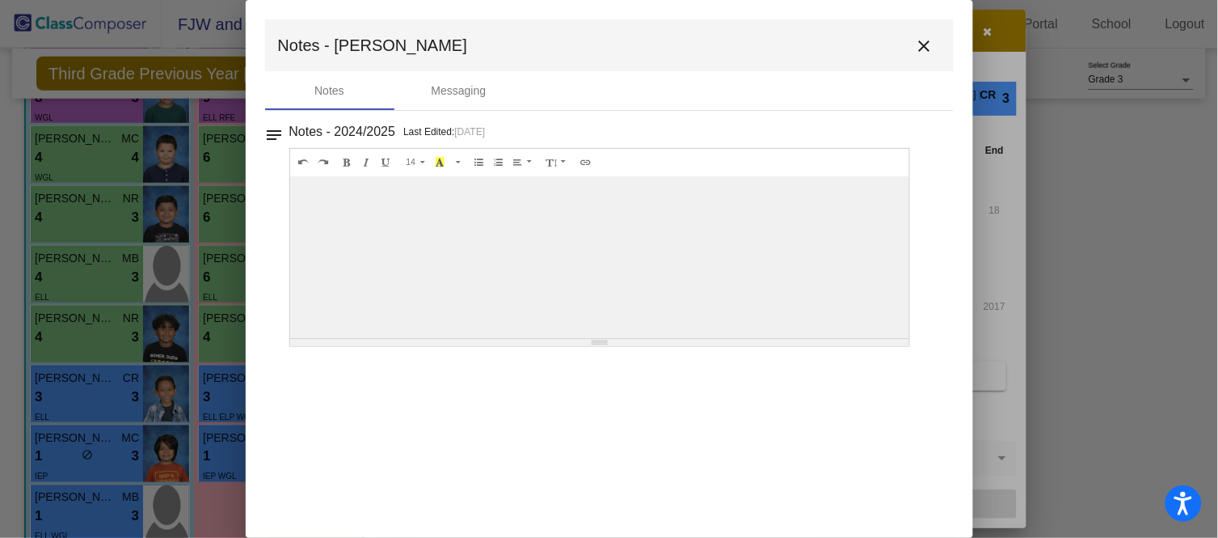
click at [626, 272] on div at bounding box center [600, 257] width 620 height 162
click at [924, 38] on mat-icon "close" at bounding box center [924, 45] width 19 height 19
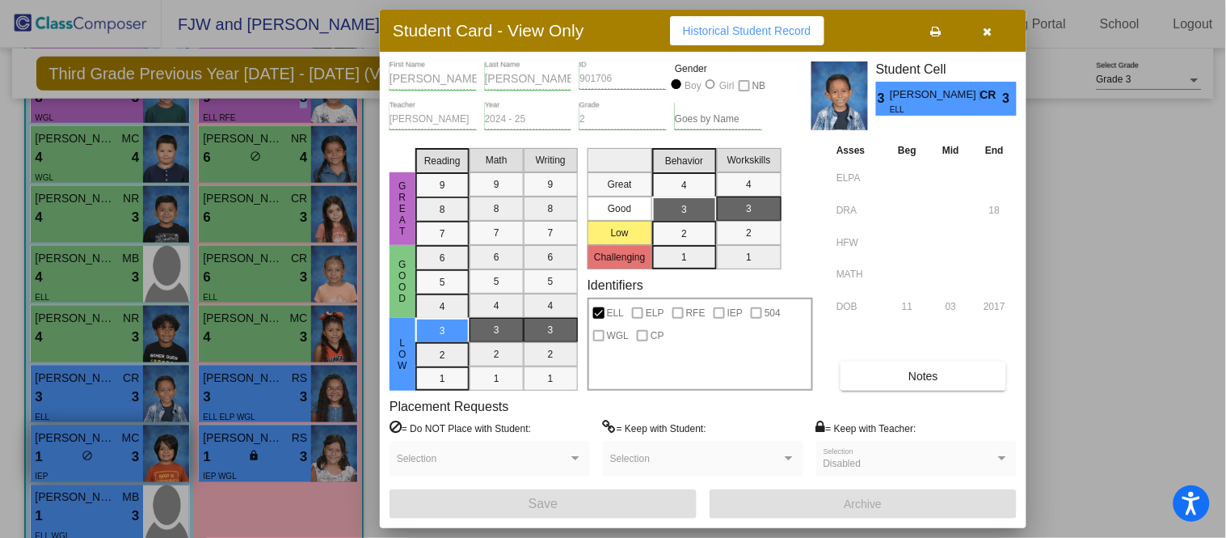
drag, startPoint x: 91, startPoint y: 450, endPoint x: 100, endPoint y: 450, distance: 9.7
click at [93, 450] on div at bounding box center [613, 269] width 1226 height 538
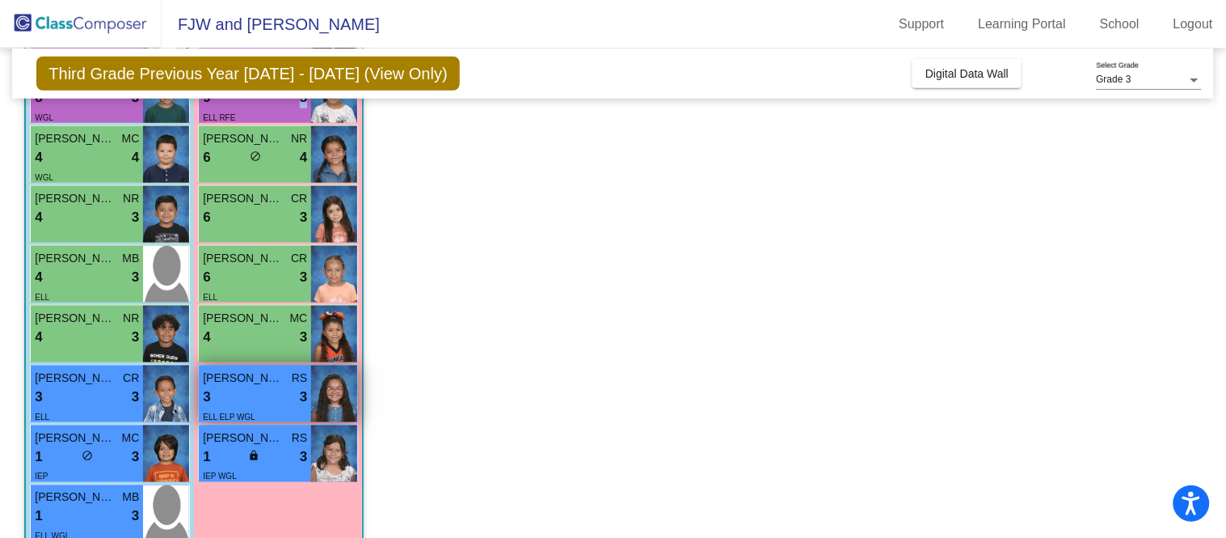
click at [260, 399] on div "3 lock do_not_disturb_alt 3" at bounding box center [255, 396] width 104 height 21
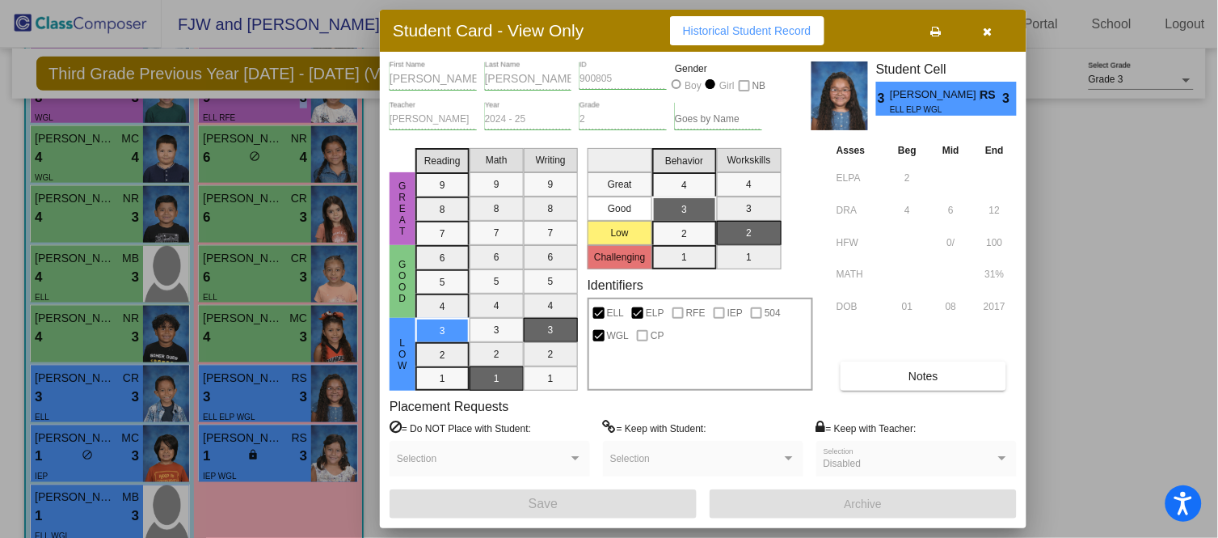
click at [892, 375] on button "Notes" at bounding box center [924, 375] width 166 height 29
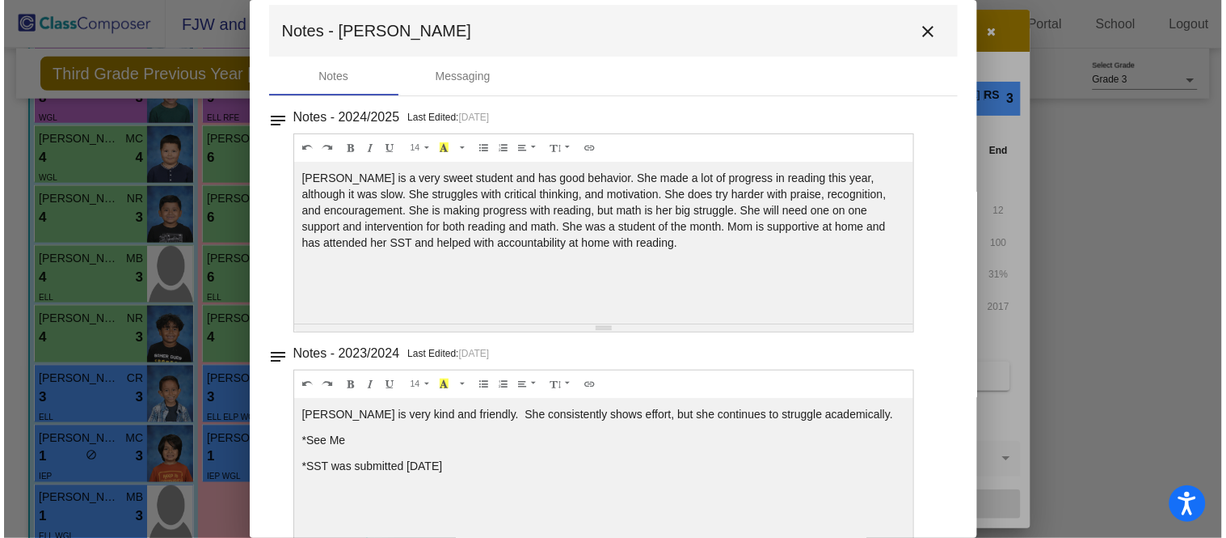
scroll to position [0, 0]
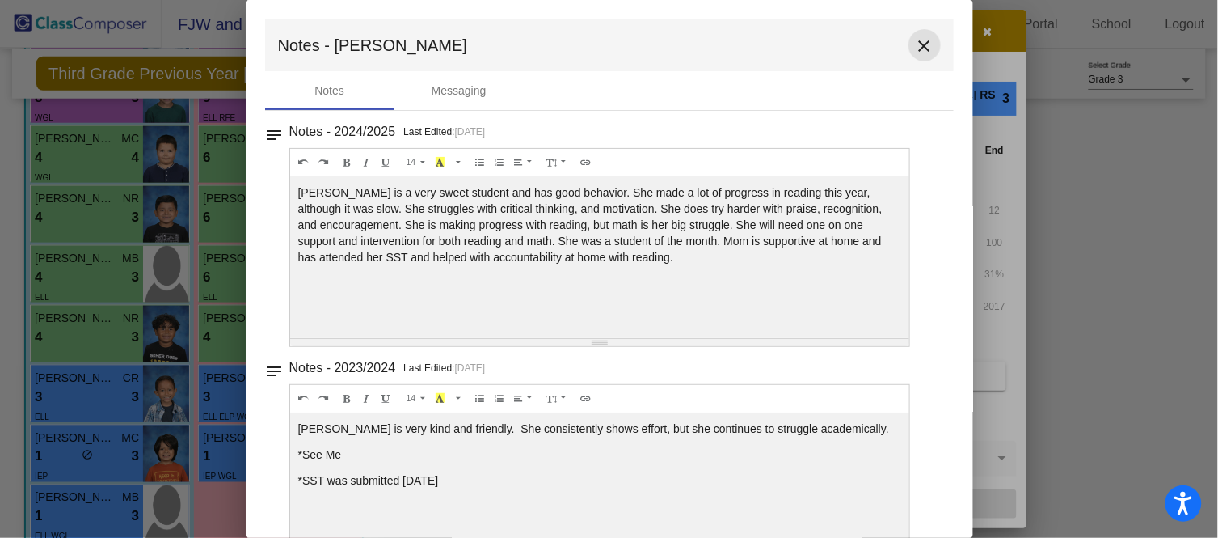
click at [920, 49] on mat-icon "close" at bounding box center [924, 45] width 19 height 19
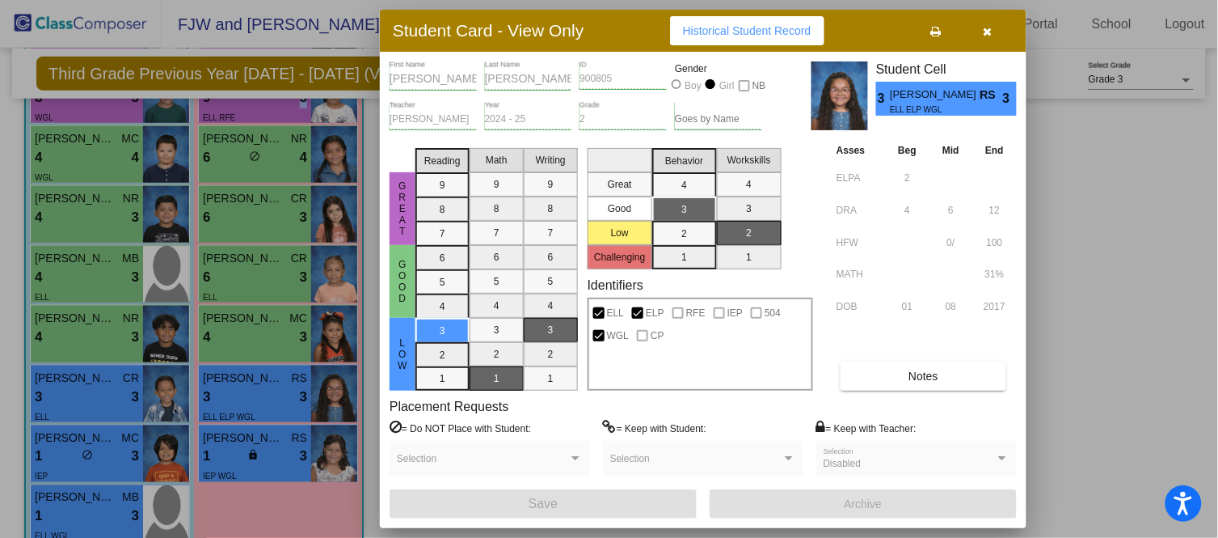
click at [273, 500] on div at bounding box center [609, 269] width 1218 height 538
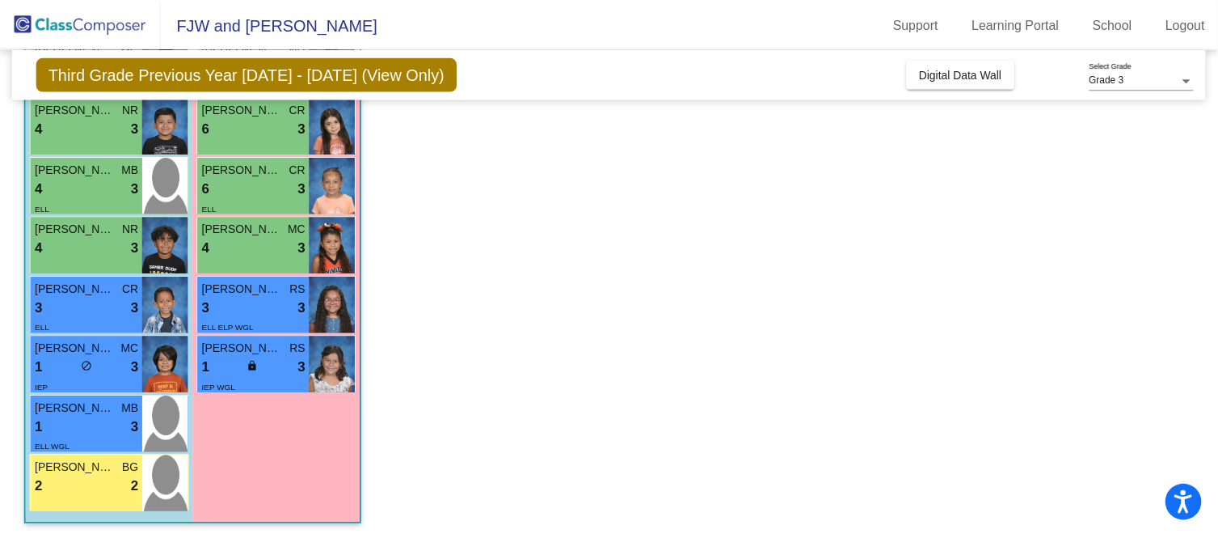
scroll to position [462, 0]
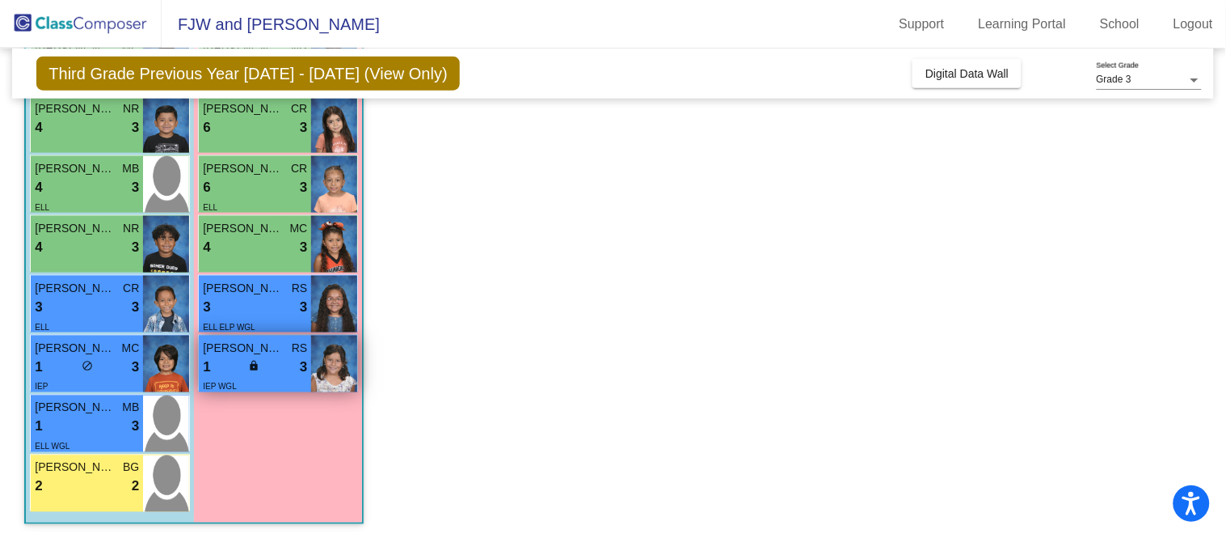
click at [259, 373] on div "lock do_not_disturb_alt" at bounding box center [255, 367] width 15 height 17
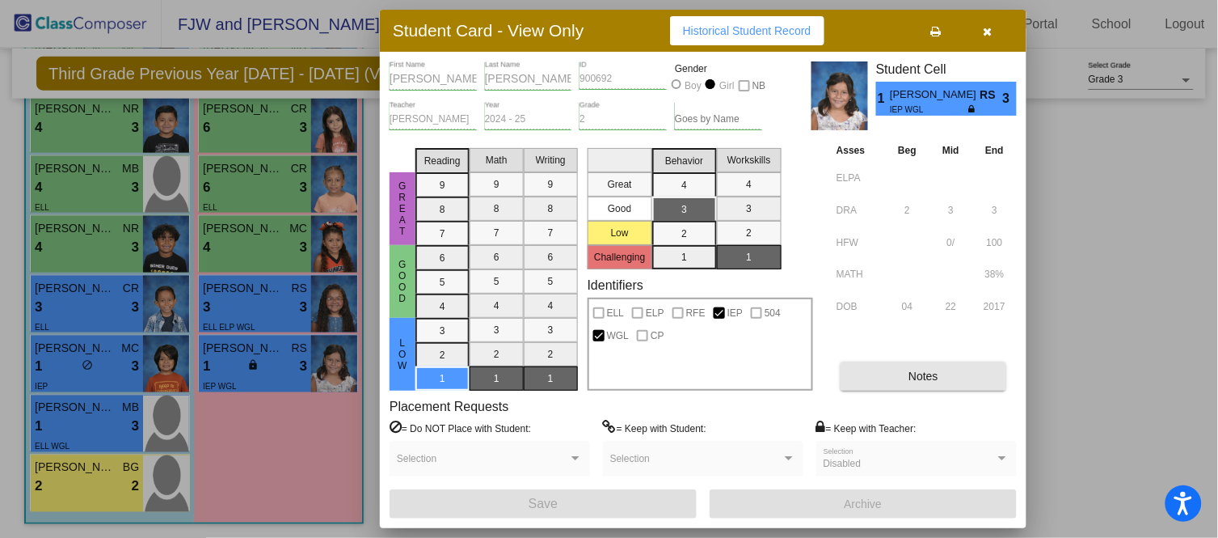
click at [922, 382] on button "Notes" at bounding box center [924, 375] width 166 height 29
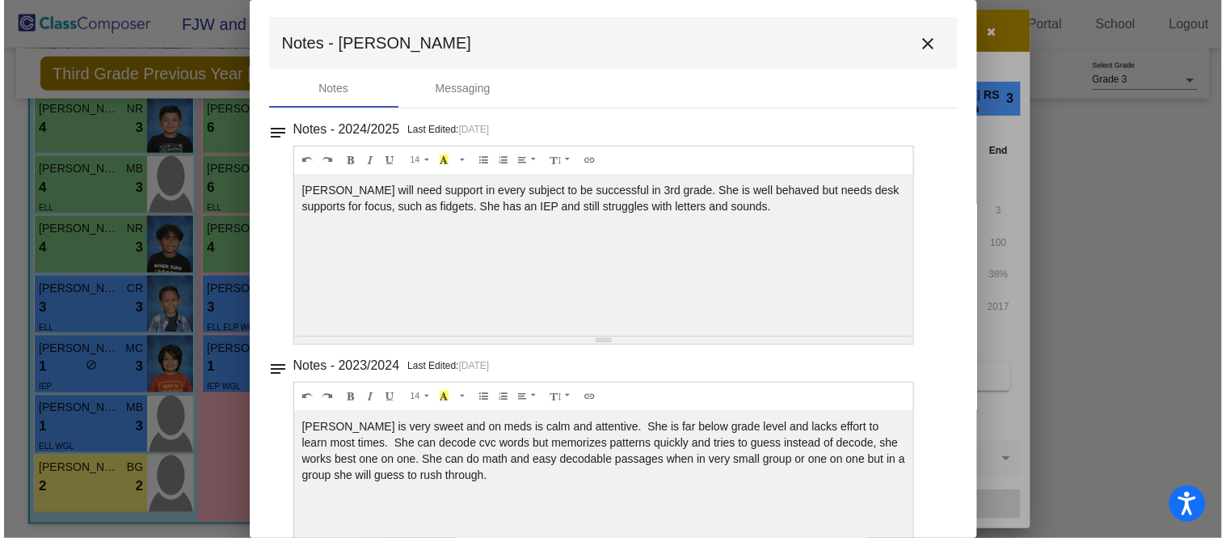
scroll to position [0, 0]
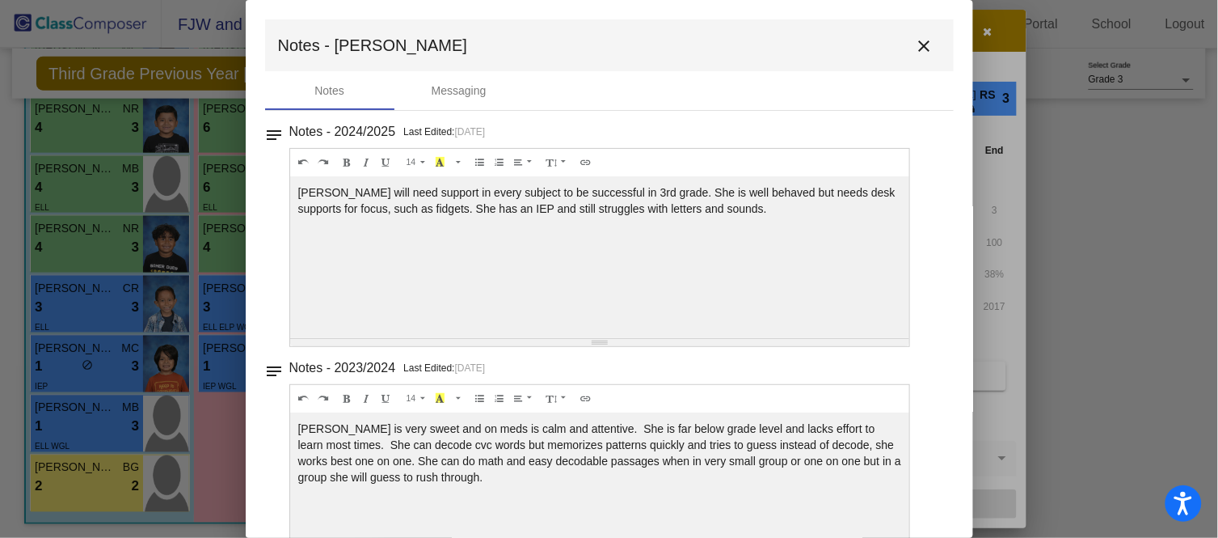
click at [927, 46] on button "close" at bounding box center [925, 45] width 32 height 32
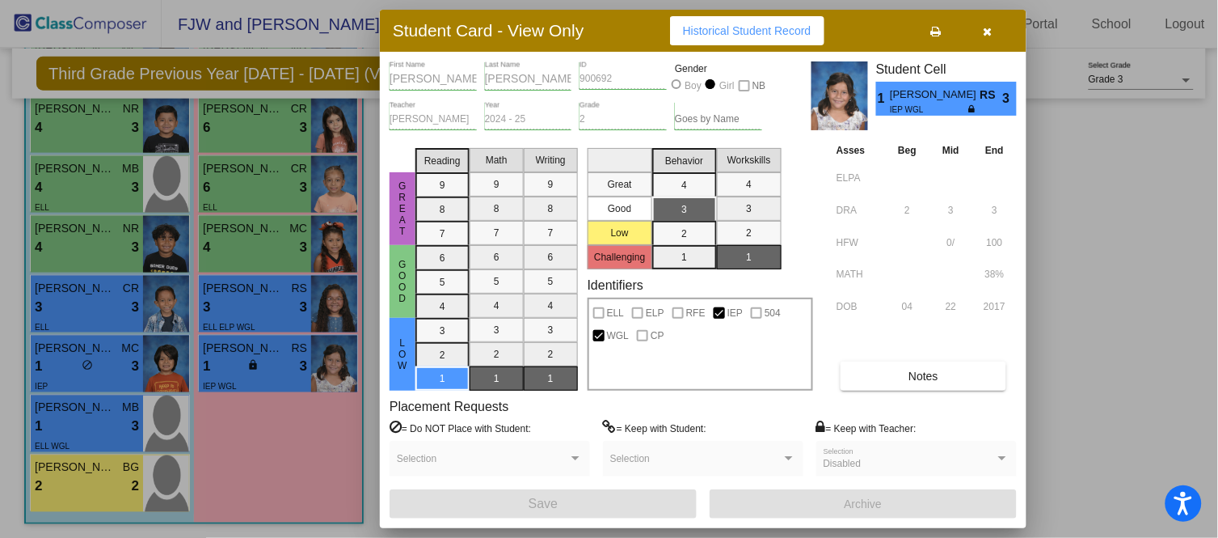
click at [285, 461] on div at bounding box center [609, 269] width 1218 height 538
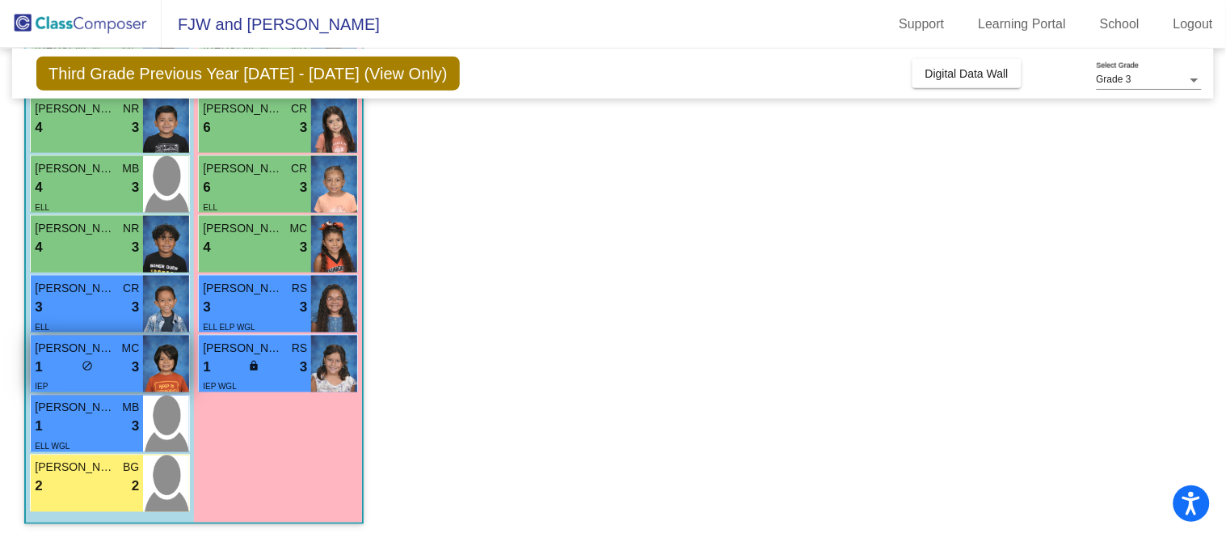
click at [92, 351] on span "[PERSON_NAME]" at bounding box center [75, 348] width 81 height 17
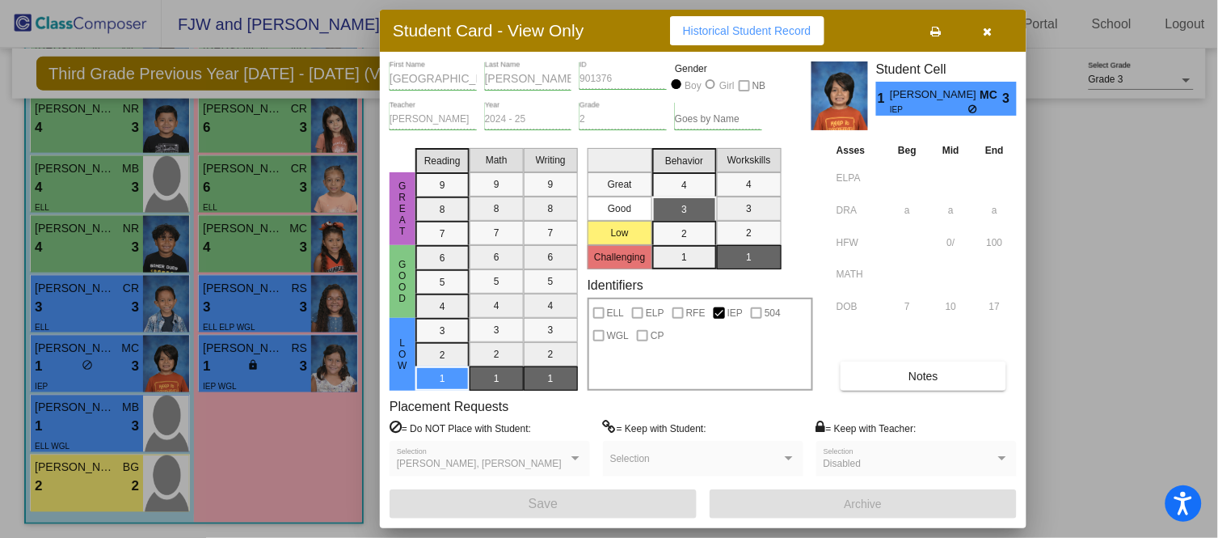
click at [74, 416] on div at bounding box center [609, 269] width 1218 height 538
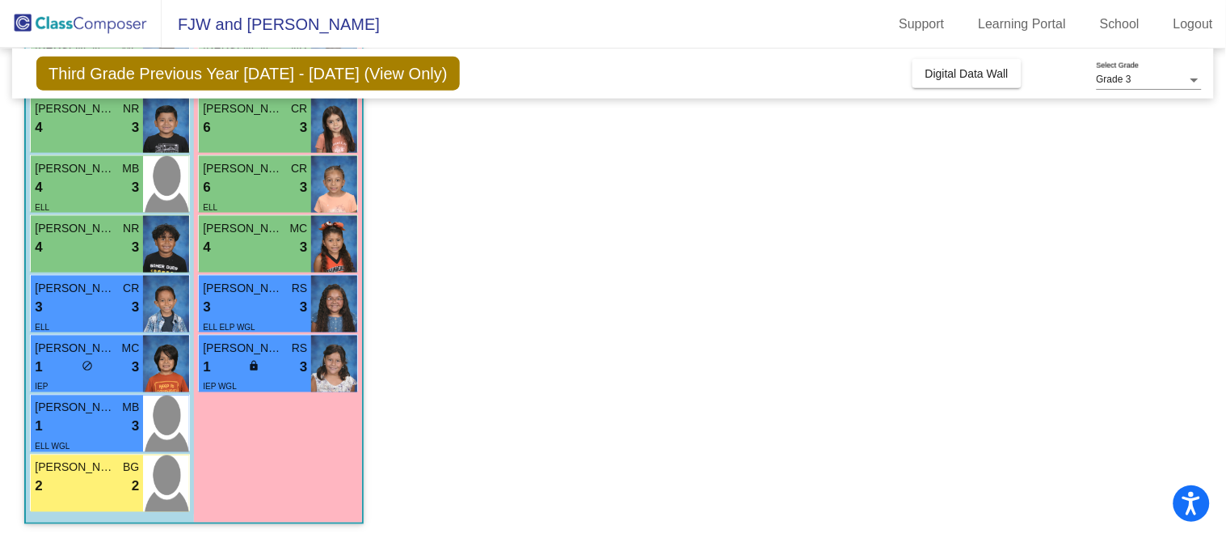
click at [74, 416] on div "1 lock do_not_disturb_alt 3" at bounding box center [87, 426] width 104 height 21
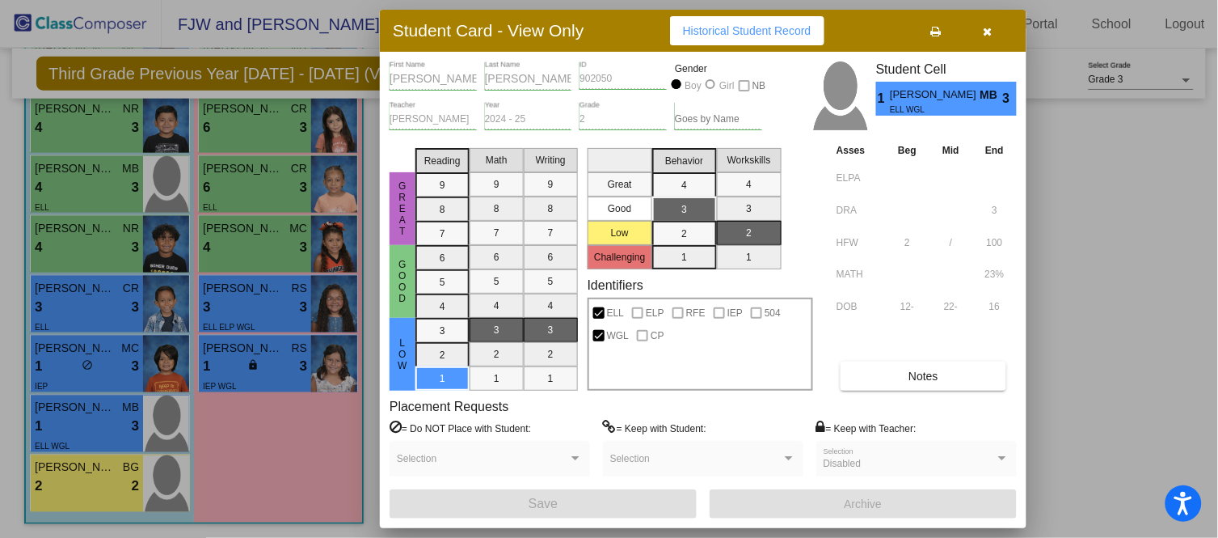
click at [86, 475] on div at bounding box center [609, 269] width 1218 height 538
click at [86, 476] on div "2 lock do_not_disturb_alt 2" at bounding box center [87, 486] width 104 height 21
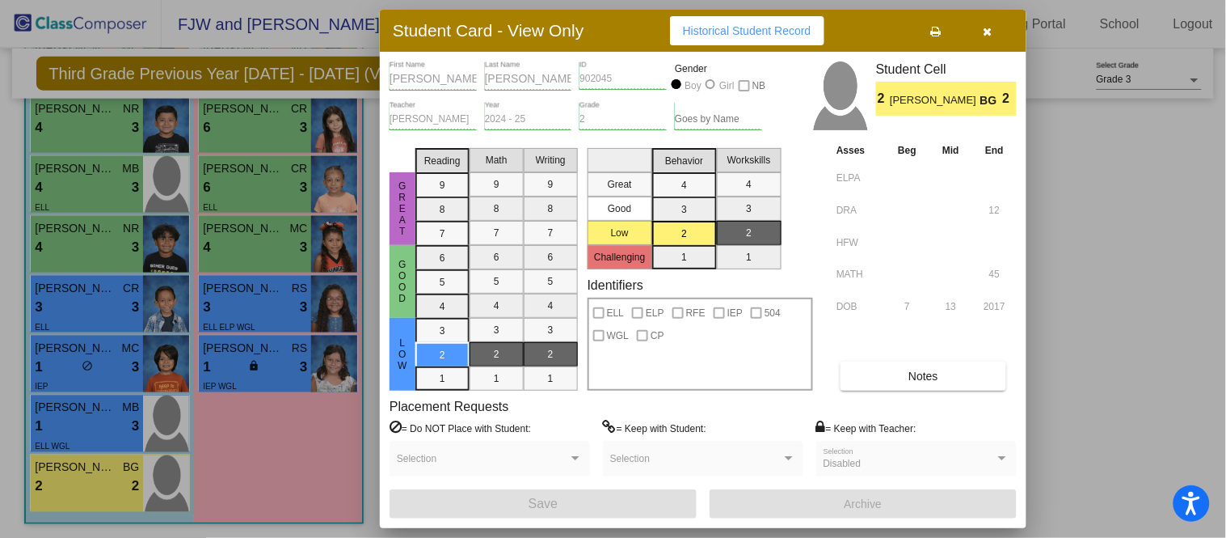
click at [235, 477] on div at bounding box center [613, 269] width 1226 height 538
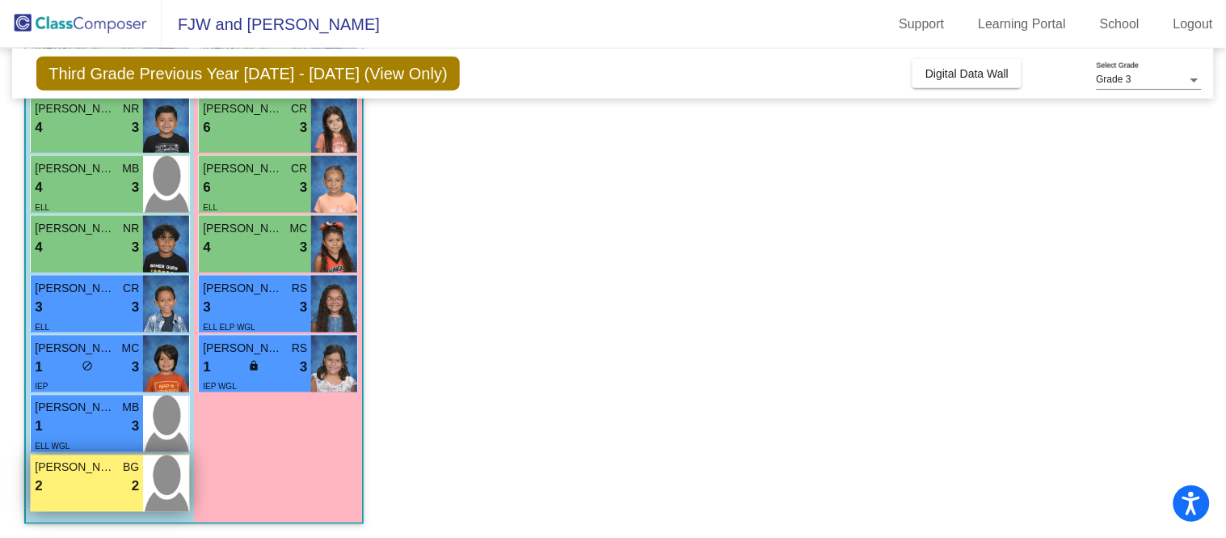
click at [105, 476] on div "2 lock do_not_disturb_alt 2" at bounding box center [87, 486] width 104 height 21
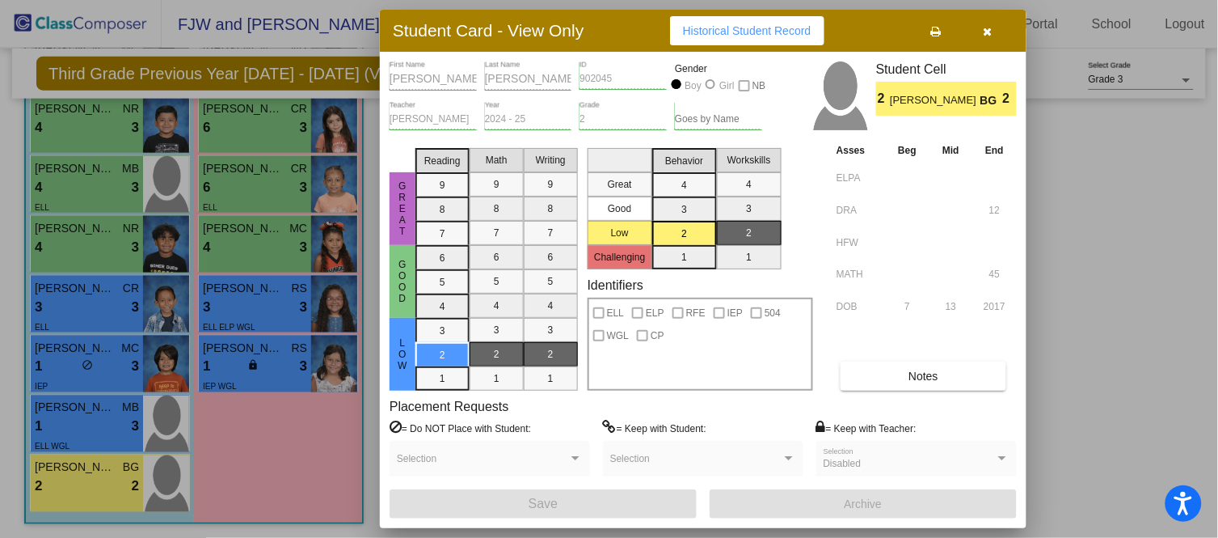
click at [240, 455] on div at bounding box center [609, 269] width 1218 height 538
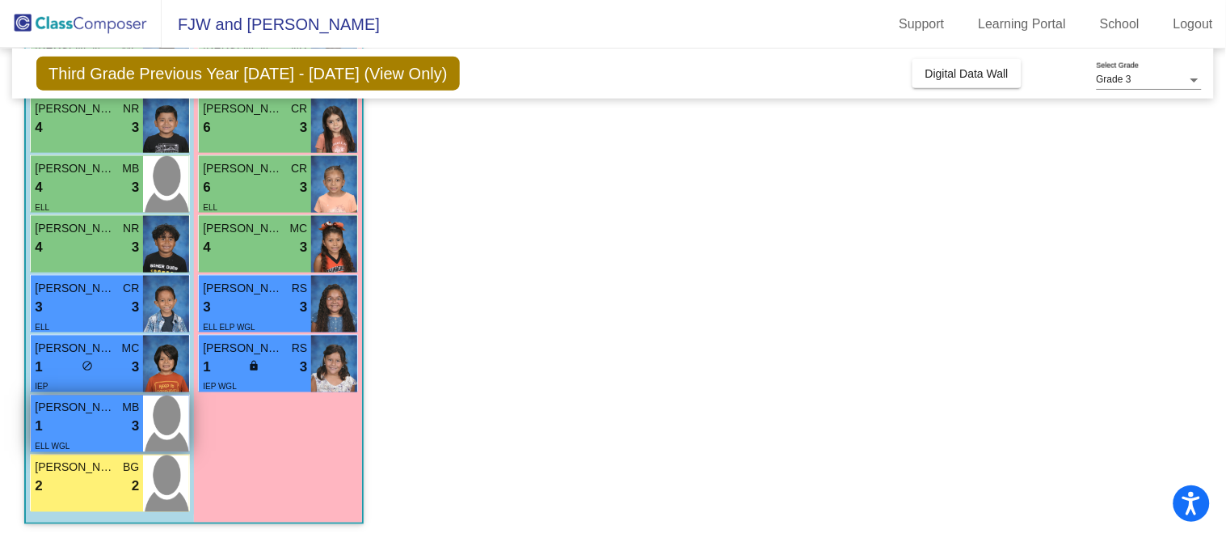
click at [102, 429] on div "1 lock do_not_disturb_alt 3" at bounding box center [87, 426] width 104 height 21
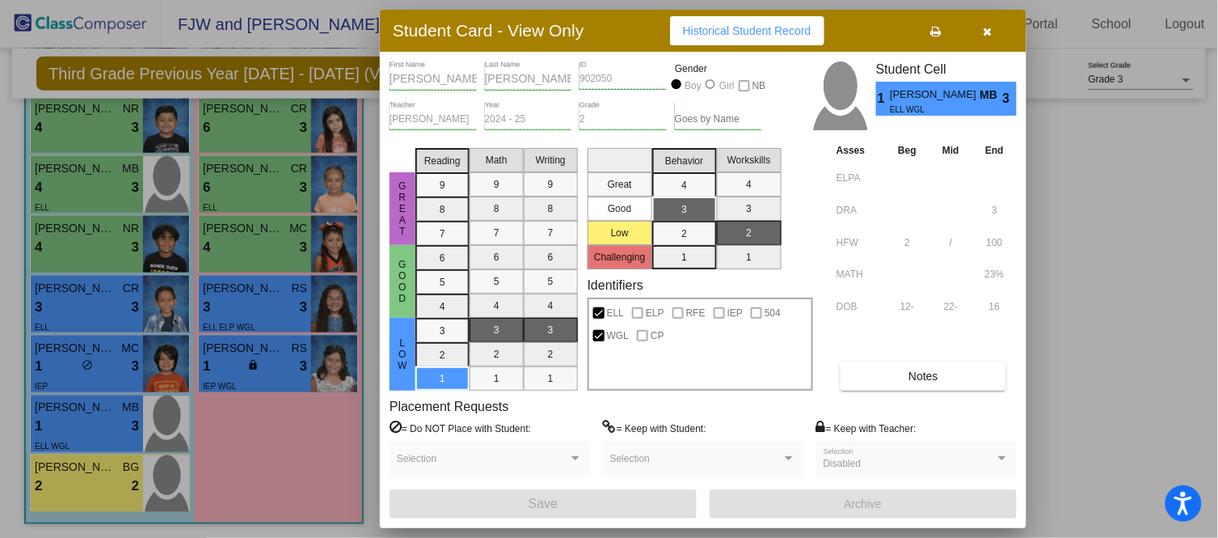
click at [130, 344] on div at bounding box center [609, 269] width 1218 height 538
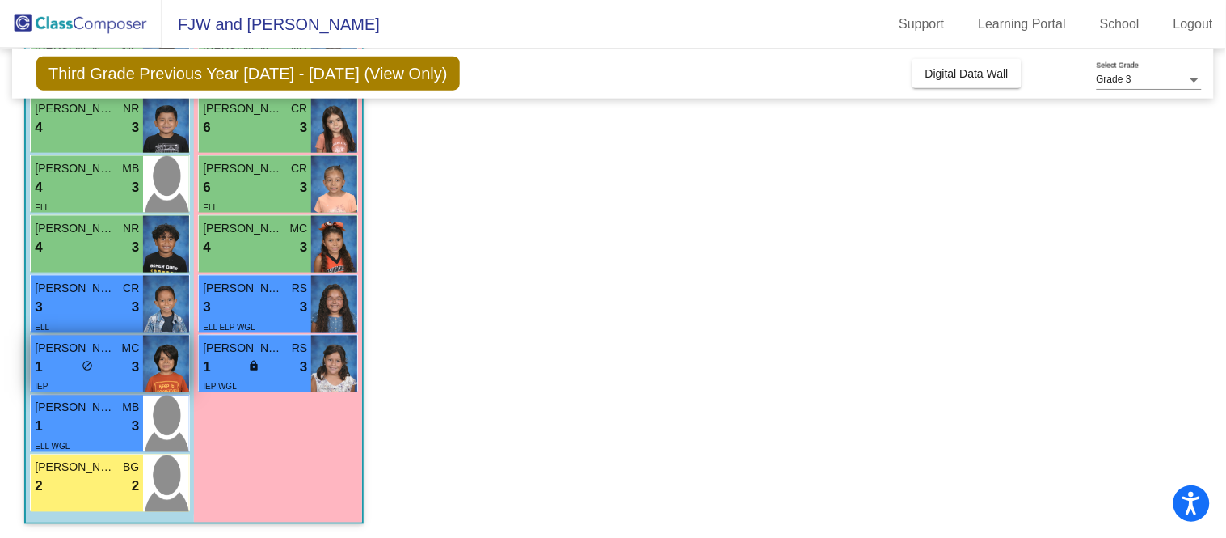
click at [101, 369] on div "1 lock do_not_disturb_alt 3" at bounding box center [87, 367] width 104 height 21
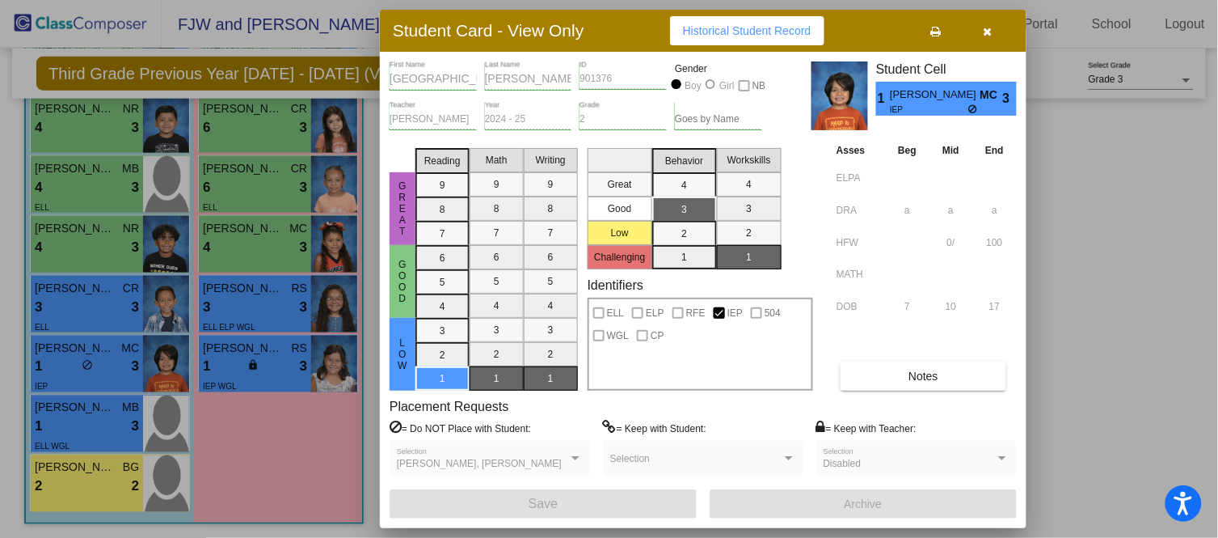
click at [958, 390] on div "Notes" at bounding box center [925, 375] width 184 height 29
click at [978, 375] on button "Notes" at bounding box center [924, 375] width 166 height 29
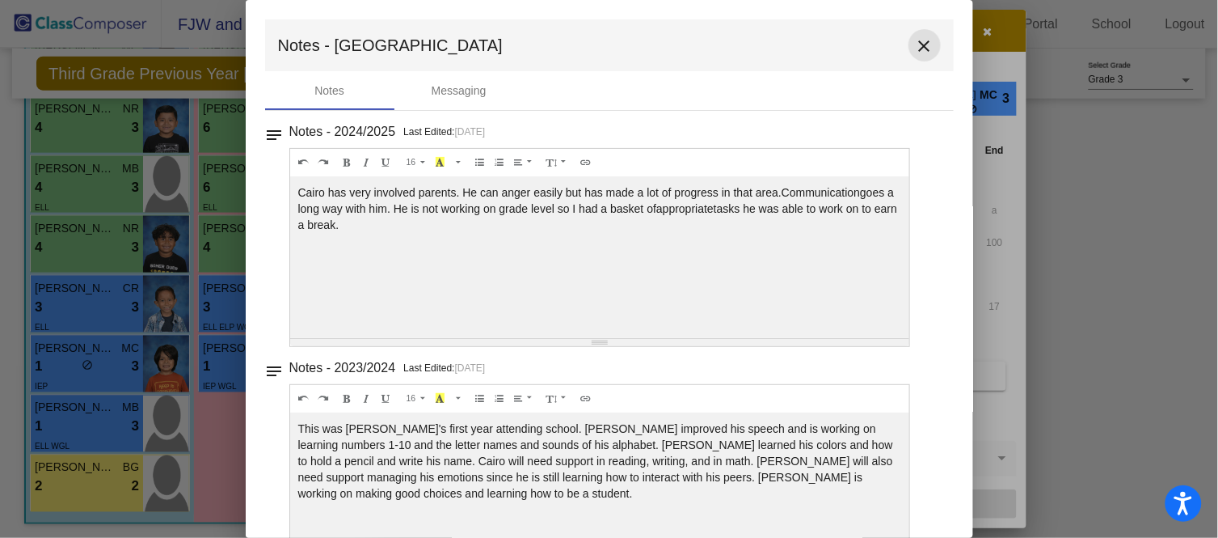
click at [918, 41] on mat-icon "close" at bounding box center [924, 45] width 19 height 19
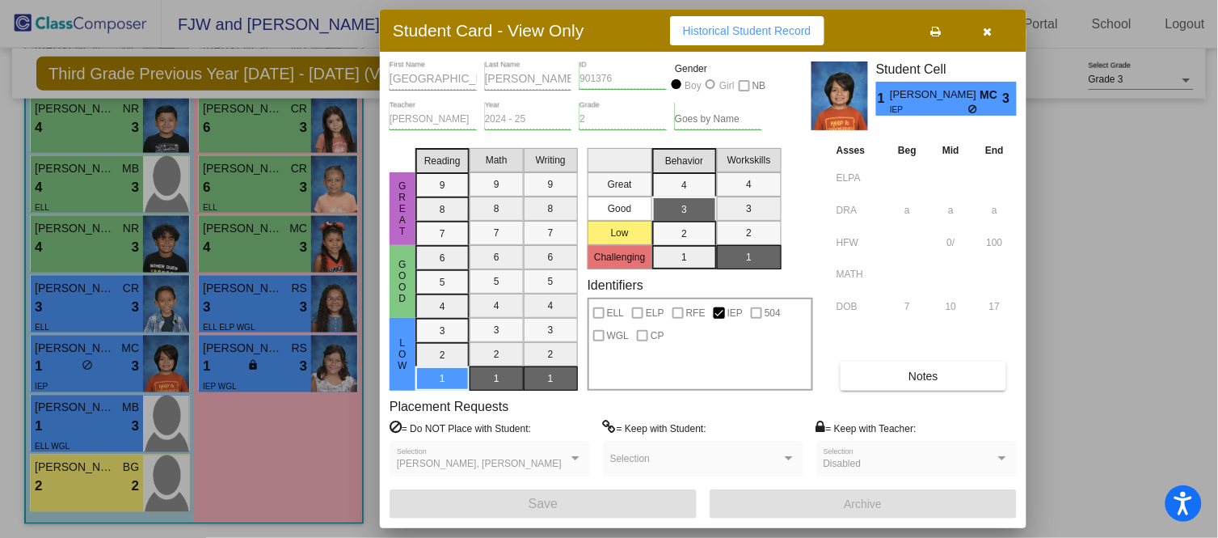
click at [257, 472] on div at bounding box center [609, 269] width 1218 height 538
